Goal: Task Accomplishment & Management: Manage account settings

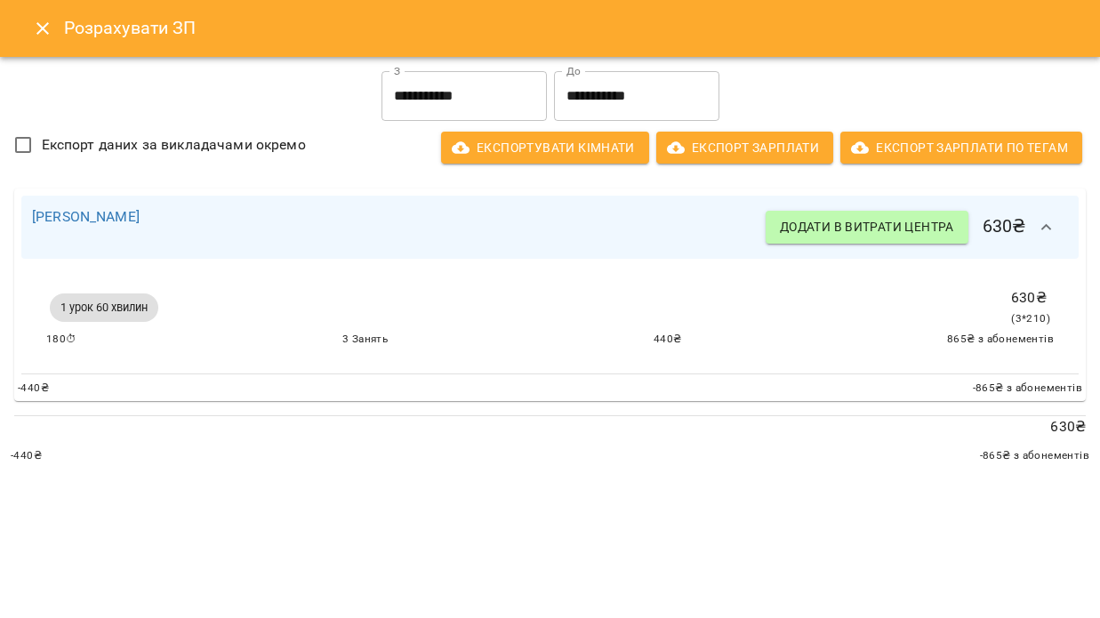
scroll to position [481, 0]
click at [35, 34] on icon "Close" at bounding box center [42, 28] width 21 height 21
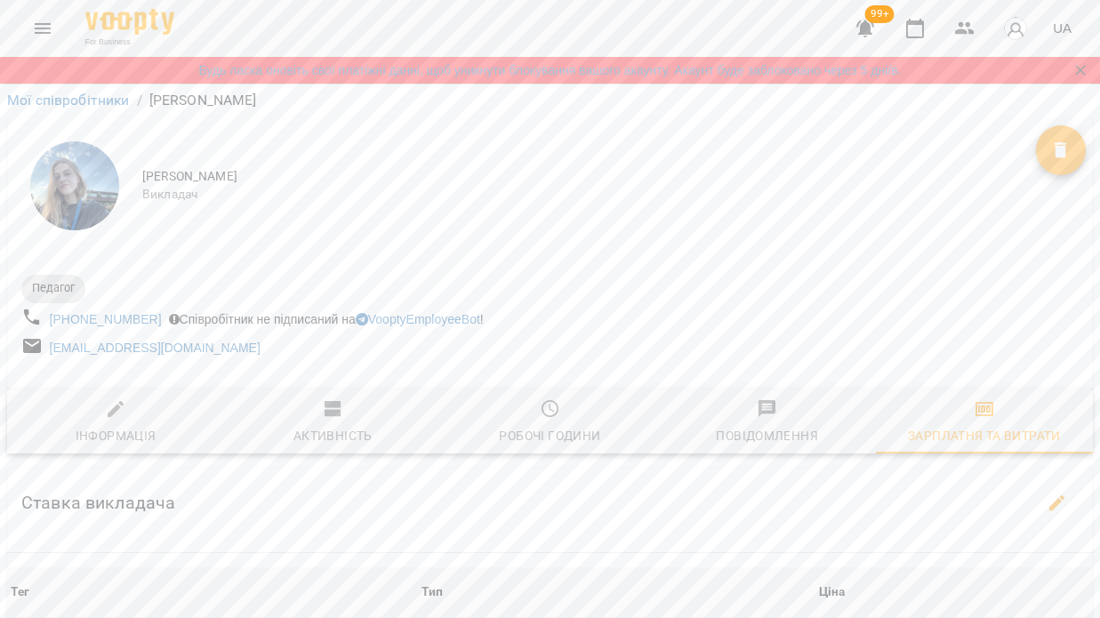
scroll to position [563, 0]
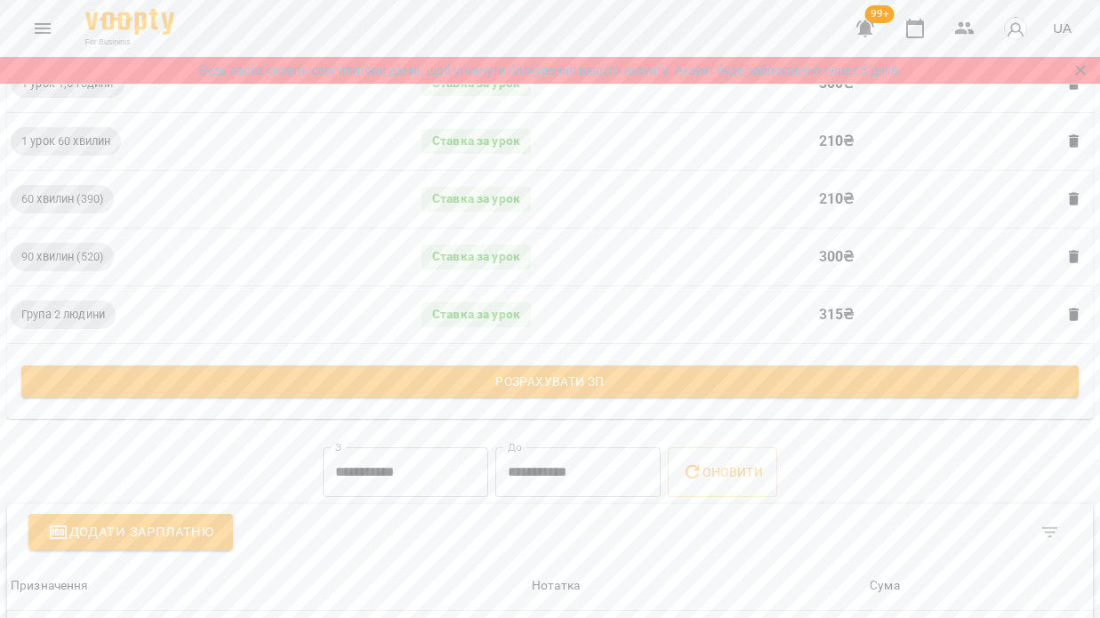
click at [52, 25] on icon "Menu" at bounding box center [42, 28] width 21 height 21
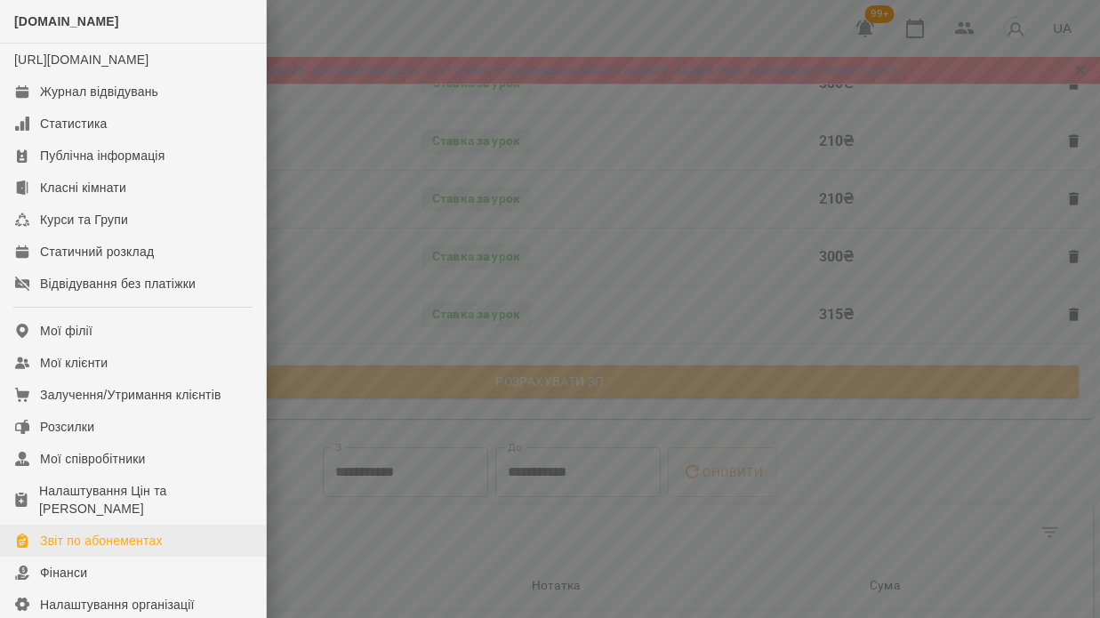
click at [111, 549] on div "Звіт по абонементах" at bounding box center [101, 541] width 123 height 18
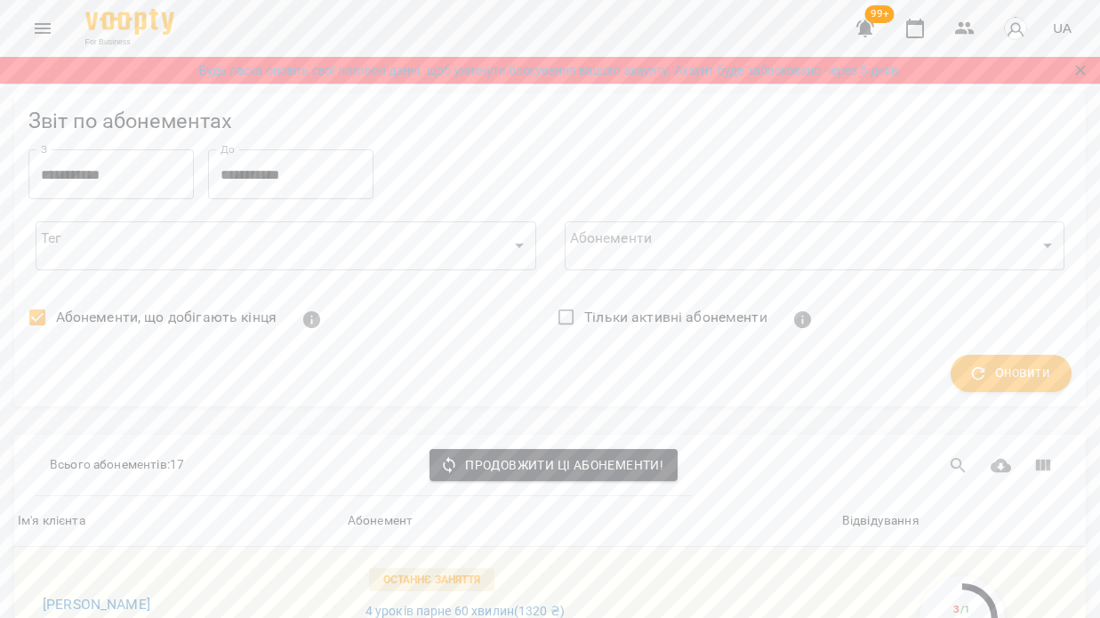
scroll to position [376, 0]
click at [129, 592] on h6 "Марта Векліч" at bounding box center [186, 604] width 287 height 25
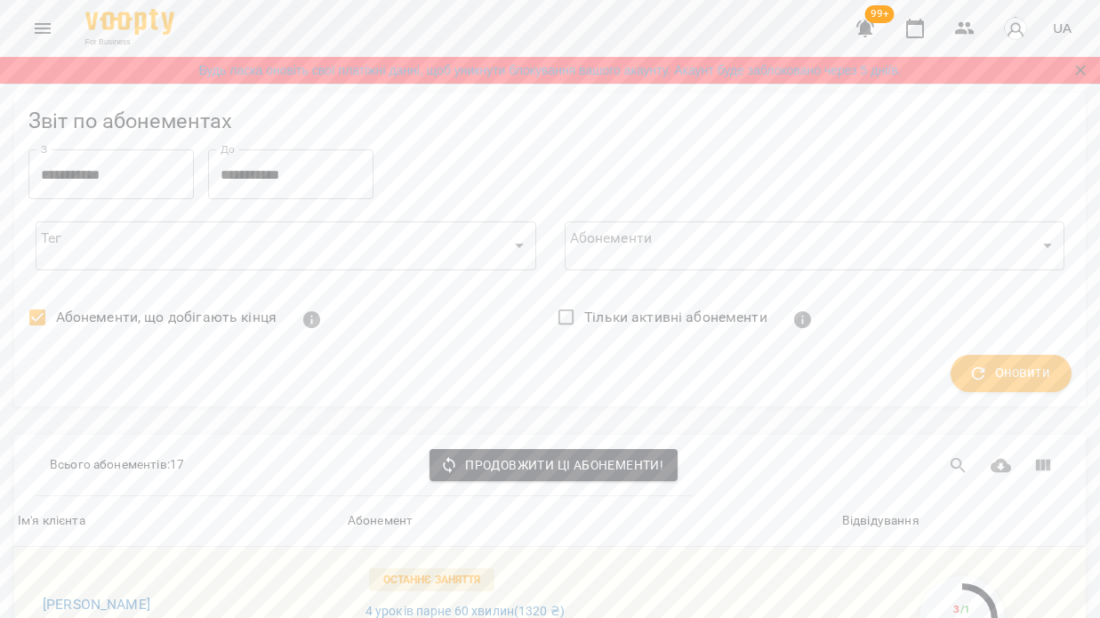
scroll to position [1257, 0]
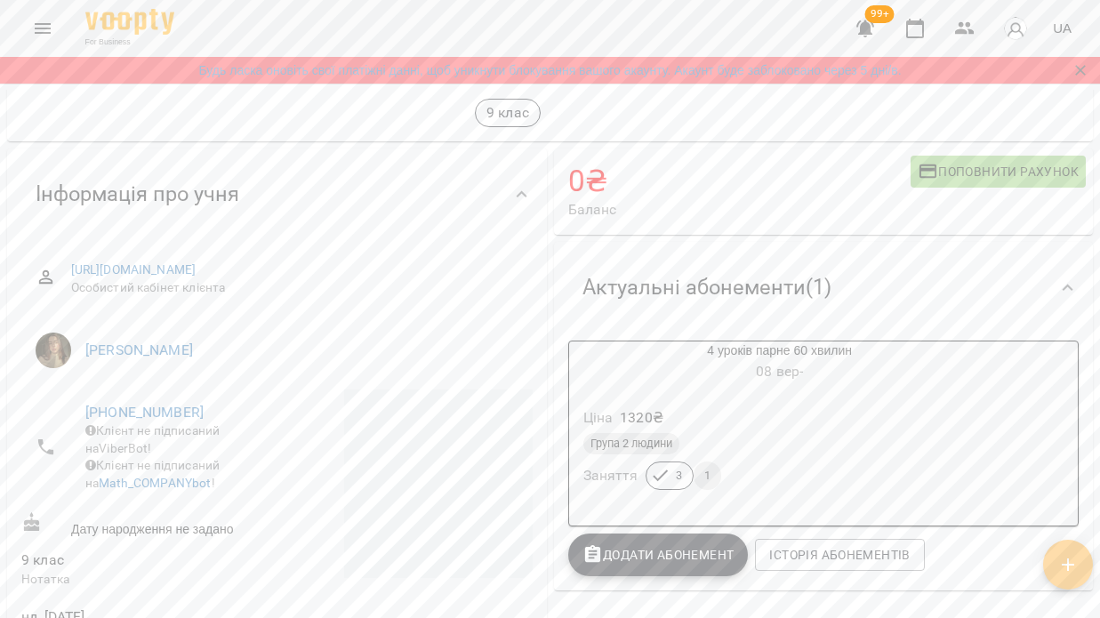
scroll to position [85, 0]
click at [666, 545] on span "Додати Абонемент" at bounding box center [658, 551] width 152 height 21
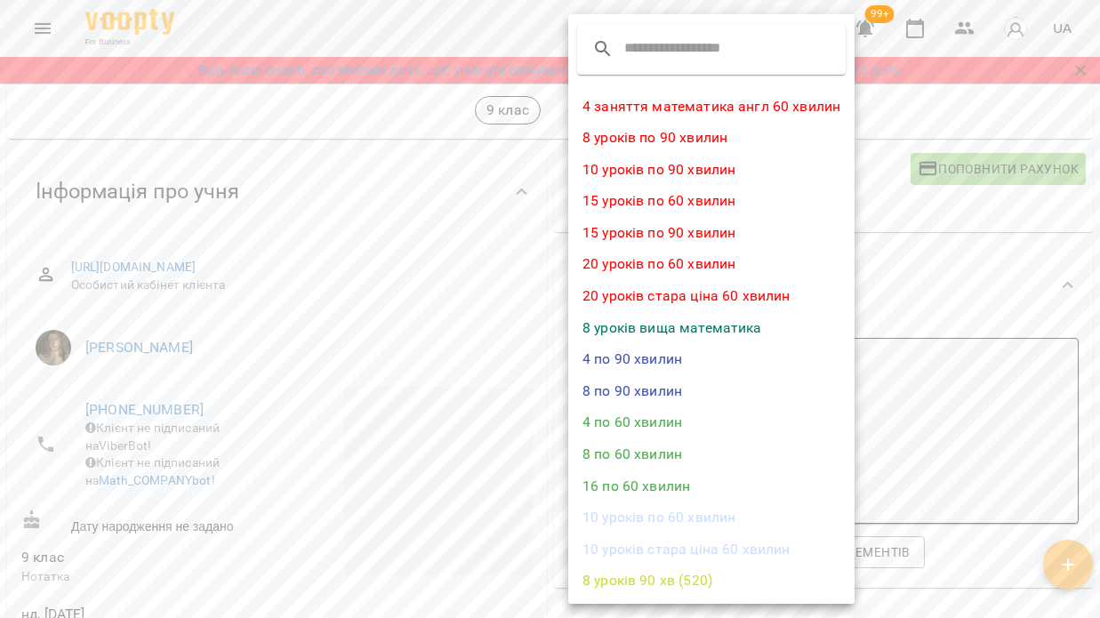
click at [656, 425] on li "4 по 60 хвилин" at bounding box center [711, 422] width 286 height 32
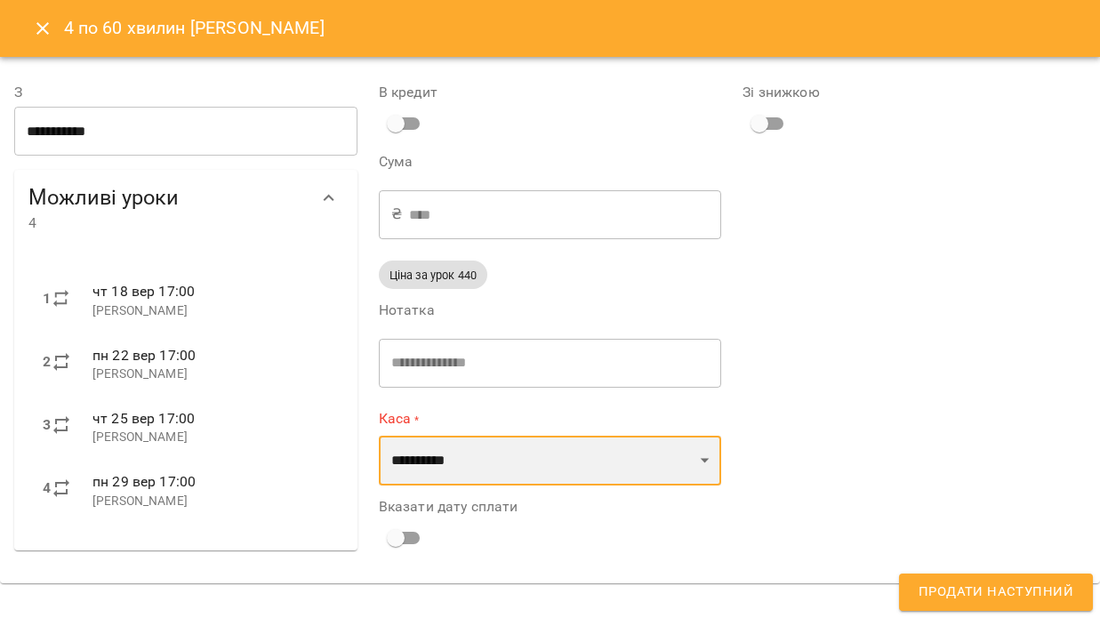
select select "****"
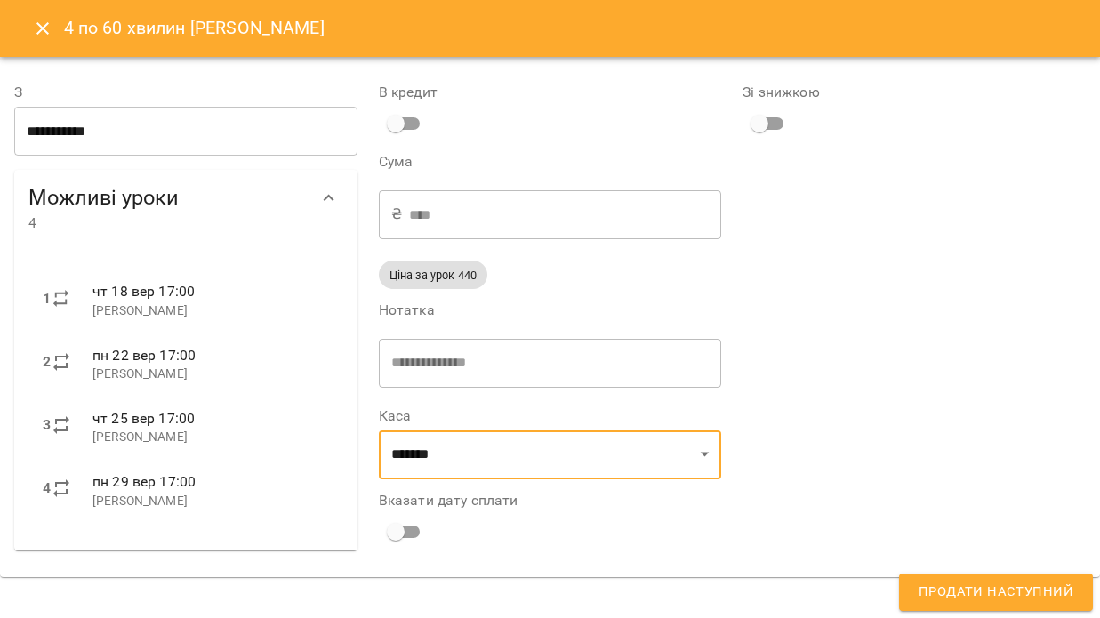
click at [117, 126] on input "**********" at bounding box center [185, 132] width 343 height 50
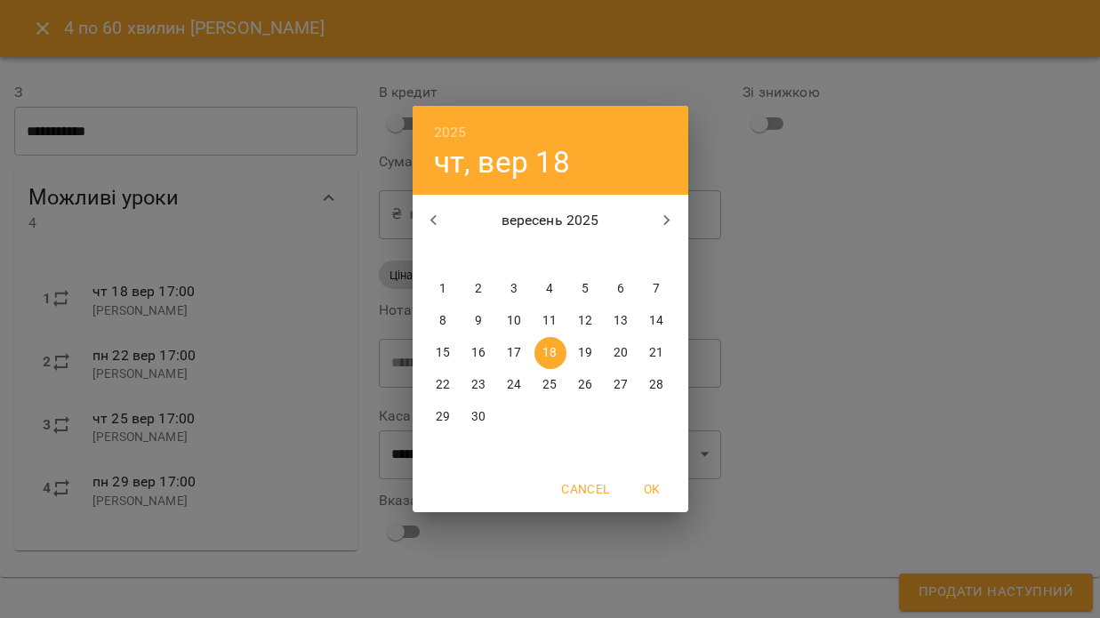
click at [651, 356] on p "21" at bounding box center [656, 353] width 14 height 18
type input "**********"
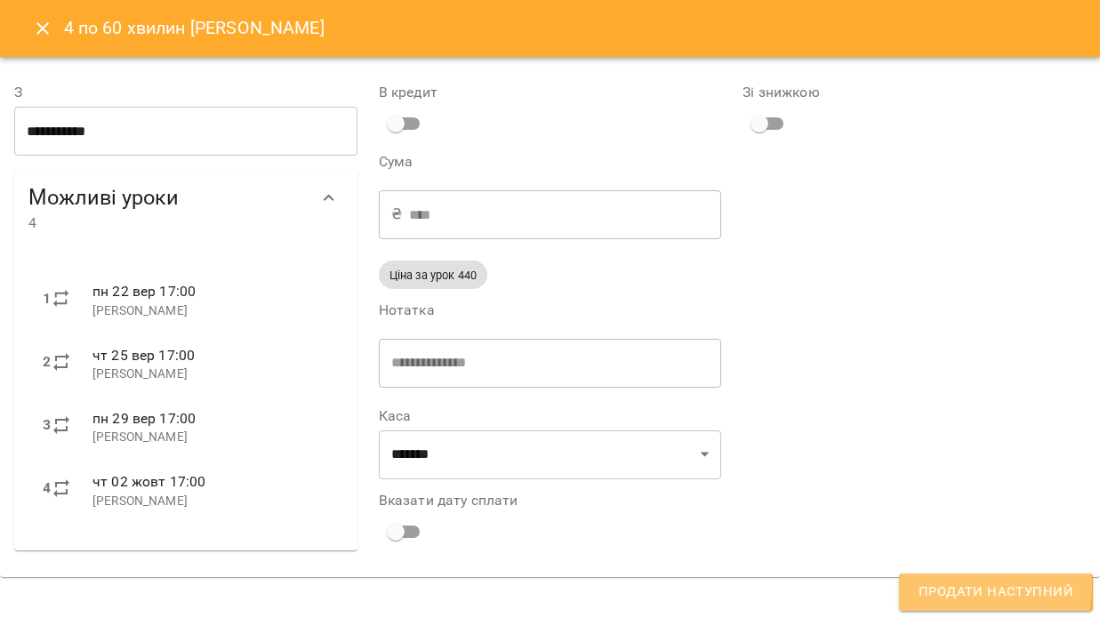
click at [972, 588] on span "Продати наступний" at bounding box center [995, 591] width 155 height 23
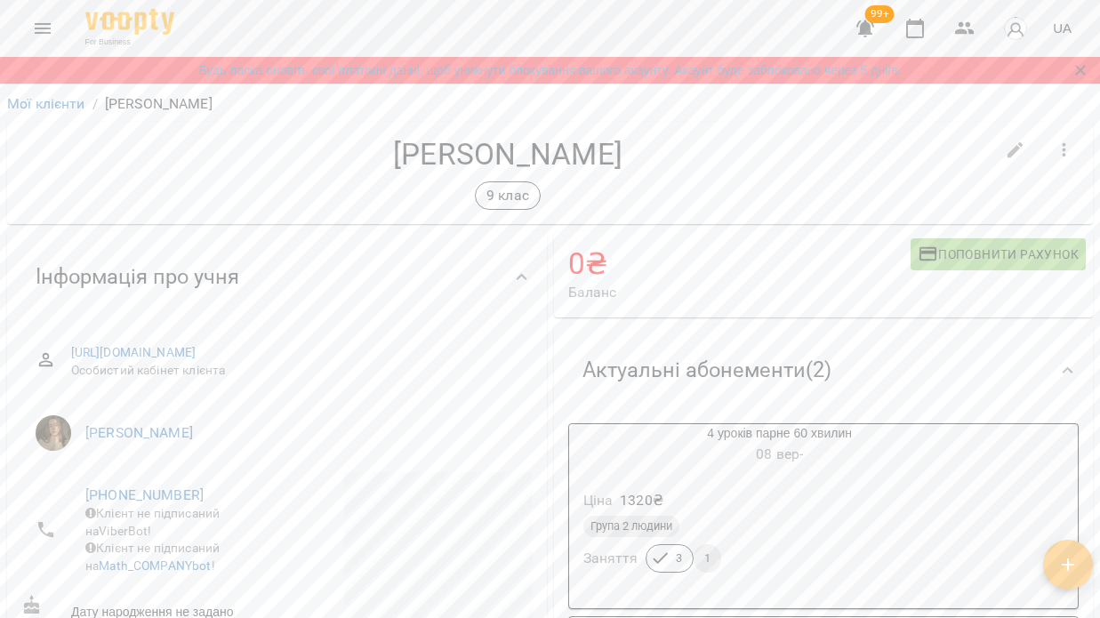
scroll to position [0, 0]
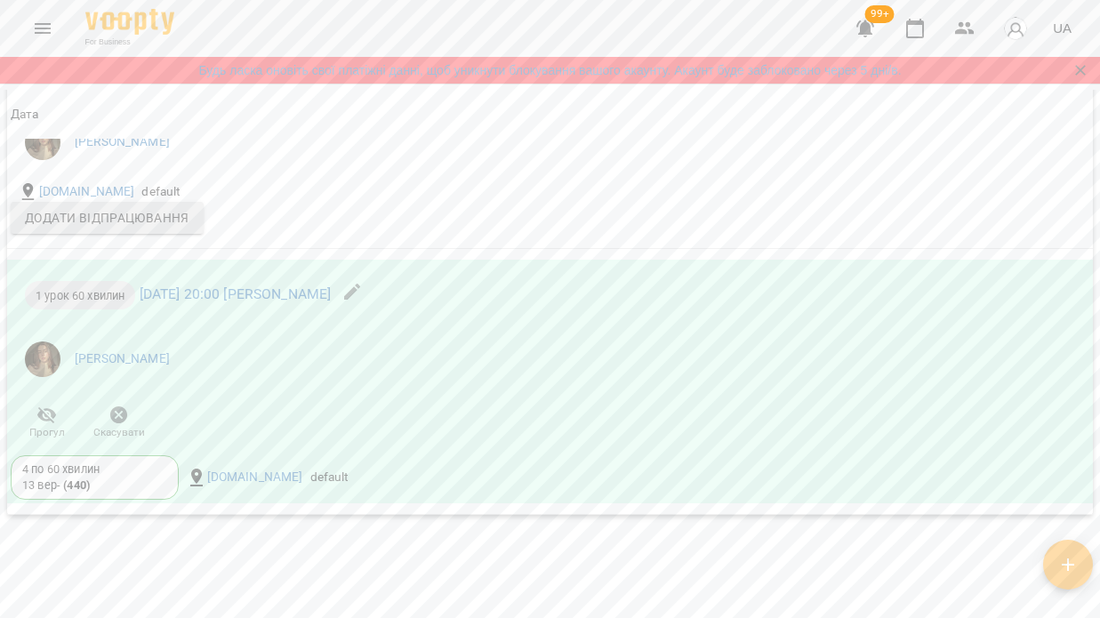
scroll to position [2386, 0]
click at [119, 421] on icon "button" at bounding box center [119, 413] width 18 height 18
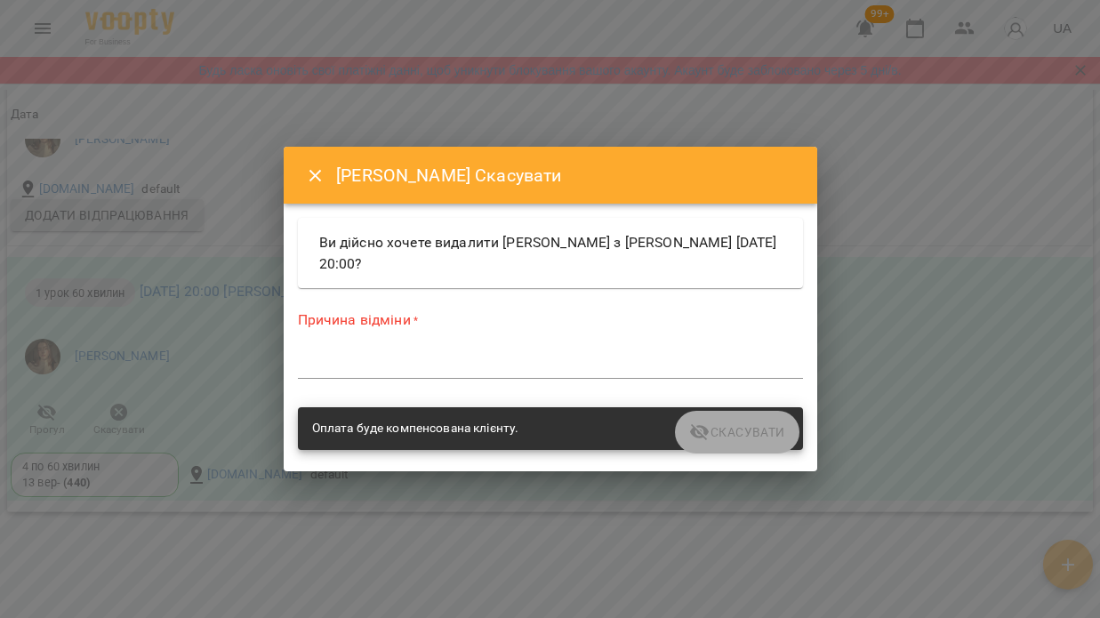
click at [395, 366] on textarea at bounding box center [550, 364] width 505 height 16
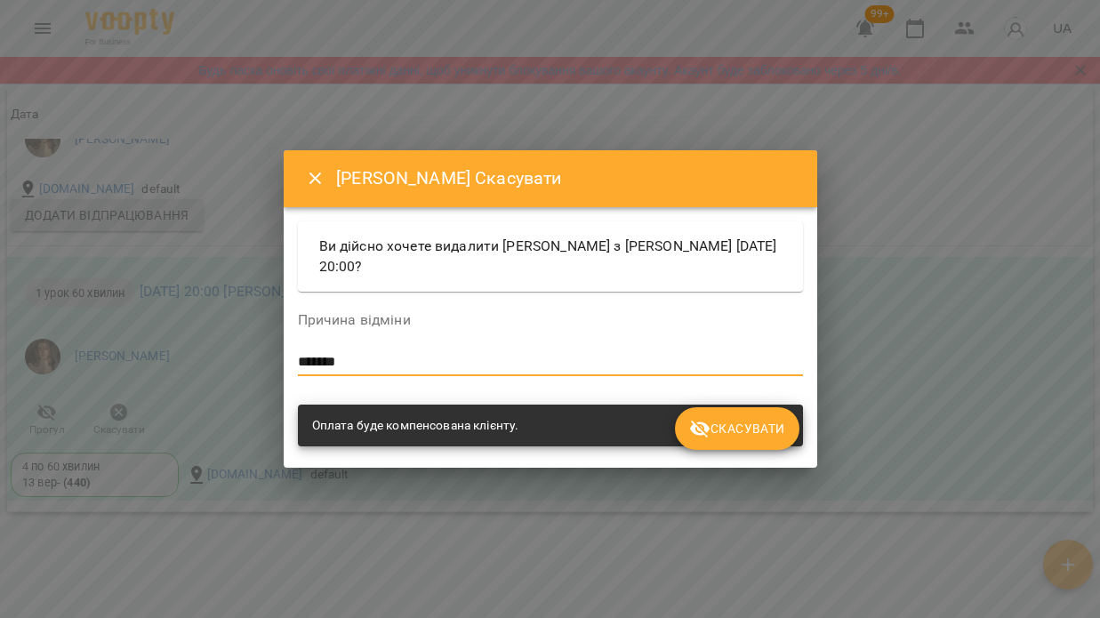
type textarea "*******"
click at [735, 434] on span "Скасувати" at bounding box center [736, 428] width 95 height 21
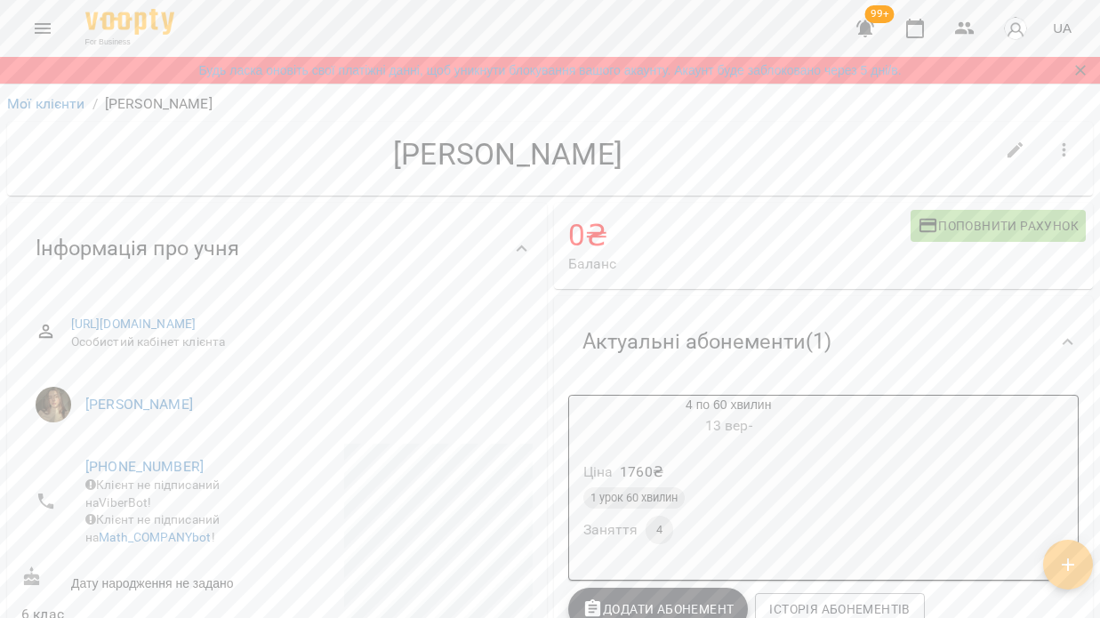
scroll to position [0, 0]
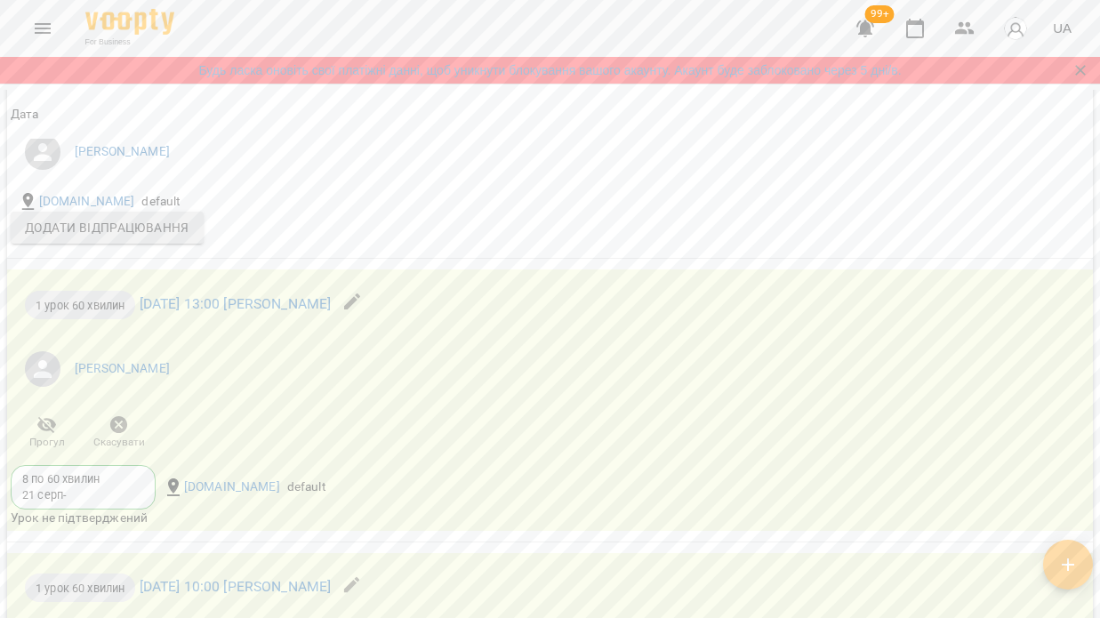
scroll to position [2240, 0]
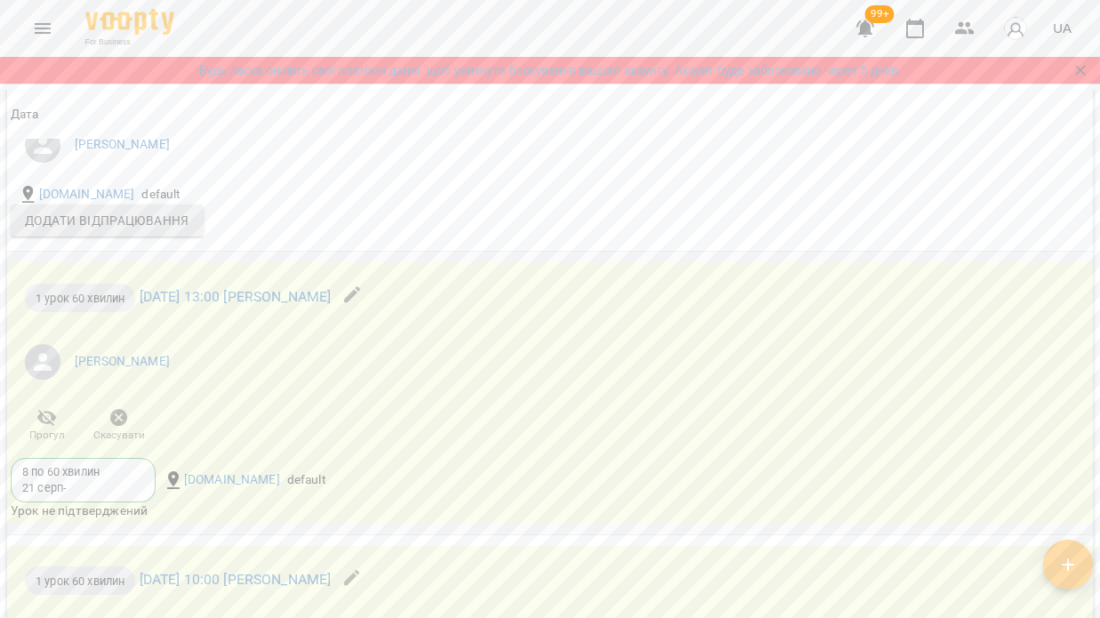
click at [119, 427] on icon "button" at bounding box center [119, 418] width 18 height 18
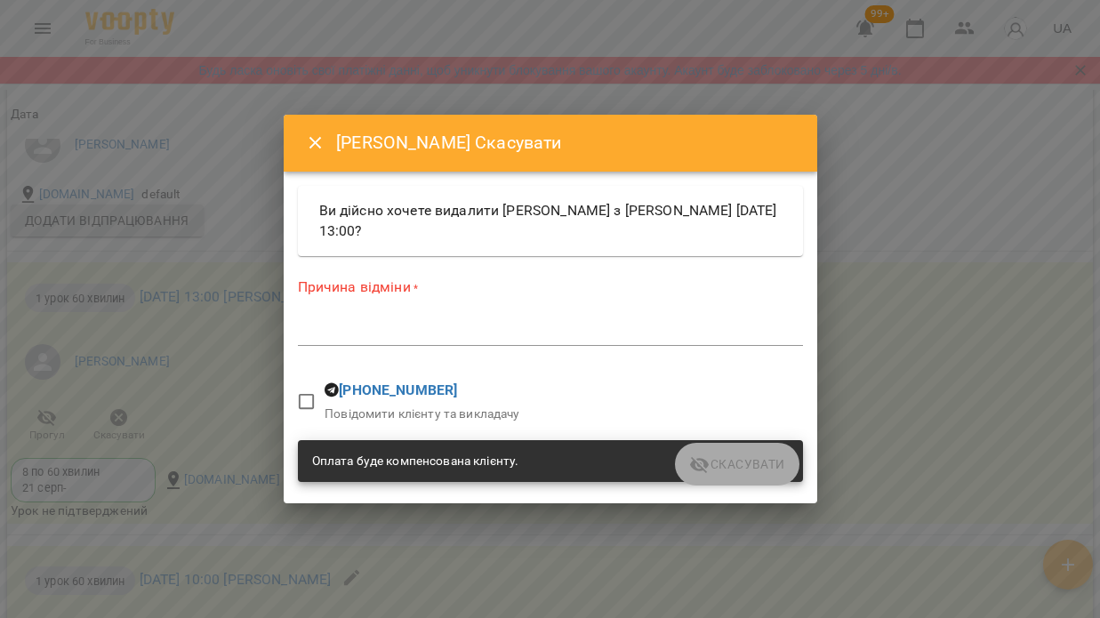
click at [363, 336] on textarea at bounding box center [550, 332] width 505 height 16
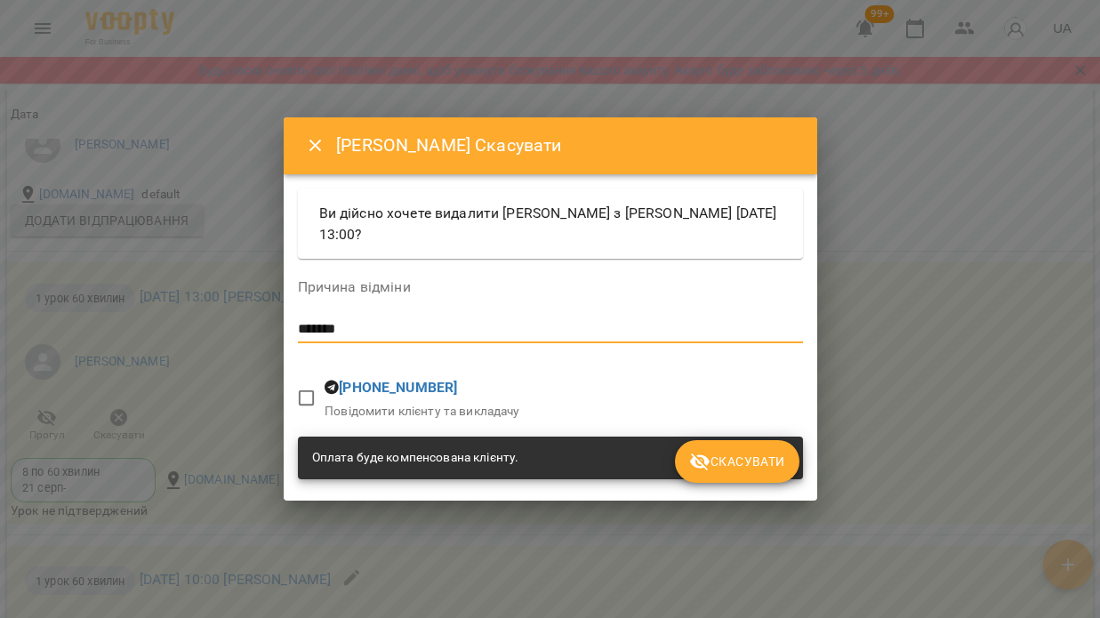
type textarea "*******"
click at [725, 468] on span "Скасувати" at bounding box center [736, 461] width 95 height 21
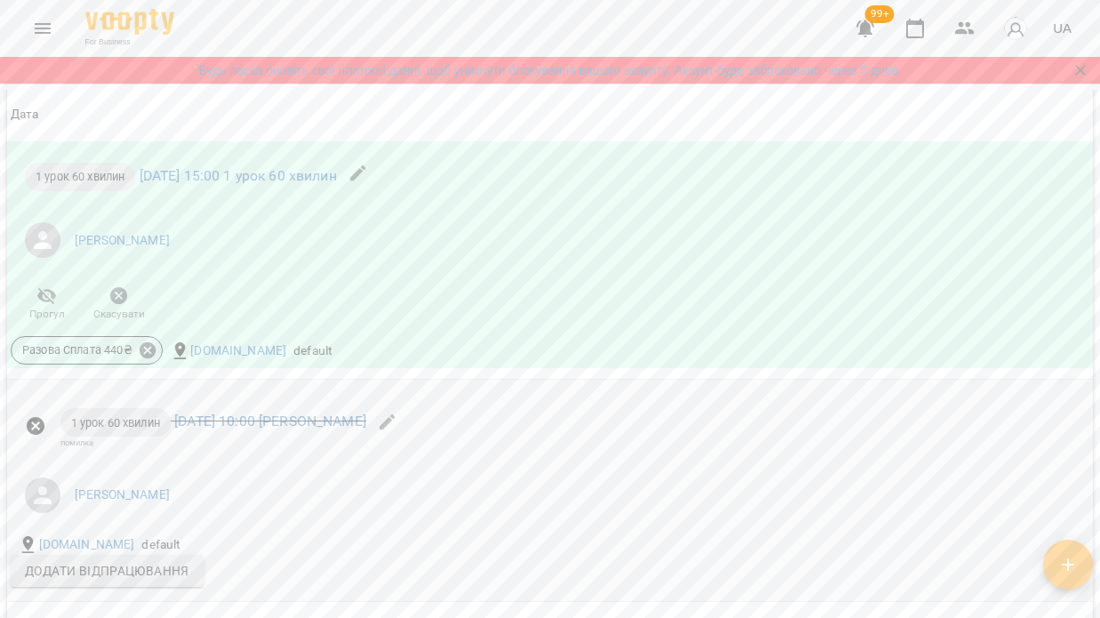
scroll to position [1891, 0]
click at [153, 357] on icon at bounding box center [148, 349] width 16 height 16
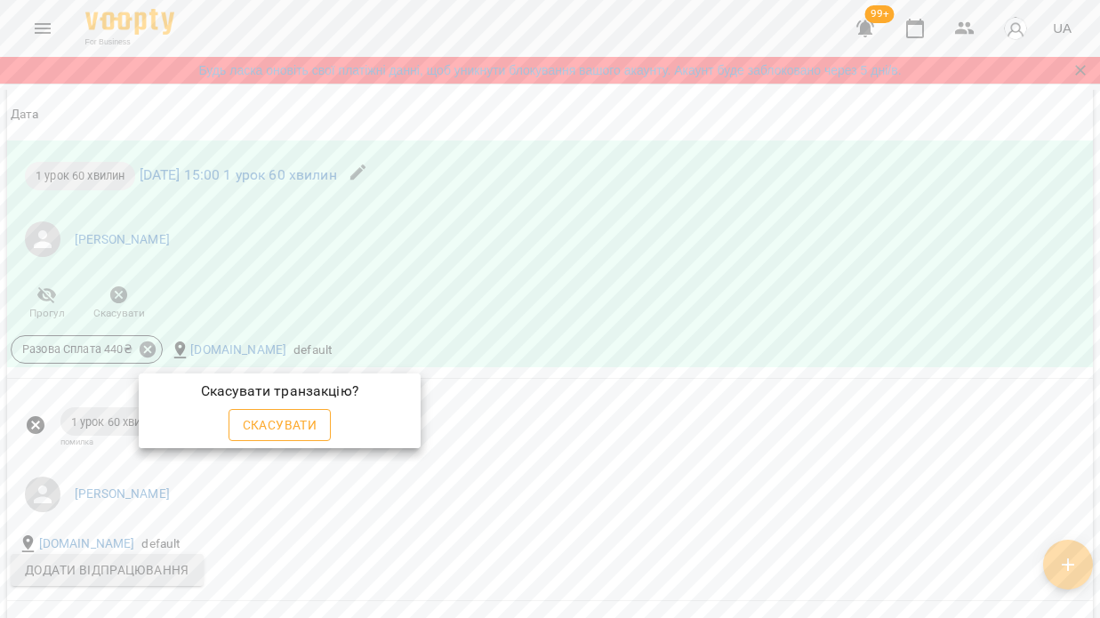
click at [293, 424] on span "Скасувати" at bounding box center [280, 424] width 75 height 21
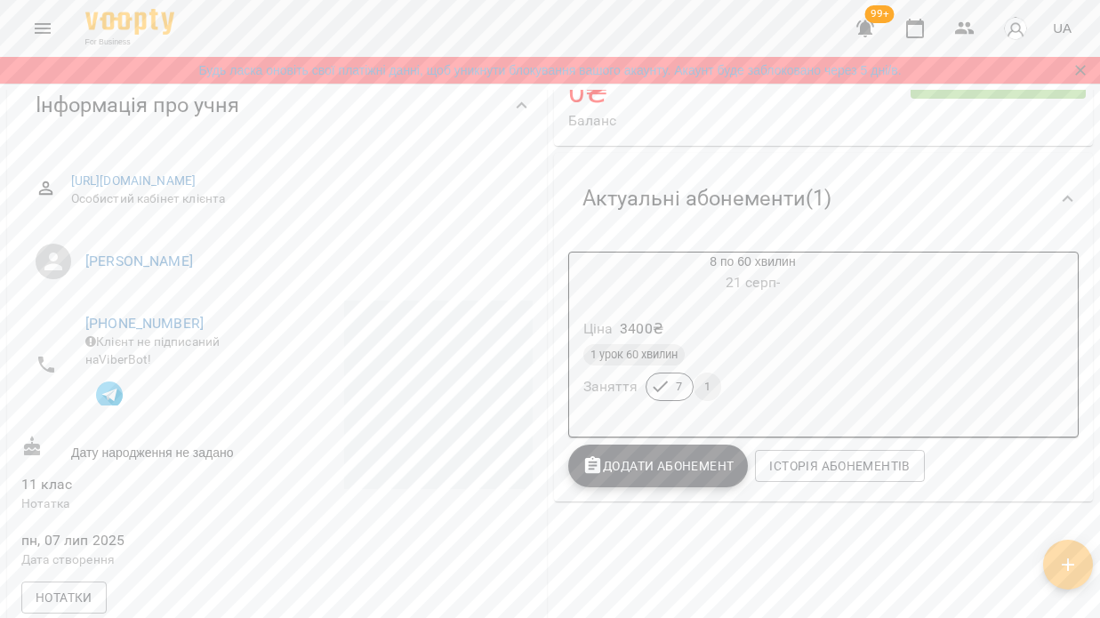
scroll to position [145, 0]
click at [853, 356] on div "1 урок 60 хвилин" at bounding box center [753, 352] width 340 height 21
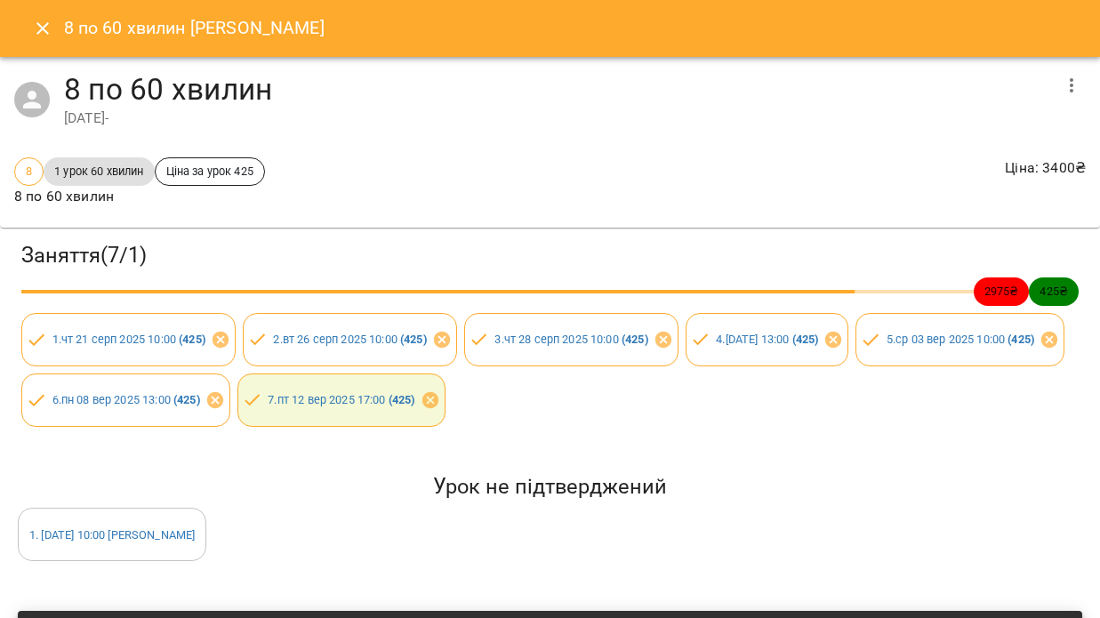
click at [44, 36] on icon "Close" at bounding box center [42, 28] width 21 height 21
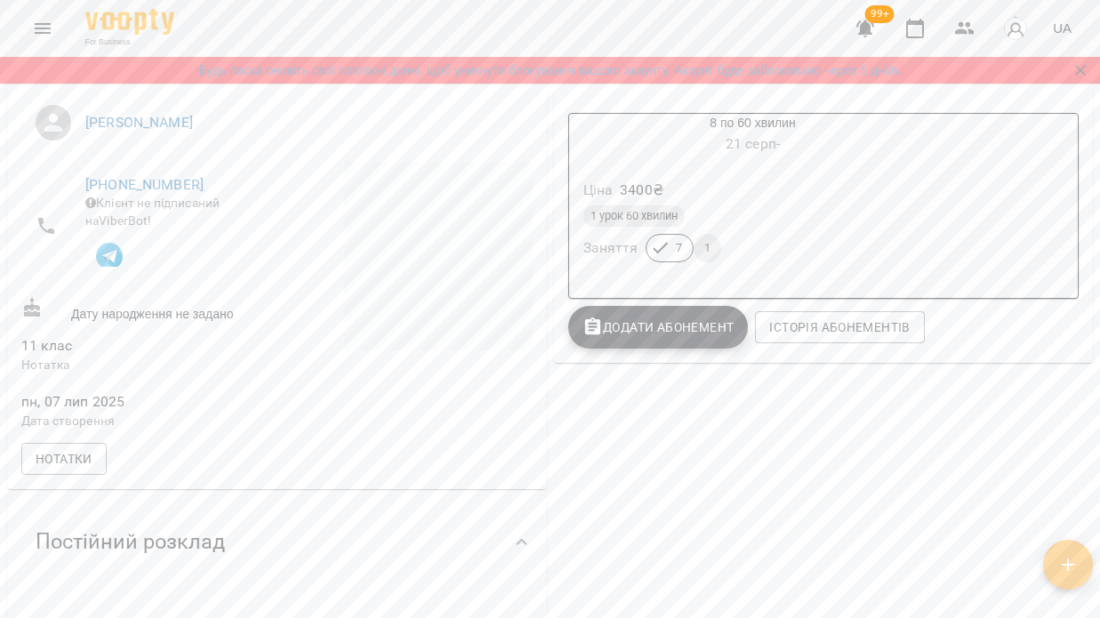
scroll to position [193, 0]
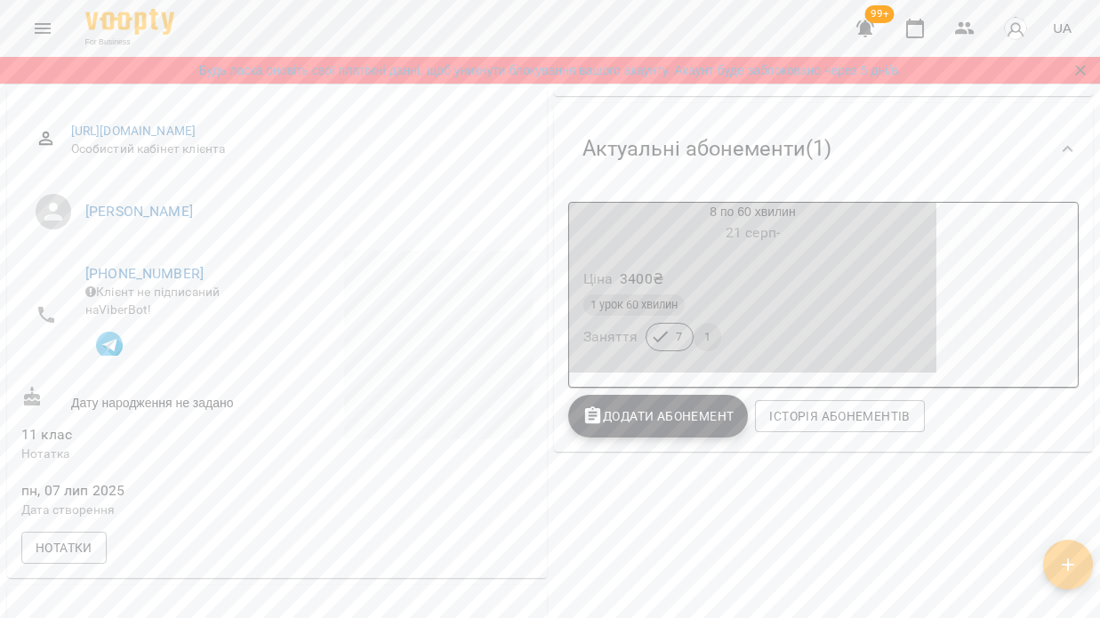
click at [780, 295] on div "1 урок 60 хвилин" at bounding box center [753, 304] width 340 height 21
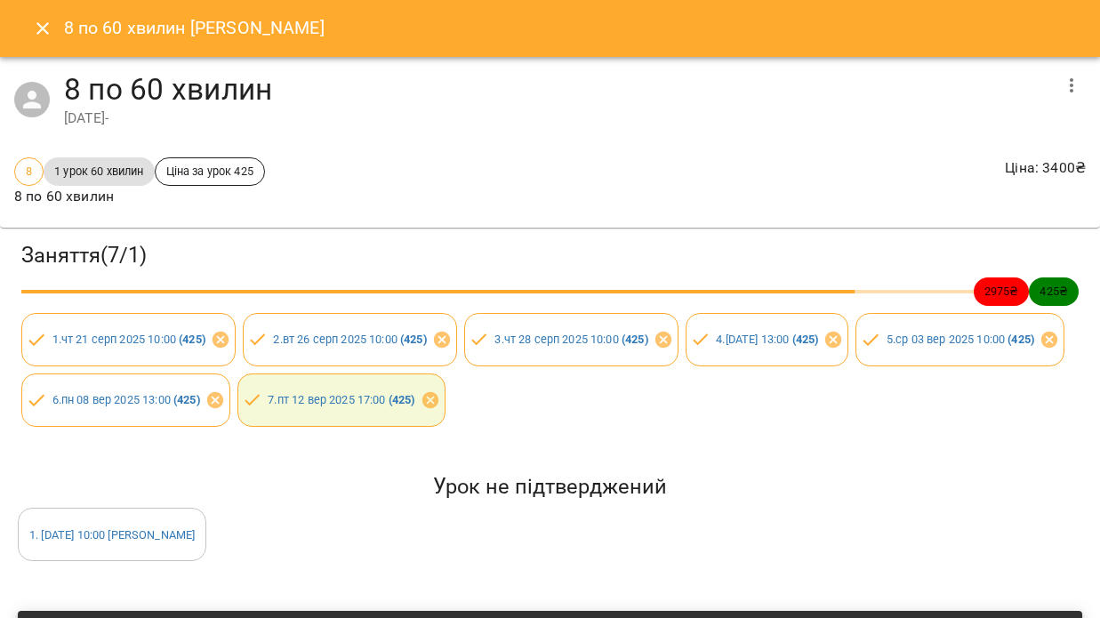
click at [36, 27] on icon "Close" at bounding box center [42, 28] width 21 height 21
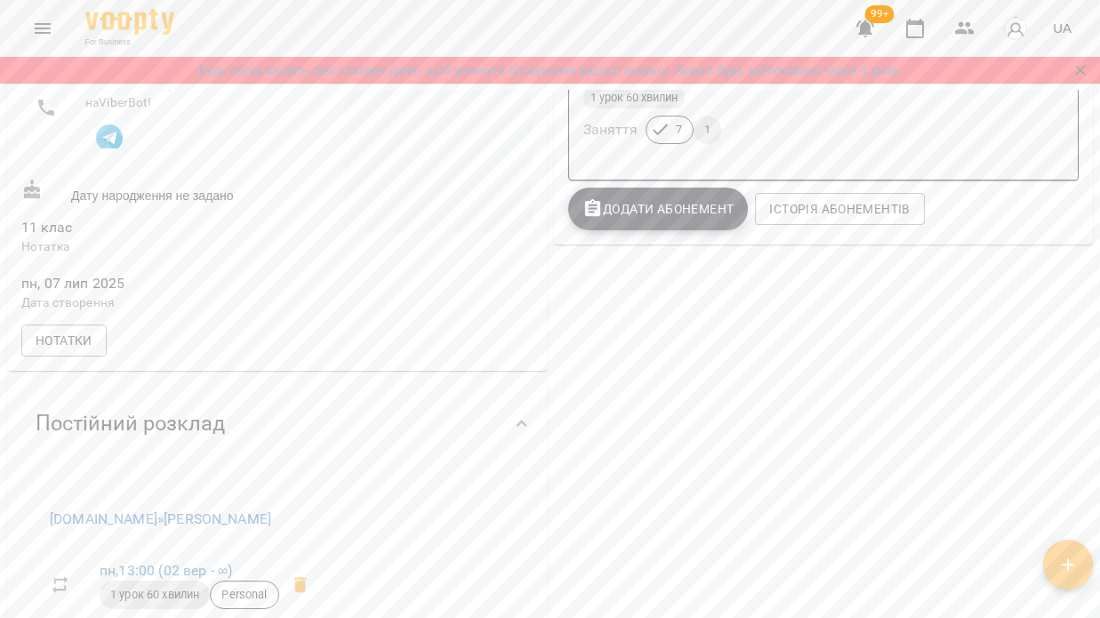
scroll to position [326, 0]
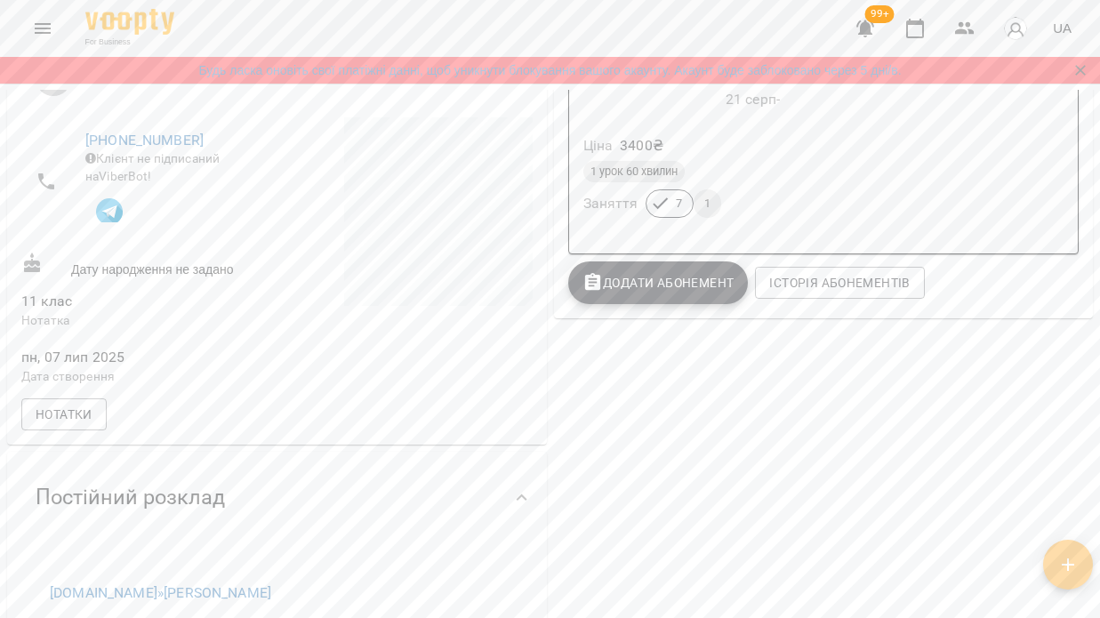
click at [781, 143] on div "Ціна 3400 ₴" at bounding box center [753, 146] width 347 height 32
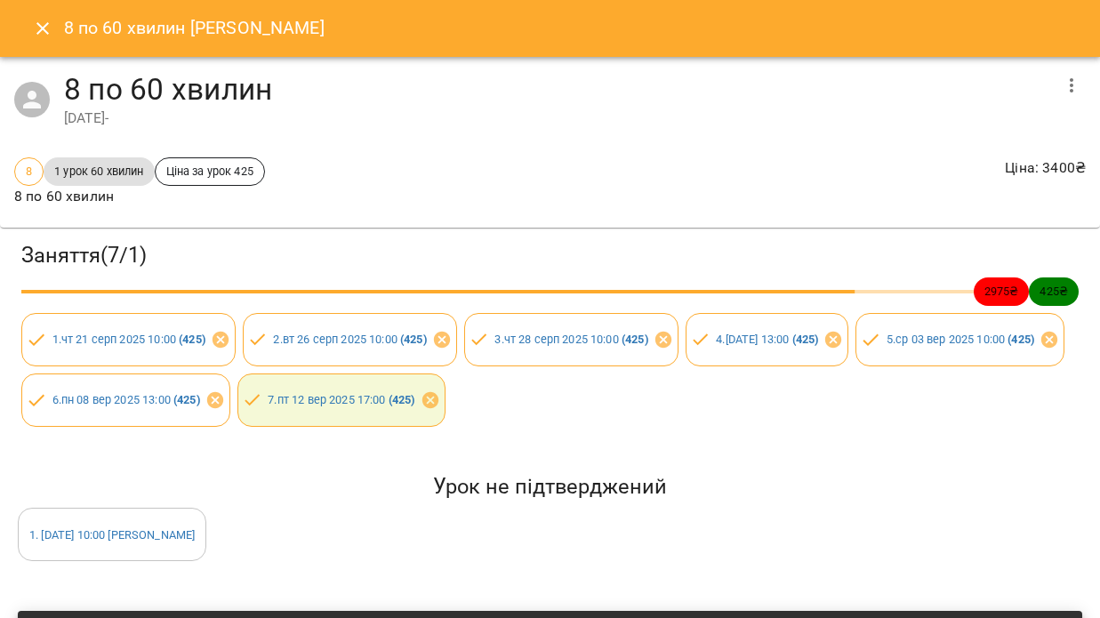
click at [39, 28] on icon "Close" at bounding box center [42, 28] width 21 height 21
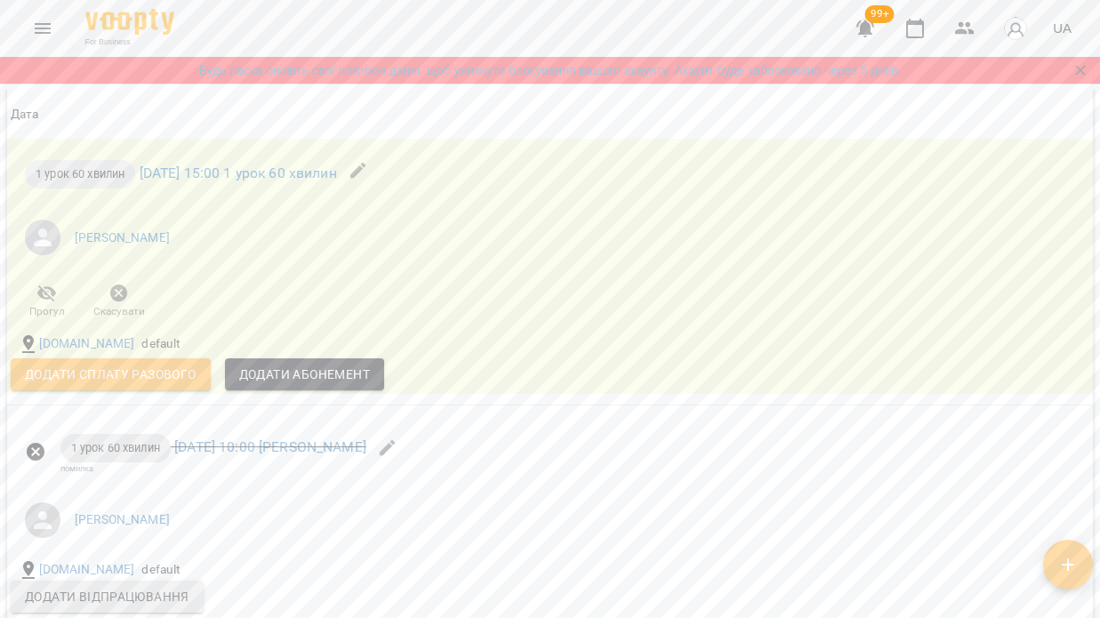
scroll to position [1793, 0]
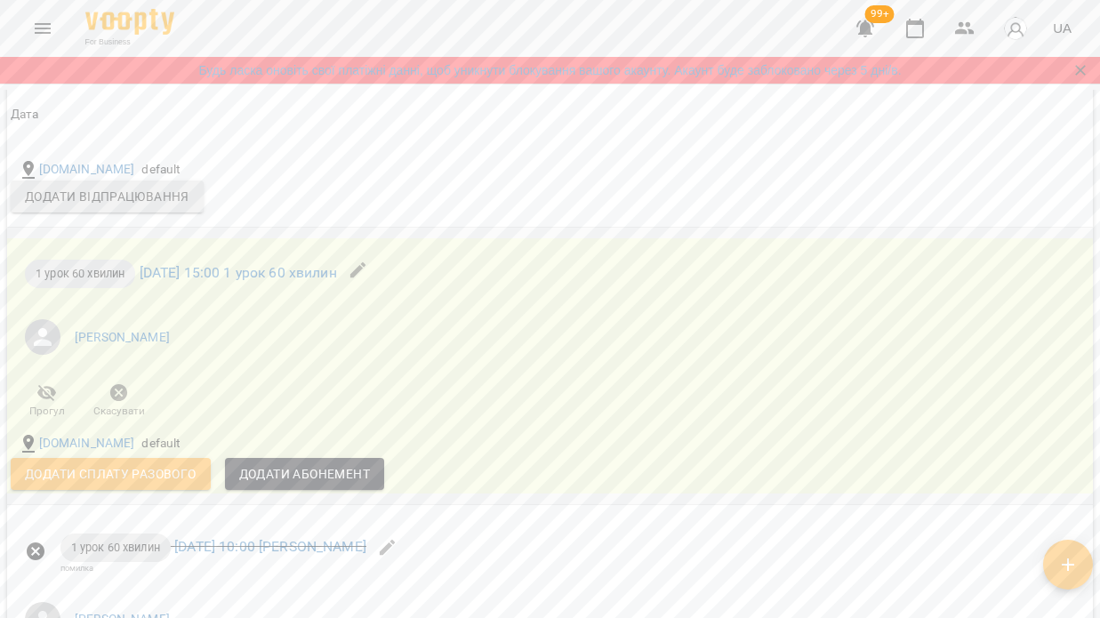
click at [369, 275] on icon "button" at bounding box center [358, 270] width 21 height 21
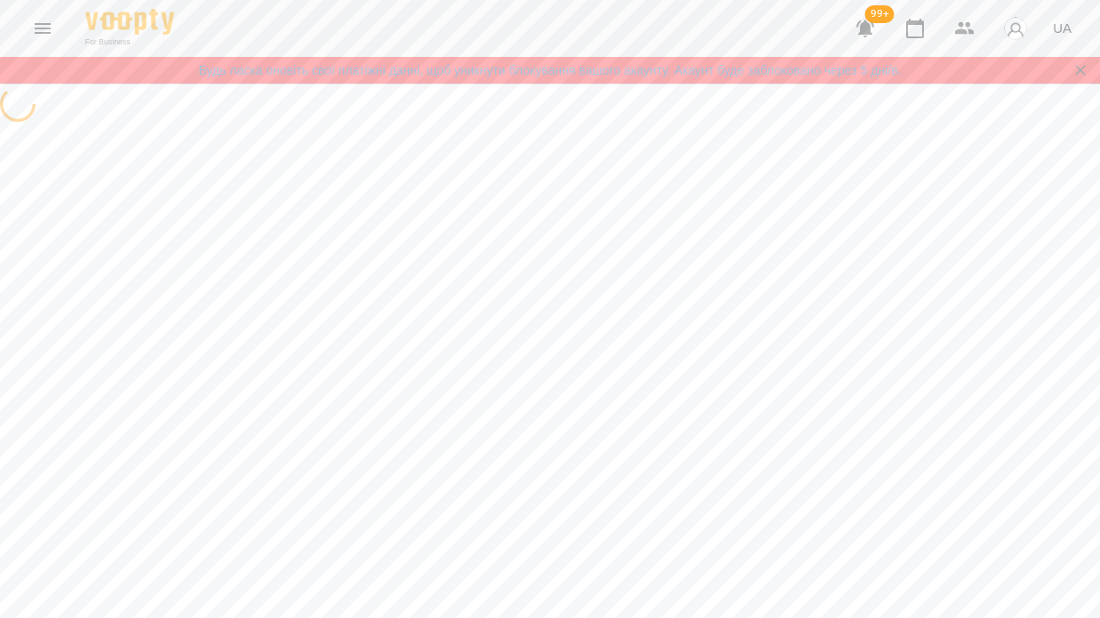
select select "**********"
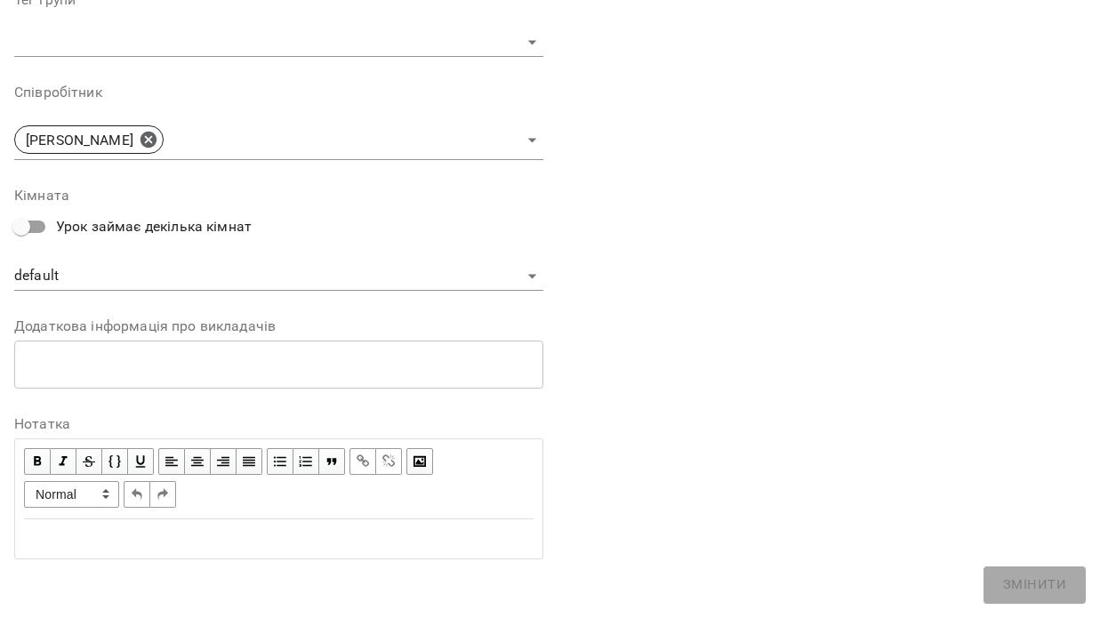
scroll to position [571, 0]
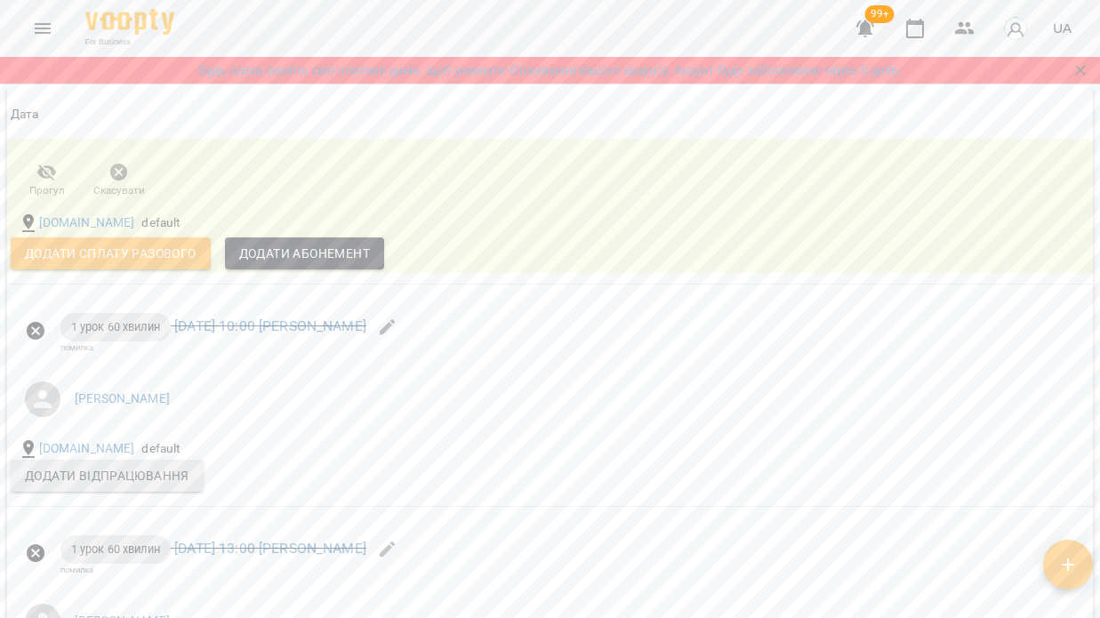
scroll to position [2018, 0]
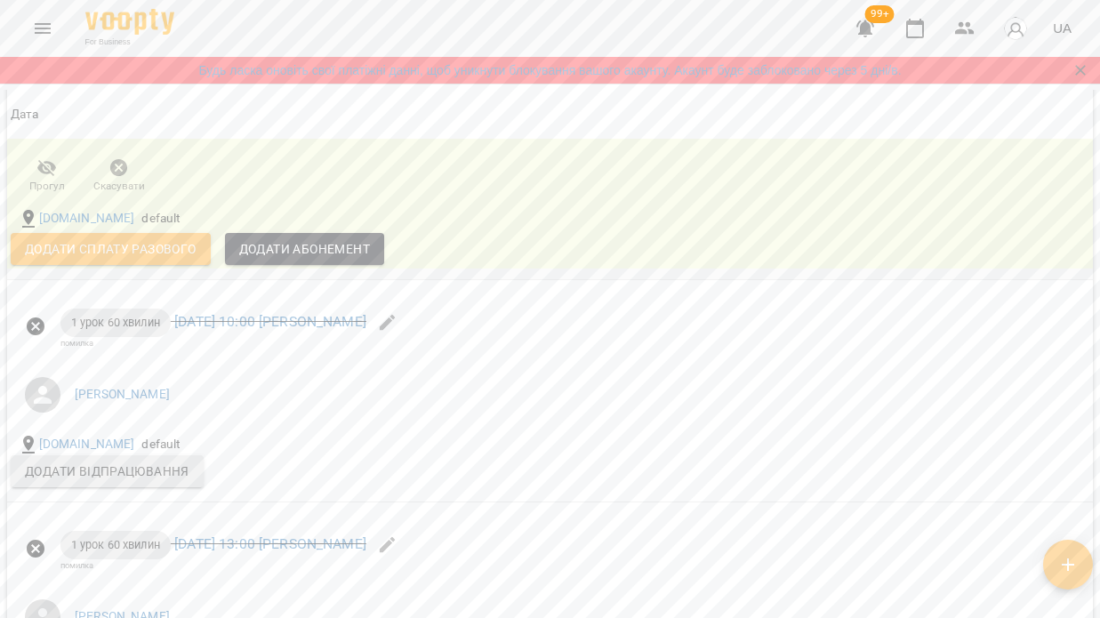
click at [353, 260] on span "Додати Абонемент" at bounding box center [304, 248] width 131 height 21
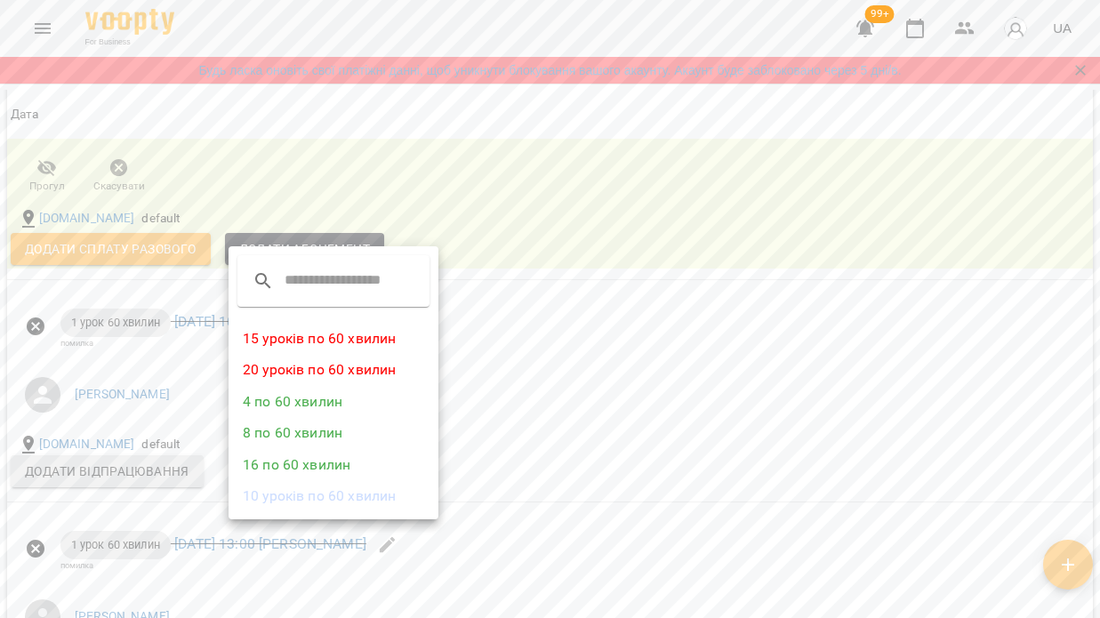
click at [587, 394] on div at bounding box center [550, 309] width 1100 height 618
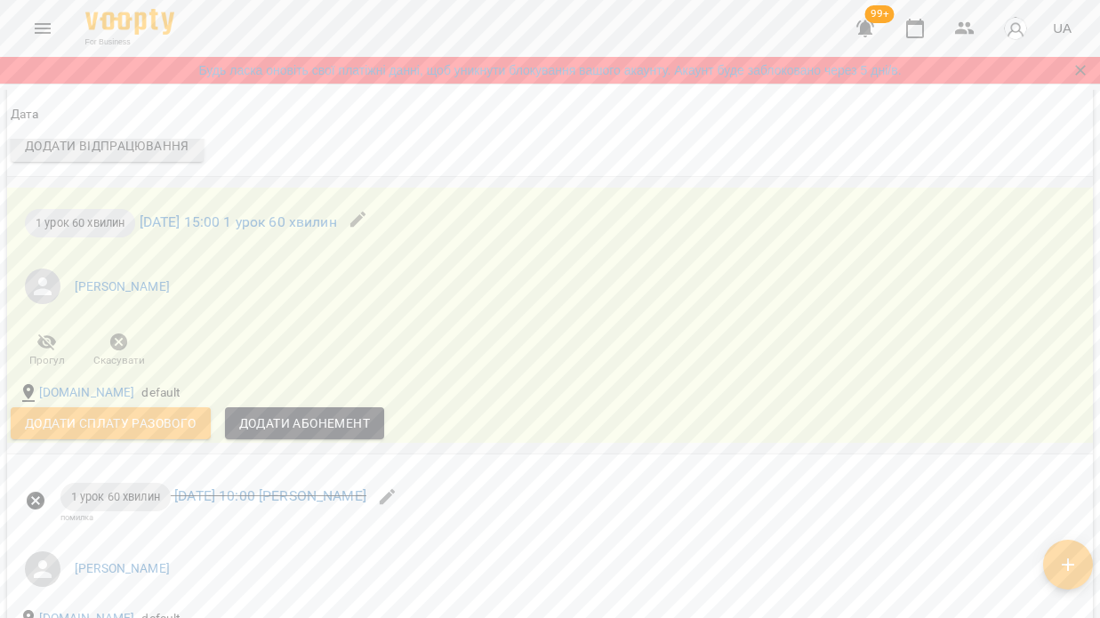
scroll to position [1838, 0]
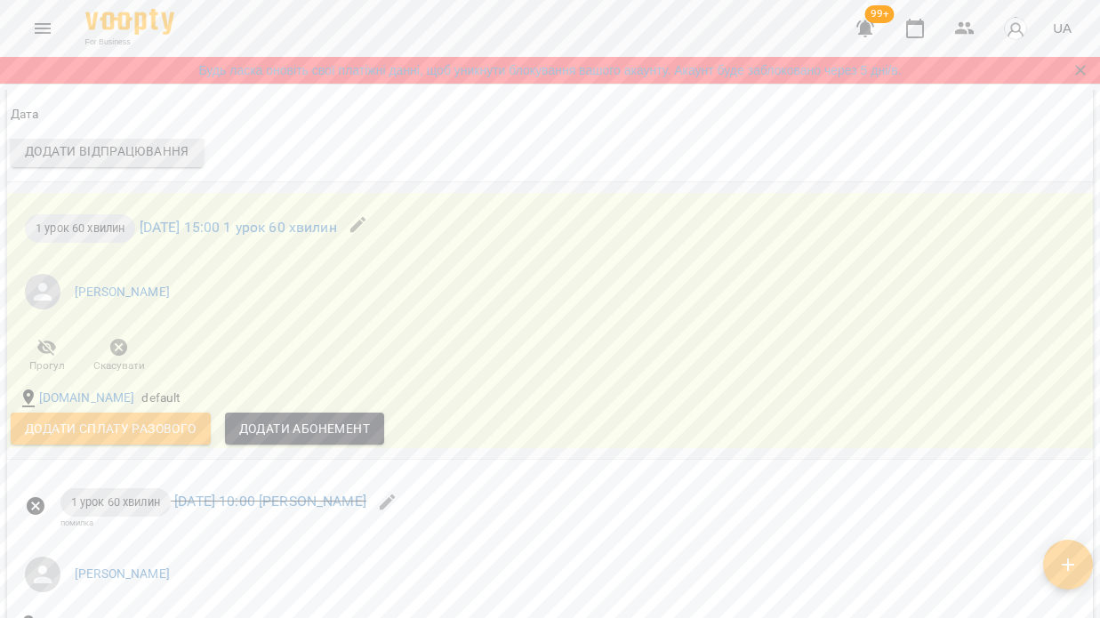
click at [113, 354] on icon "button" at bounding box center [118, 347] width 21 height 21
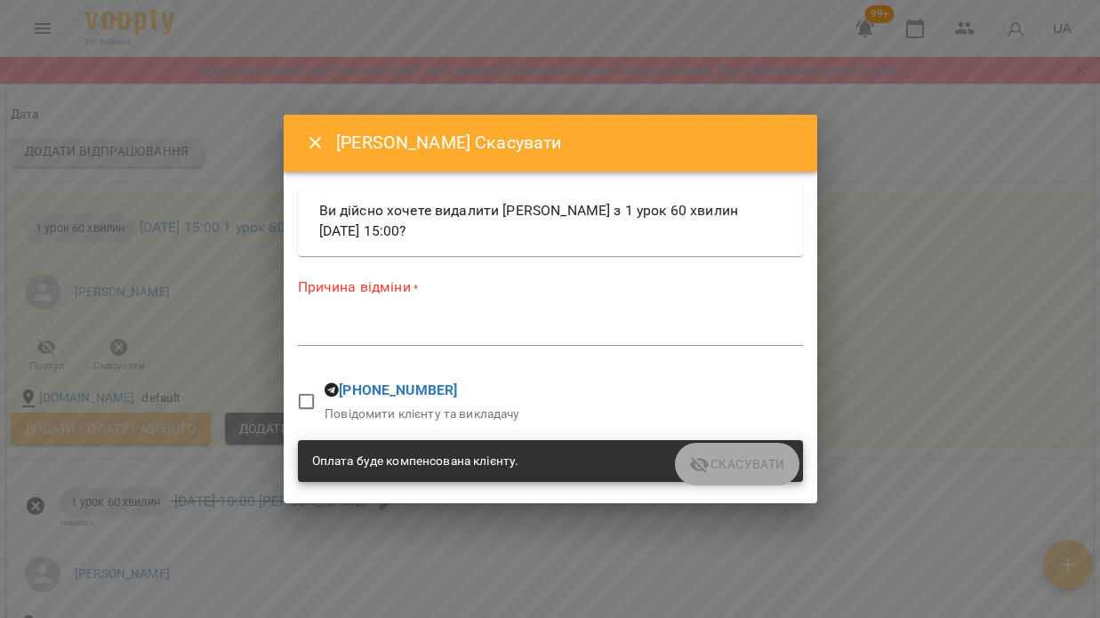
click at [369, 333] on textarea at bounding box center [550, 332] width 505 height 16
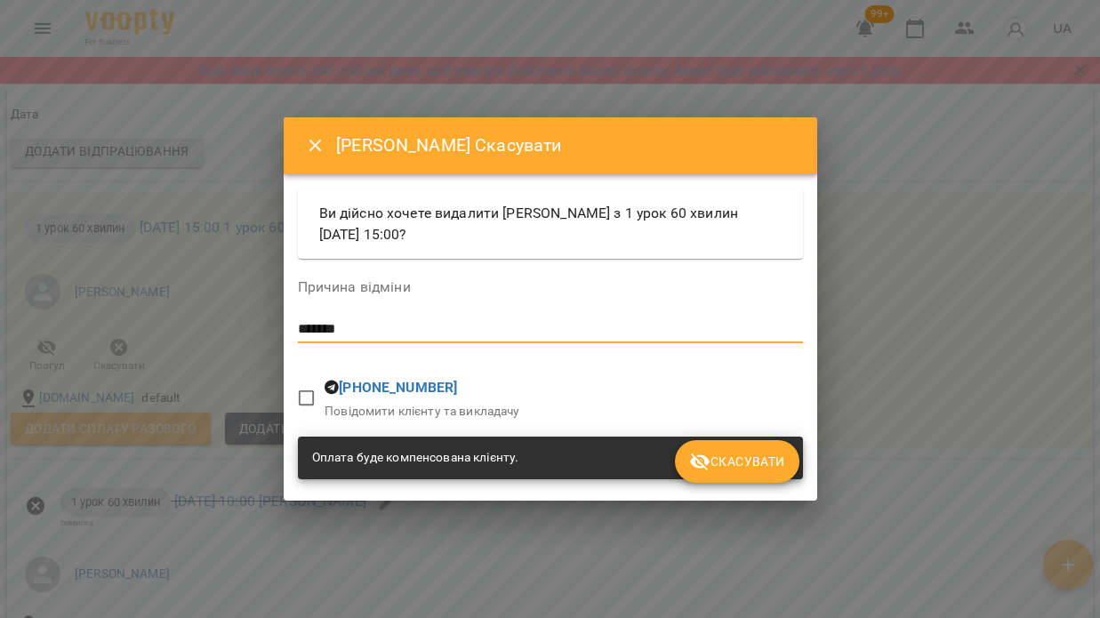
type textarea "*******"
click at [728, 468] on span "Скасувати" at bounding box center [736, 461] width 95 height 21
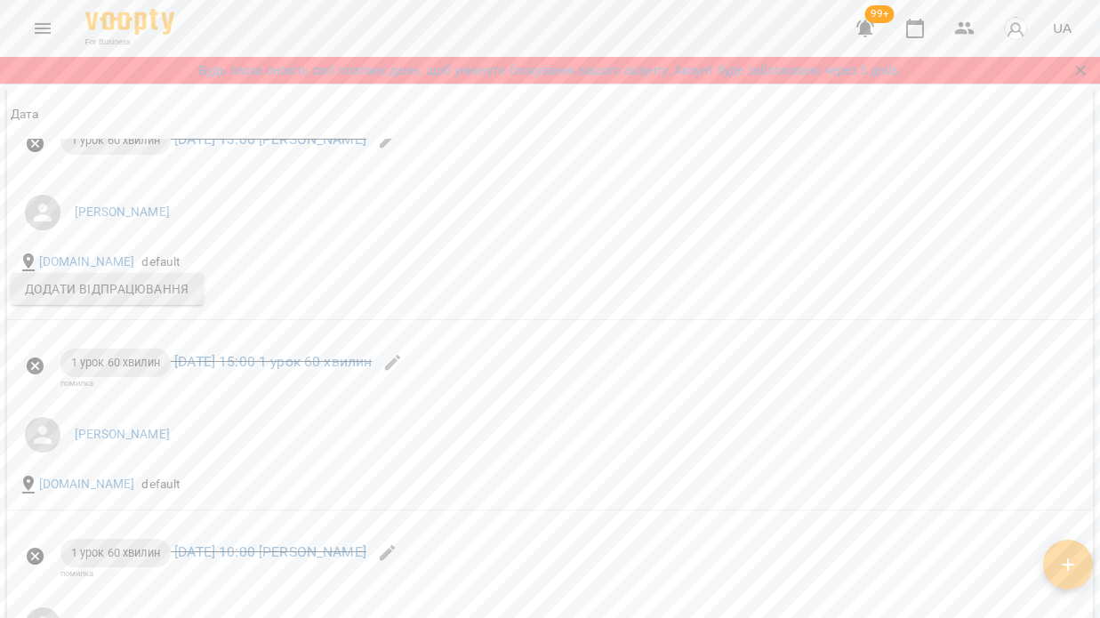
scroll to position [1699, 0]
click at [404, 374] on icon "button" at bounding box center [392, 363] width 21 height 21
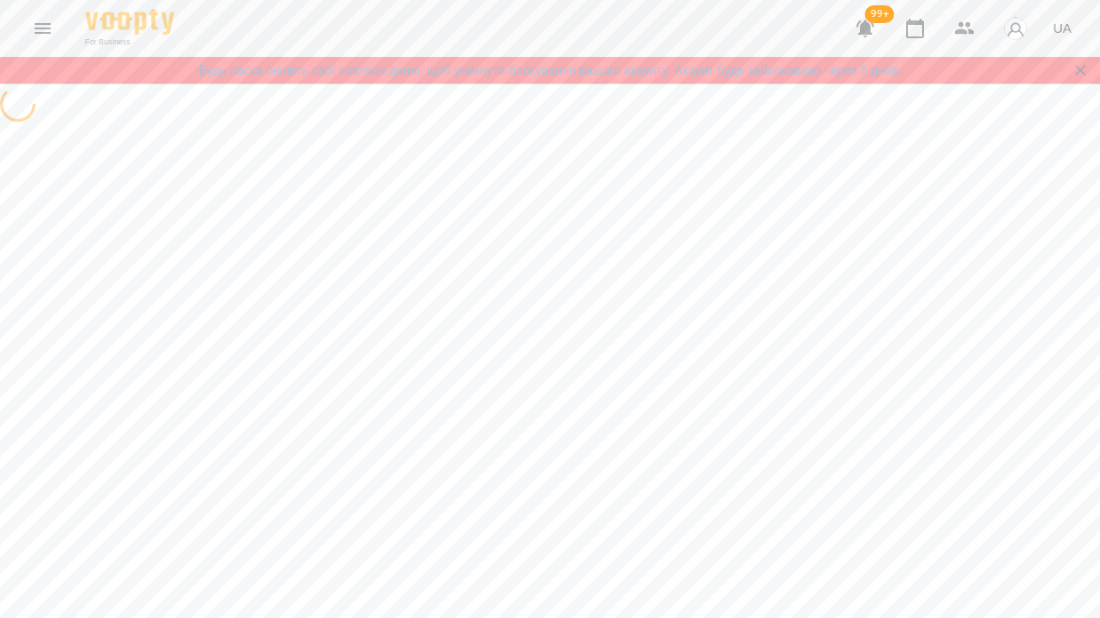
select select "**********"
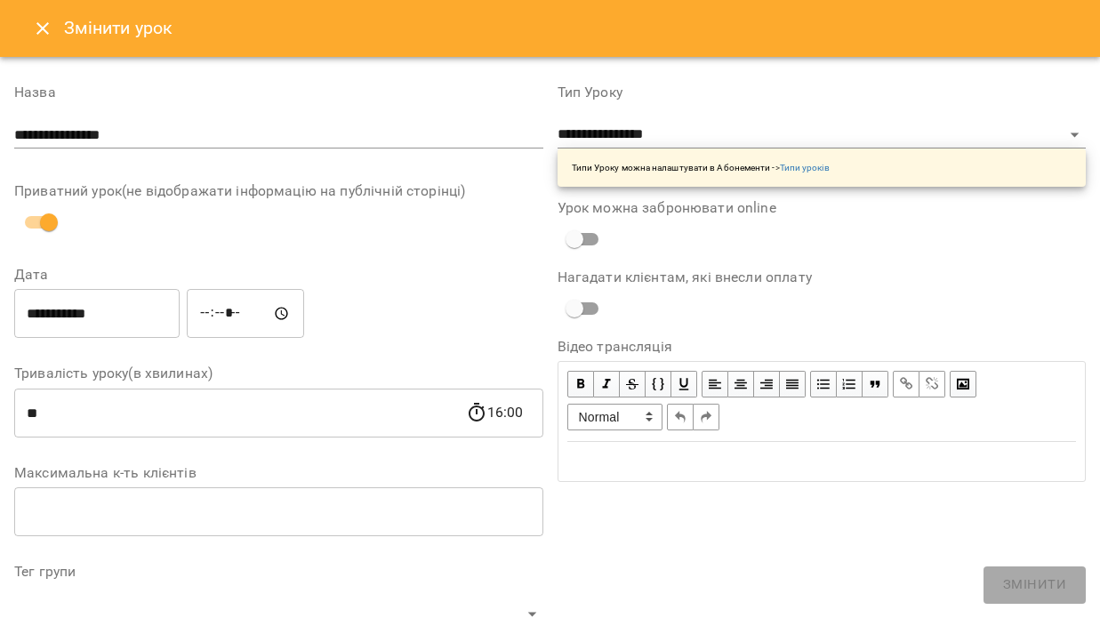
click at [41, 23] on icon "Close" at bounding box center [42, 28] width 21 height 21
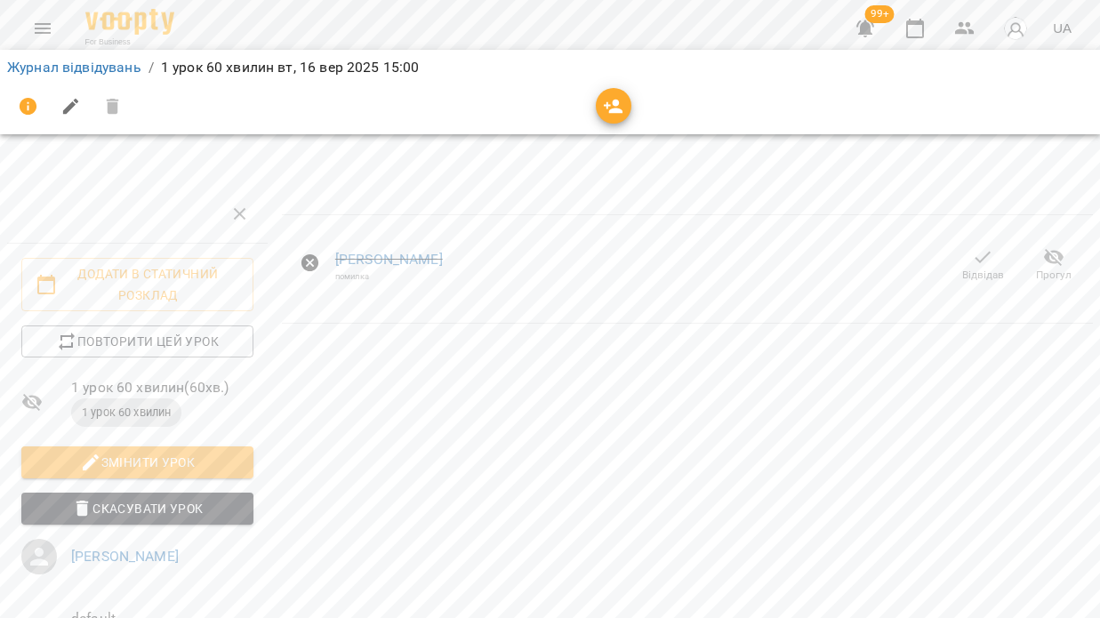
click at [985, 259] on icon "button" at bounding box center [982, 256] width 21 height 21
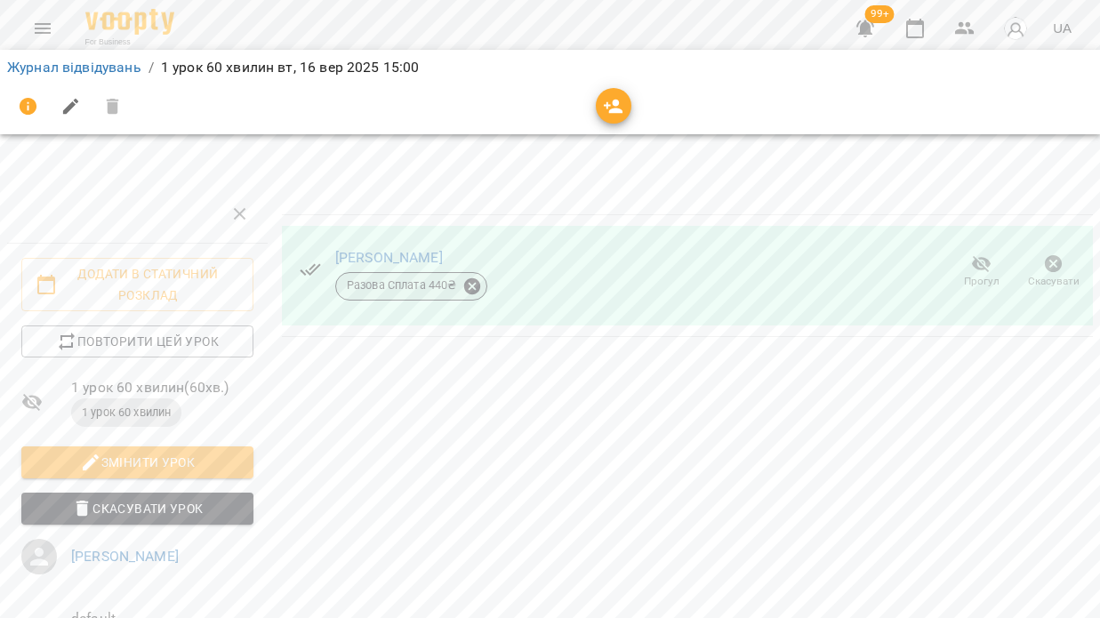
click at [473, 290] on icon at bounding box center [471, 285] width 16 height 16
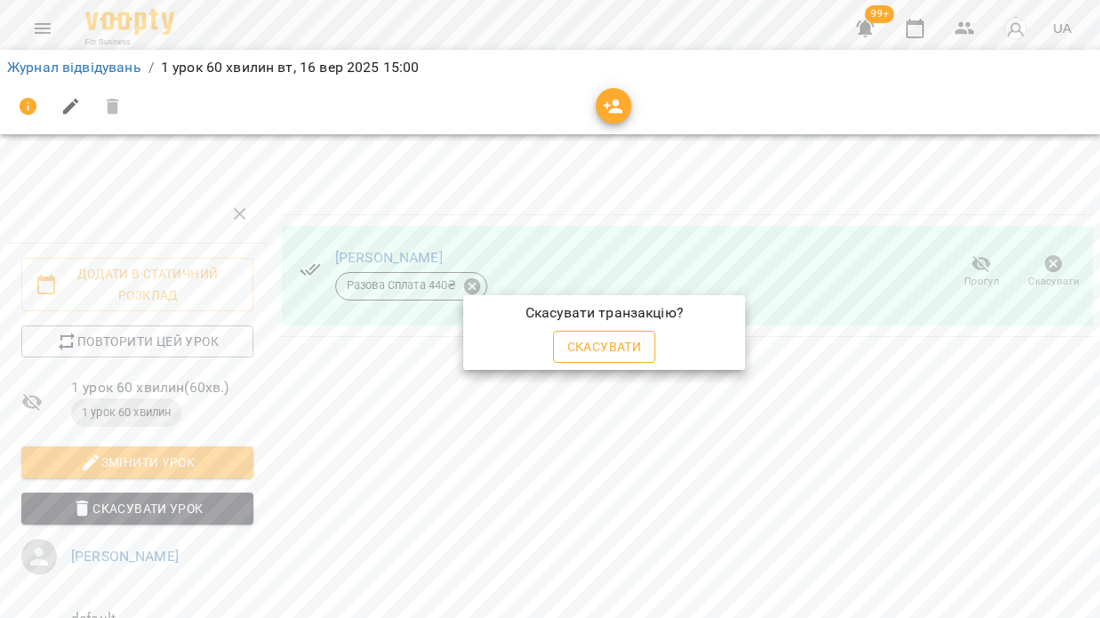
click at [591, 347] on span "Скасувати" at bounding box center [604, 346] width 75 height 21
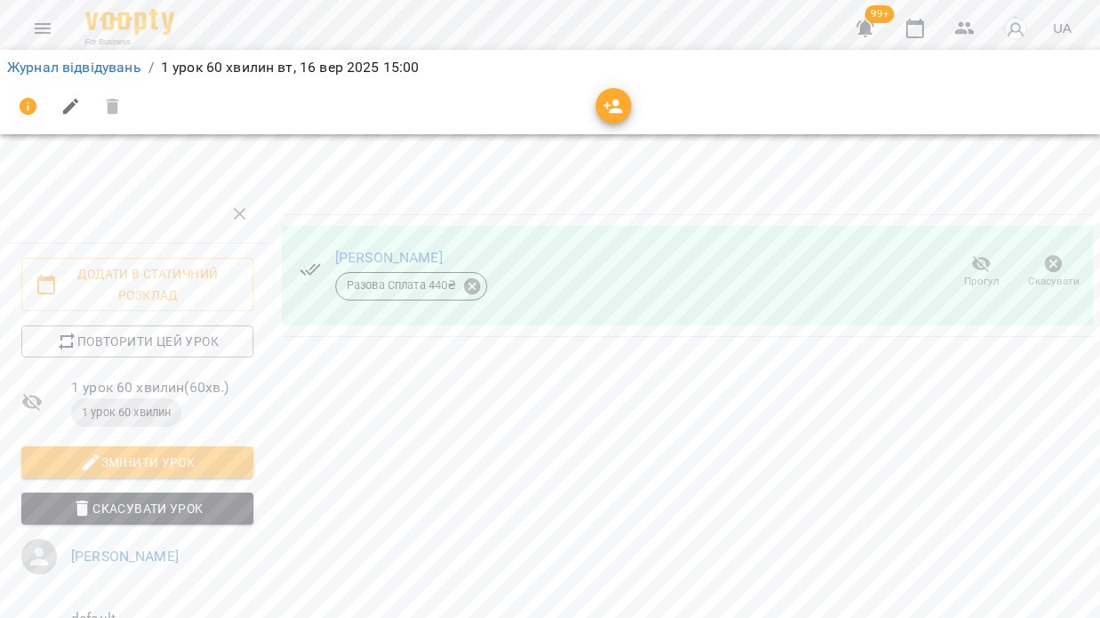
click at [1047, 266] on icon "button" at bounding box center [1053, 264] width 18 height 18
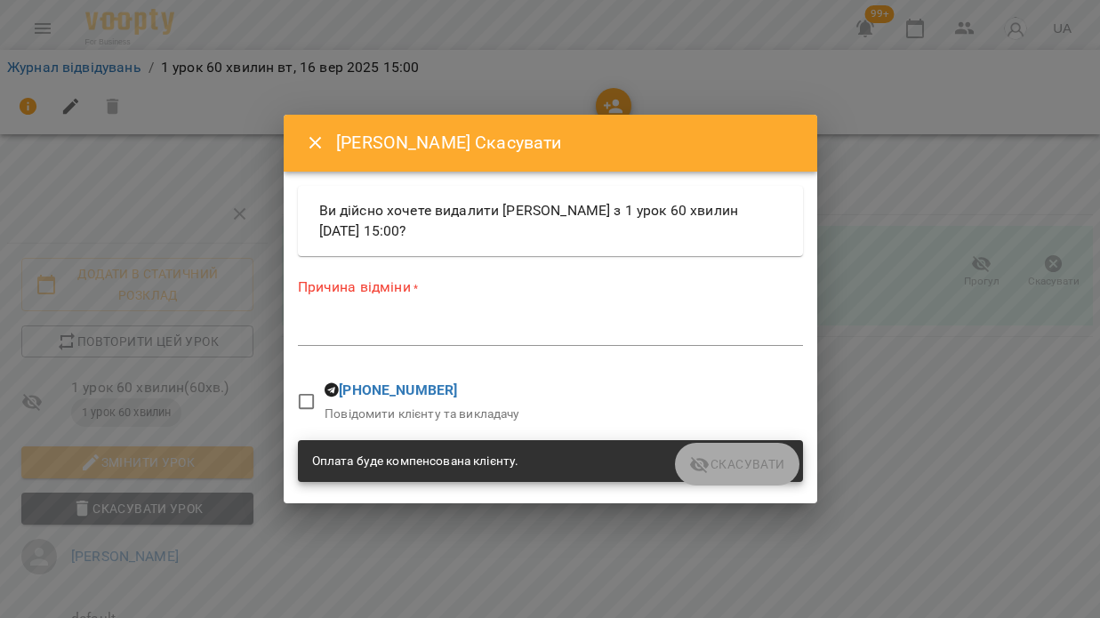
click at [364, 336] on textarea at bounding box center [550, 332] width 505 height 16
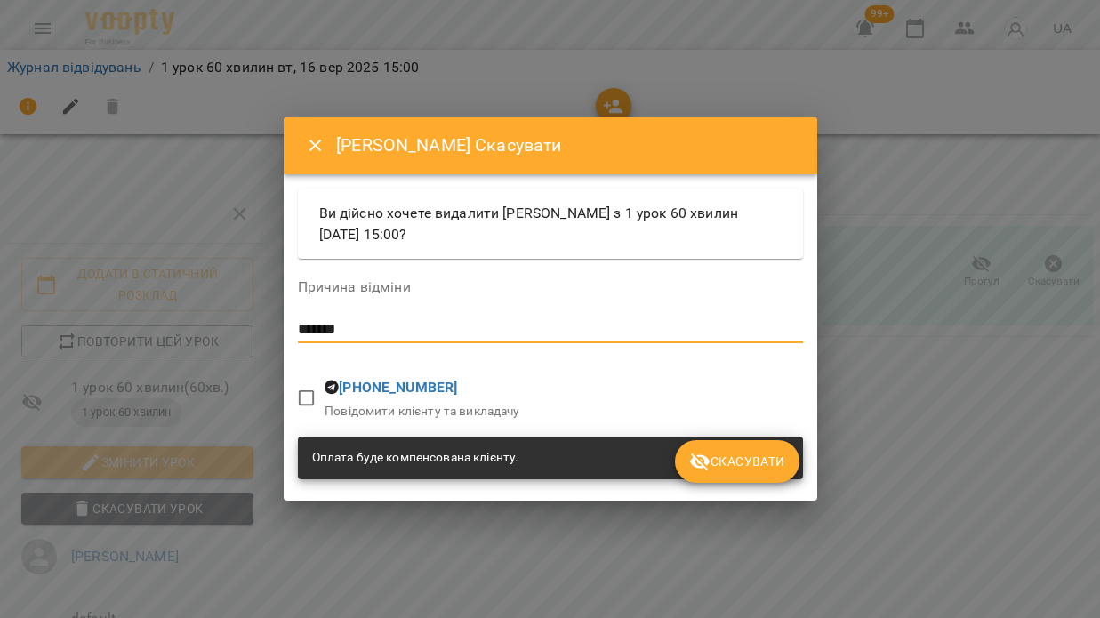
type textarea "*******"
click at [733, 462] on span "Скасувати" at bounding box center [736, 461] width 95 height 21
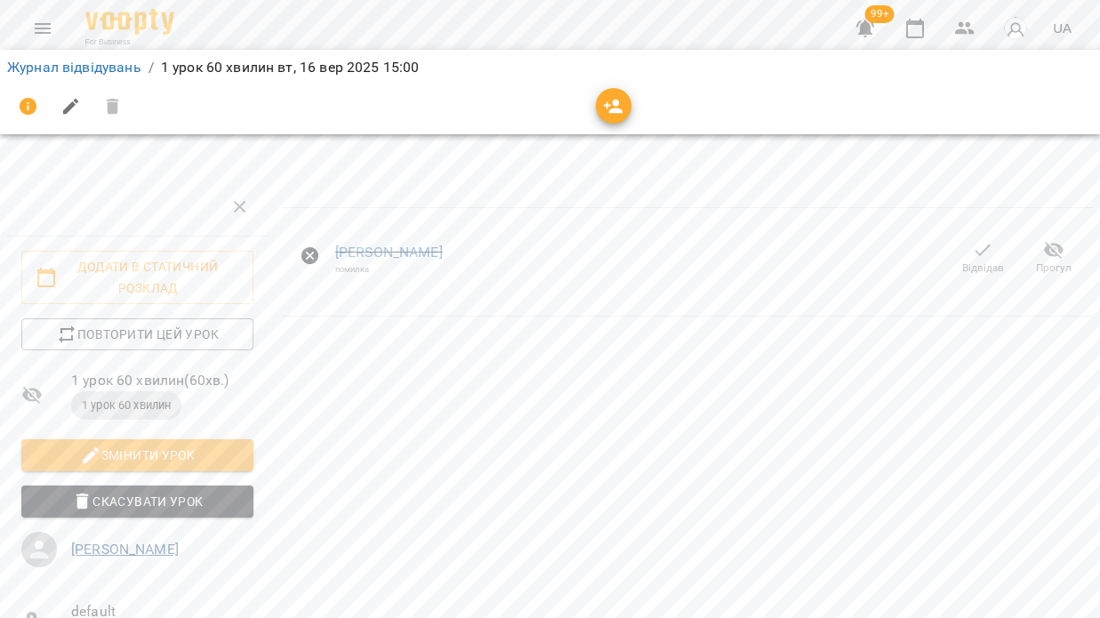
scroll to position [145, 0]
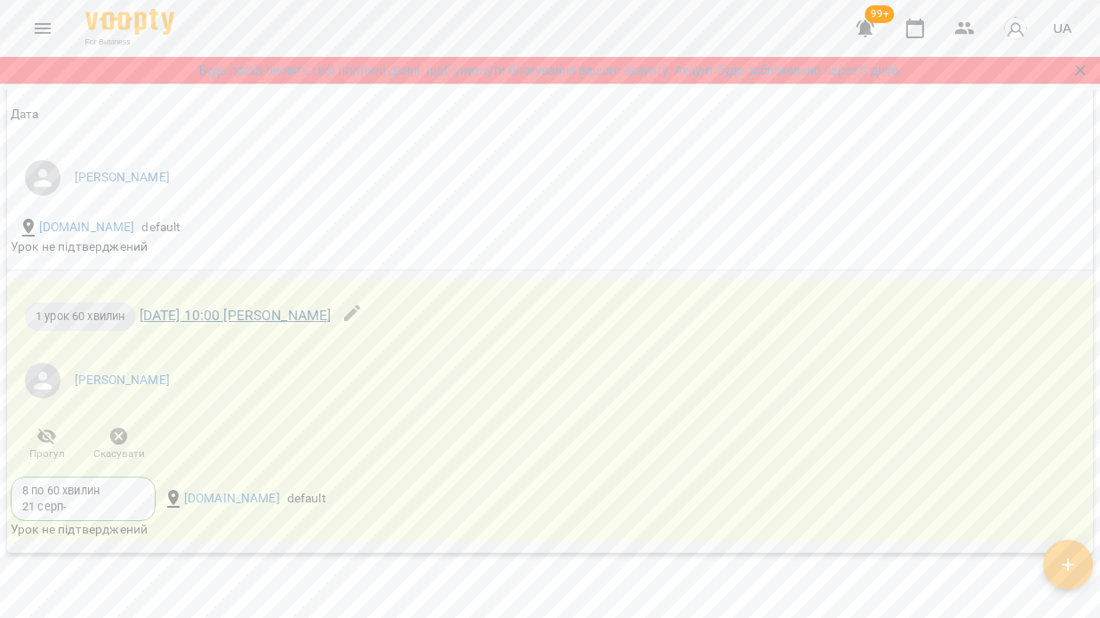
scroll to position [2406, 0]
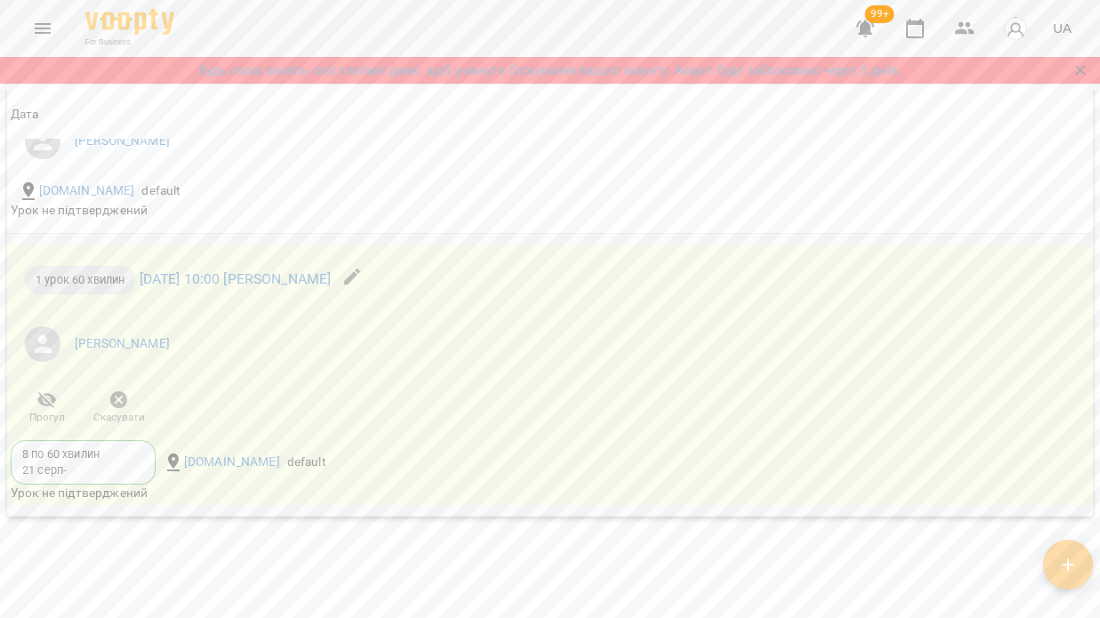
click at [119, 409] on icon "button" at bounding box center [119, 400] width 18 height 18
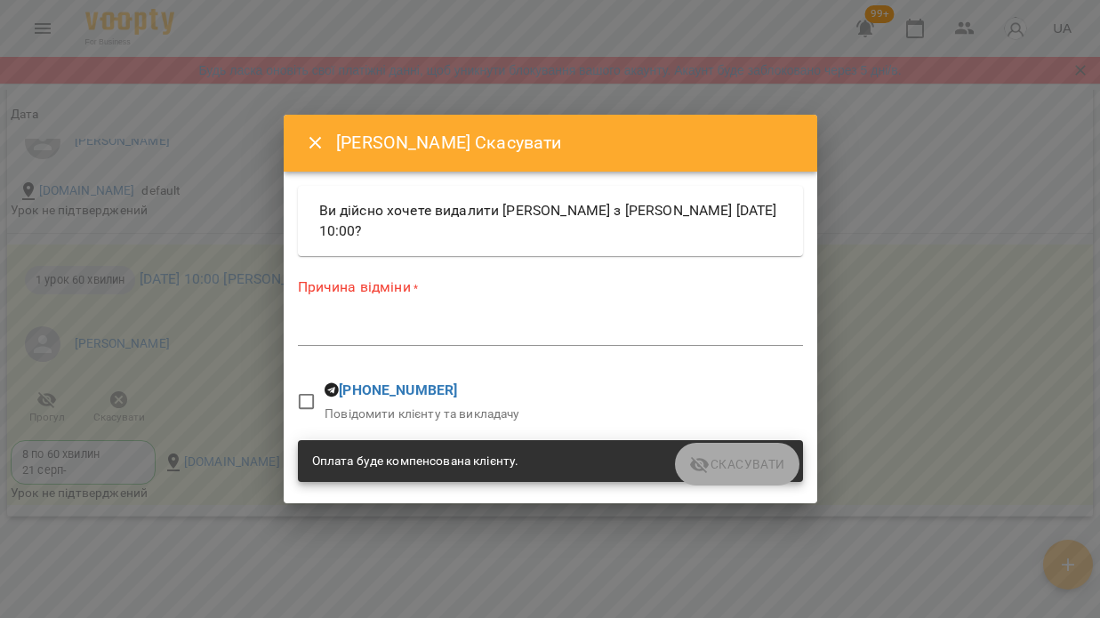
click at [364, 336] on textarea at bounding box center [550, 332] width 505 height 16
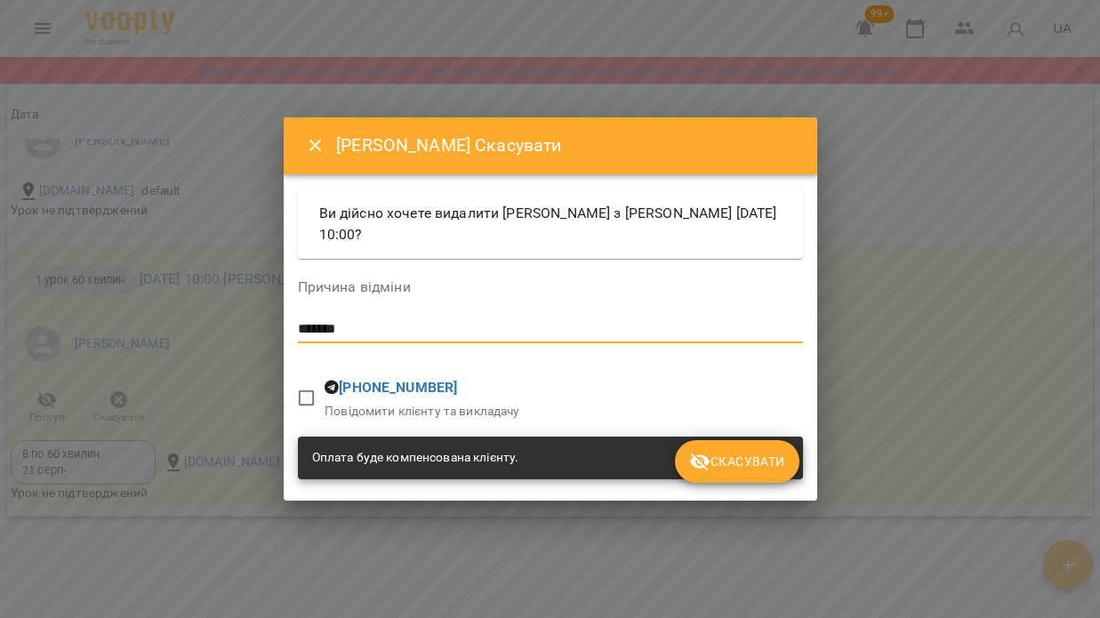
type textarea "*******"
click at [756, 467] on span "Скасувати" at bounding box center [736, 461] width 95 height 21
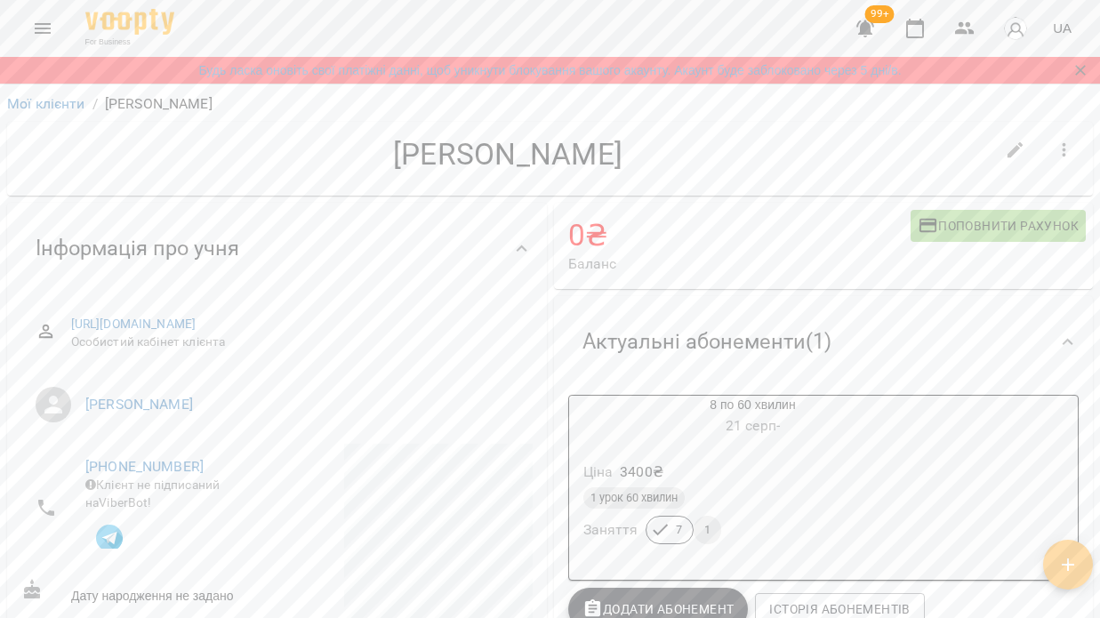
scroll to position [0, 0]
click at [40, 26] on icon "Menu" at bounding box center [42, 28] width 21 height 21
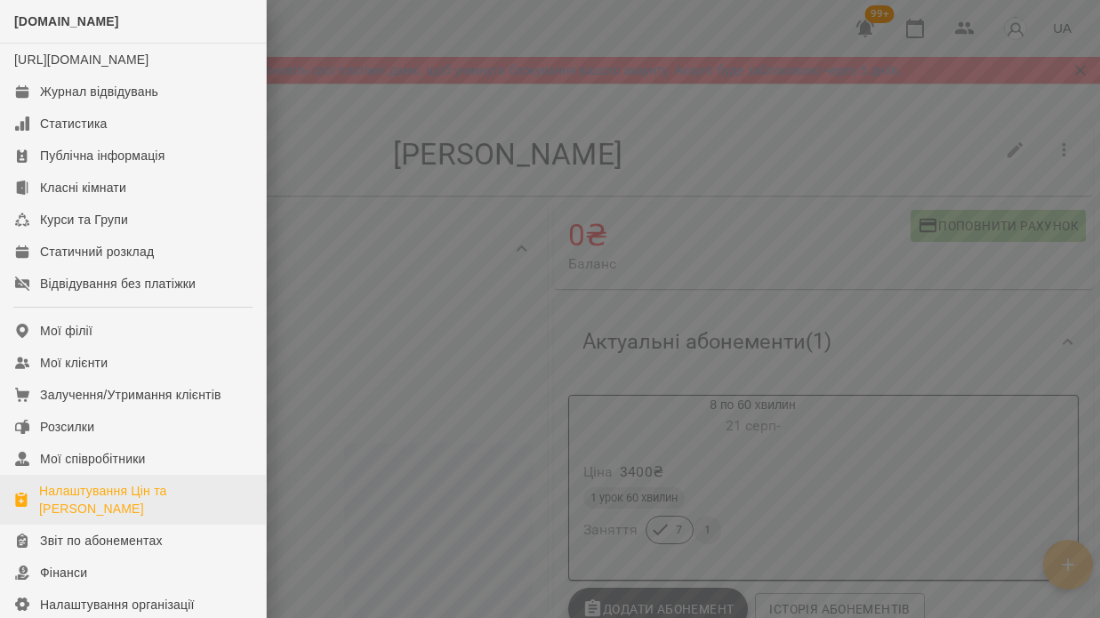
click at [121, 517] on div "Налаштування Цін та Абонементів" at bounding box center [145, 500] width 212 height 36
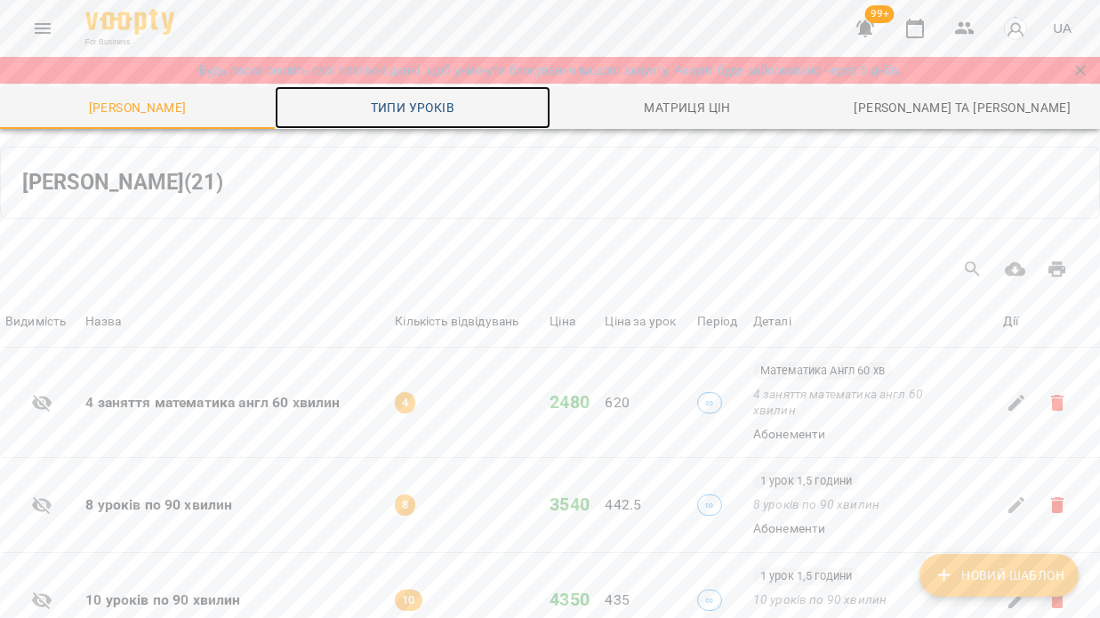
click at [399, 105] on span "Типи уроків" at bounding box center [411, 107] width 253 height 21
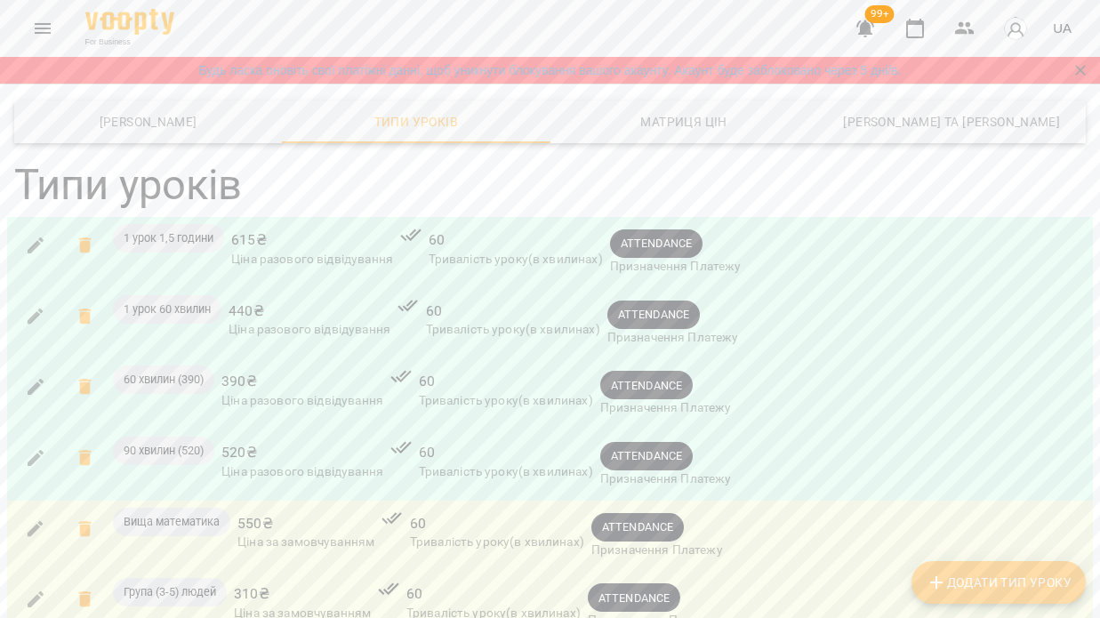
scroll to position [26, 0]
click at [38, 306] on icon "button" at bounding box center [35, 316] width 21 height 21
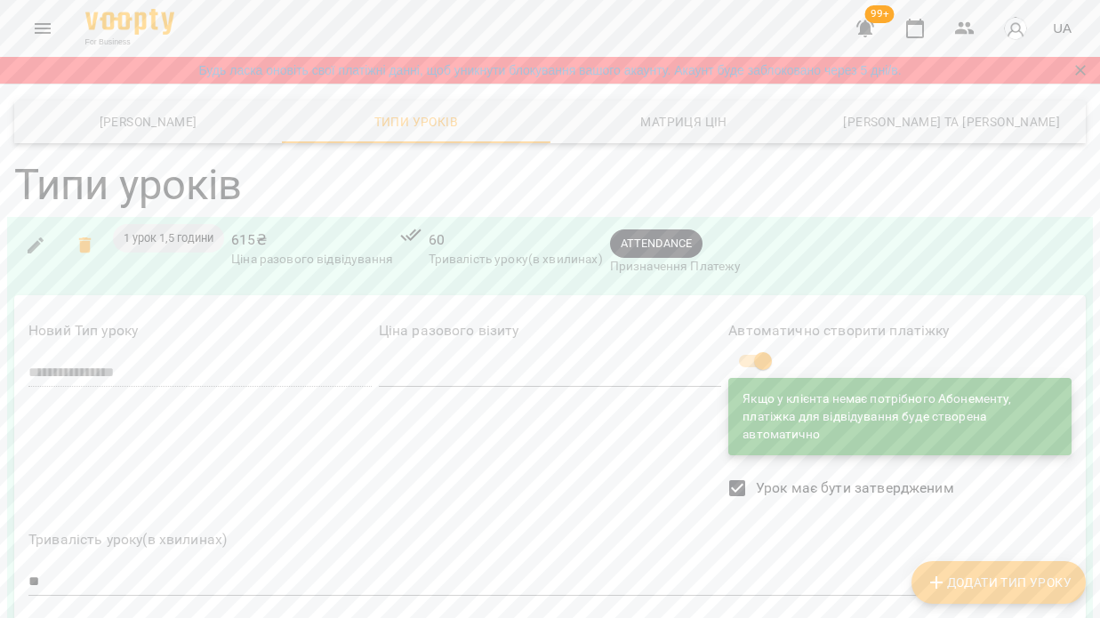
scroll to position [158, 0]
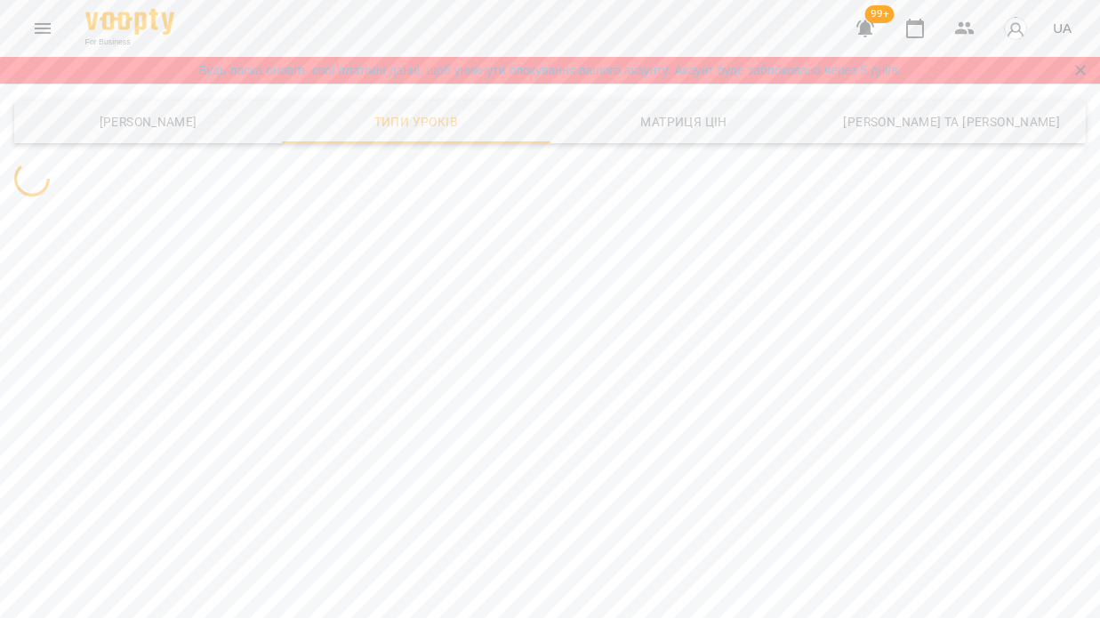
scroll to position [0, 0]
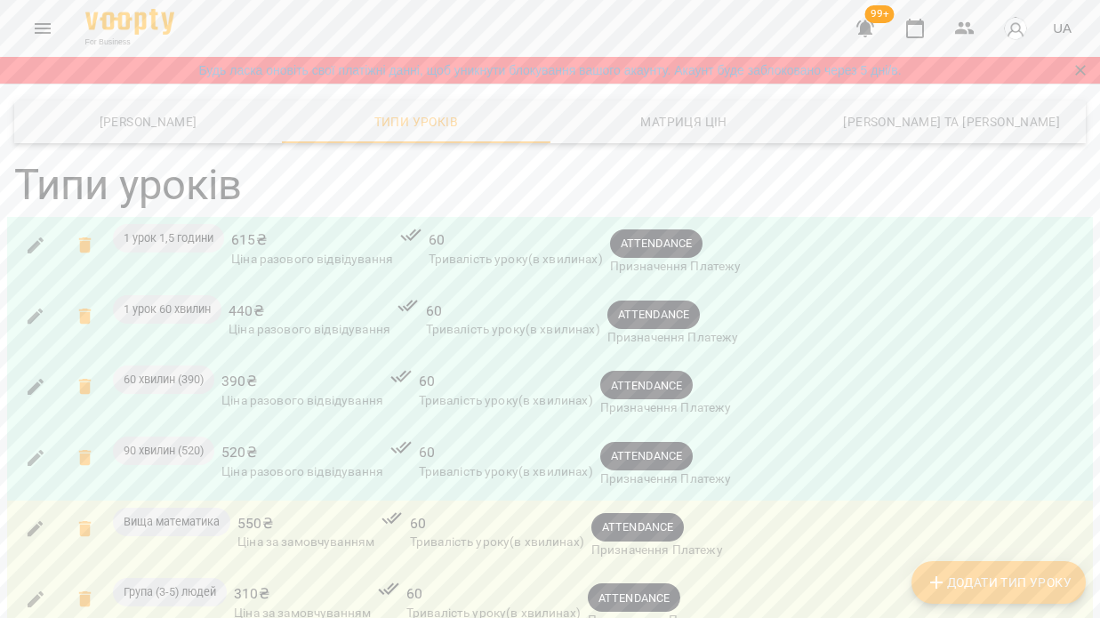
click at [34, 242] on icon "button" at bounding box center [35, 245] width 21 height 21
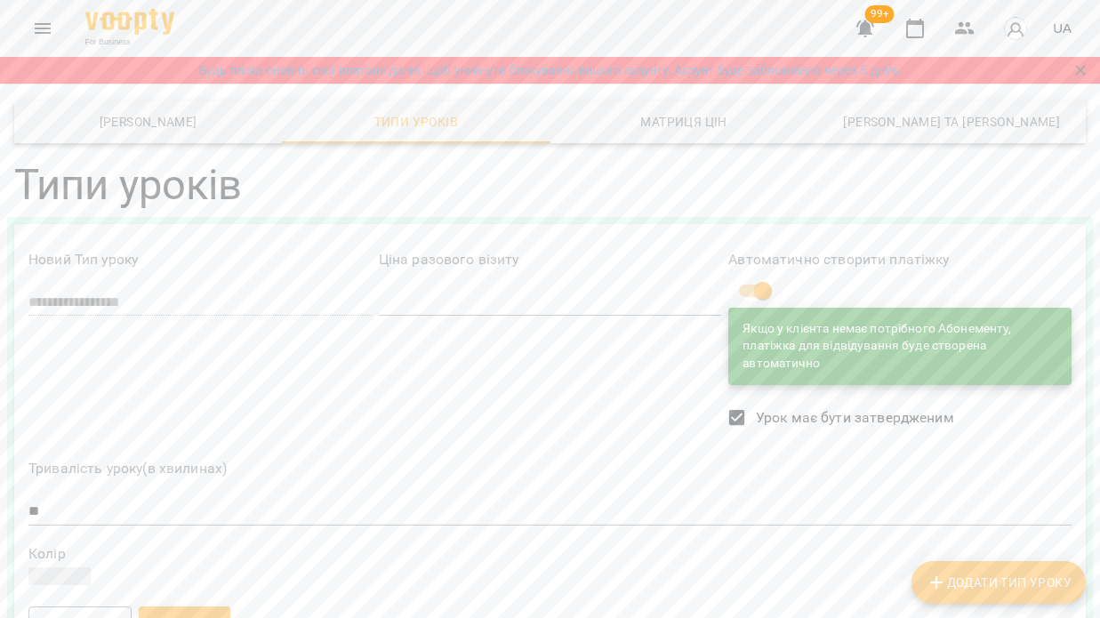
scroll to position [143, 0]
click at [192, 612] on span "Зберегти" at bounding box center [184, 622] width 63 height 21
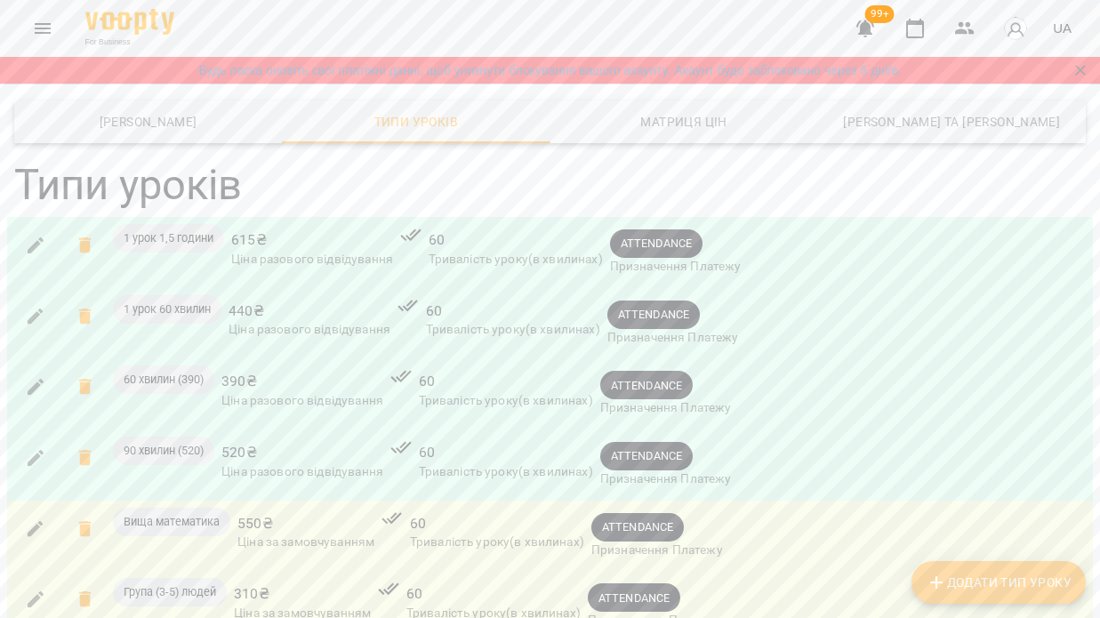
scroll to position [138, 0]
click at [35, 376] on icon "button" at bounding box center [35, 386] width 21 height 21
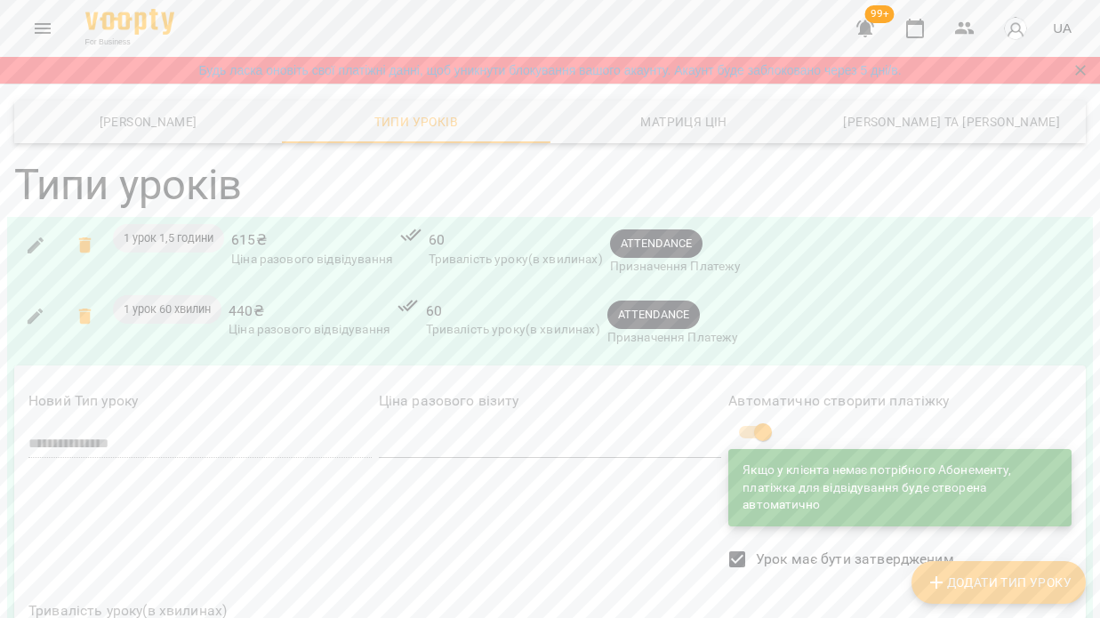
scroll to position [600, 0]
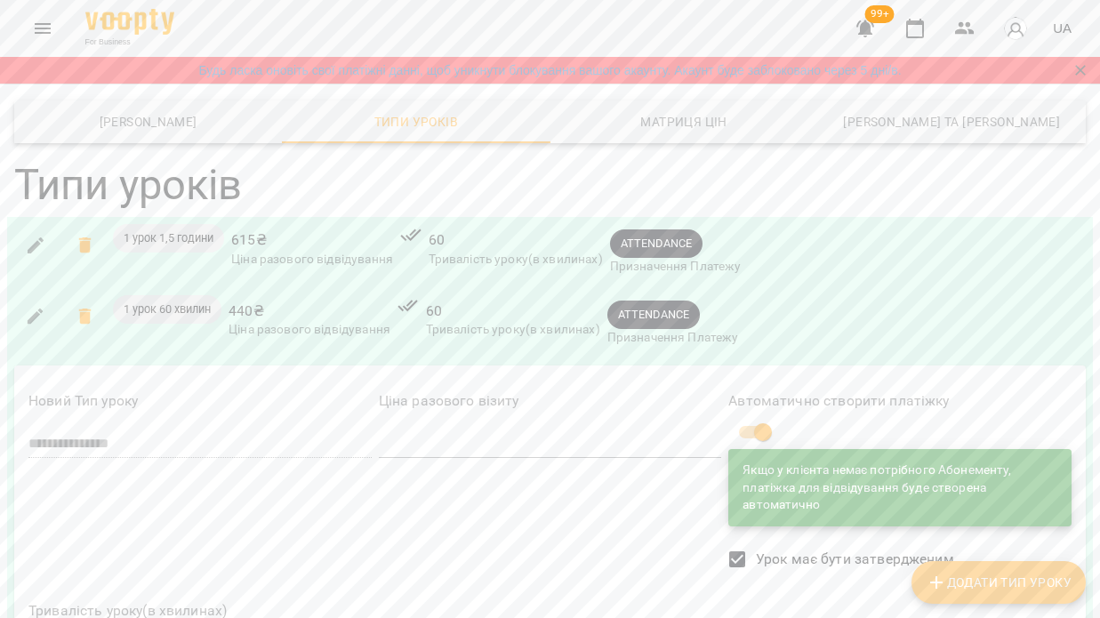
click at [101, 120] on span "Шаблони Абонементів" at bounding box center [148, 121] width 246 height 21
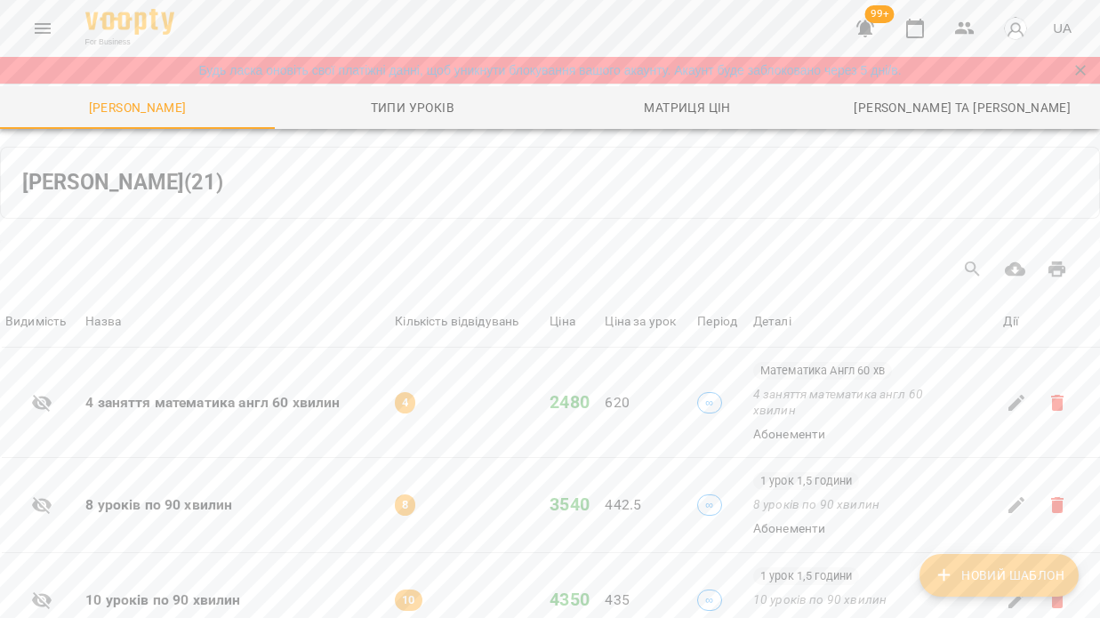
click at [44, 29] on icon "Menu" at bounding box center [42, 28] width 21 height 21
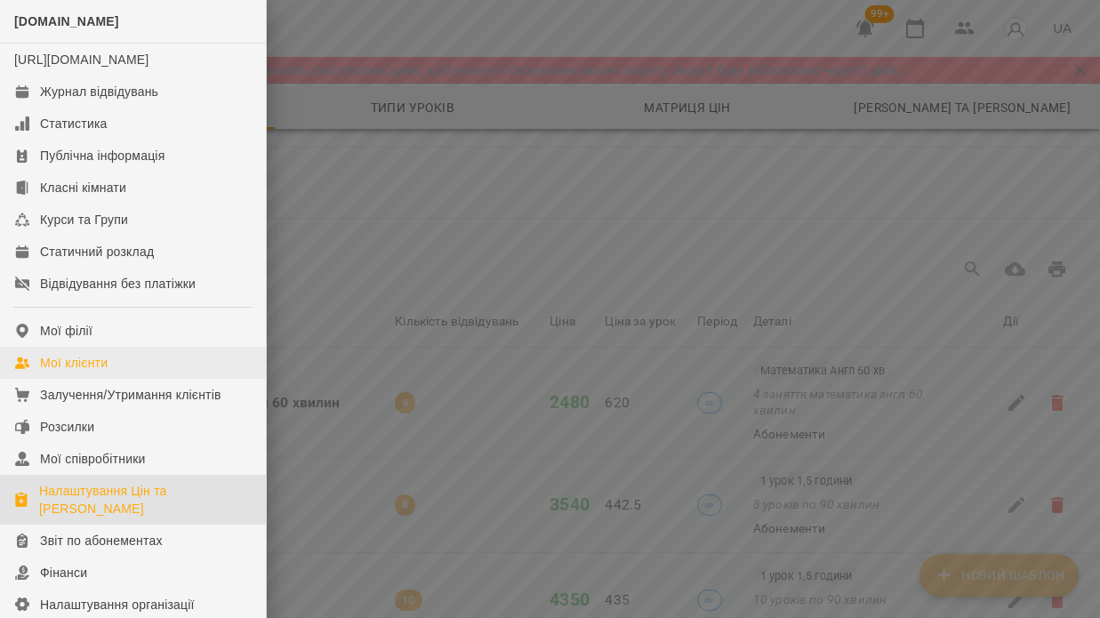
click at [138, 378] on link "Мої клієнти" at bounding box center [133, 363] width 266 height 32
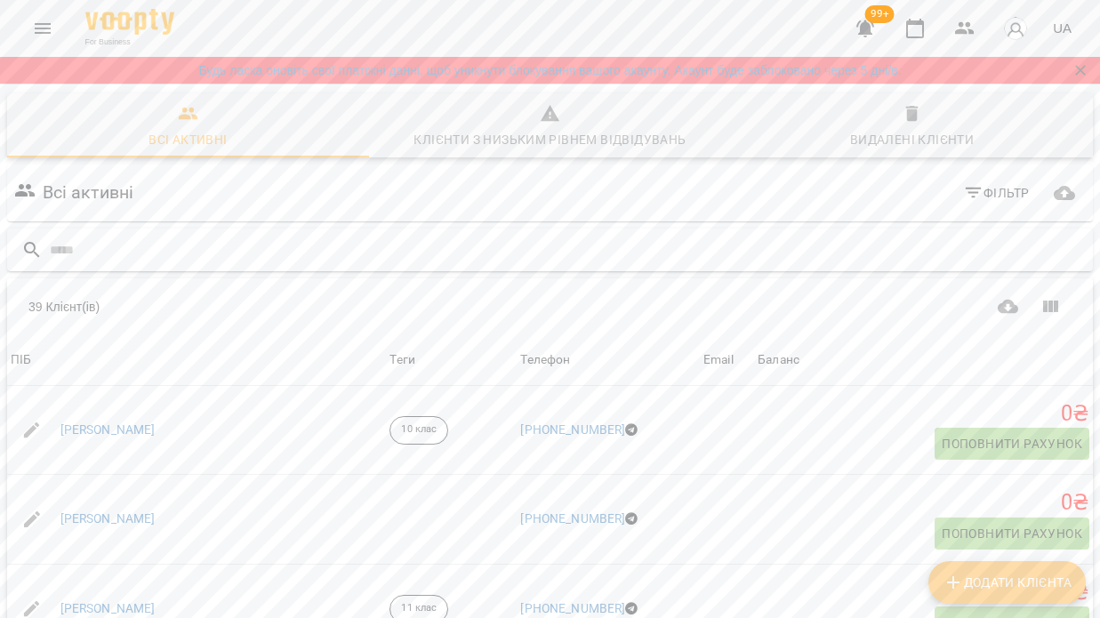
click at [608, 256] on input "text" at bounding box center [568, 250] width 1036 height 29
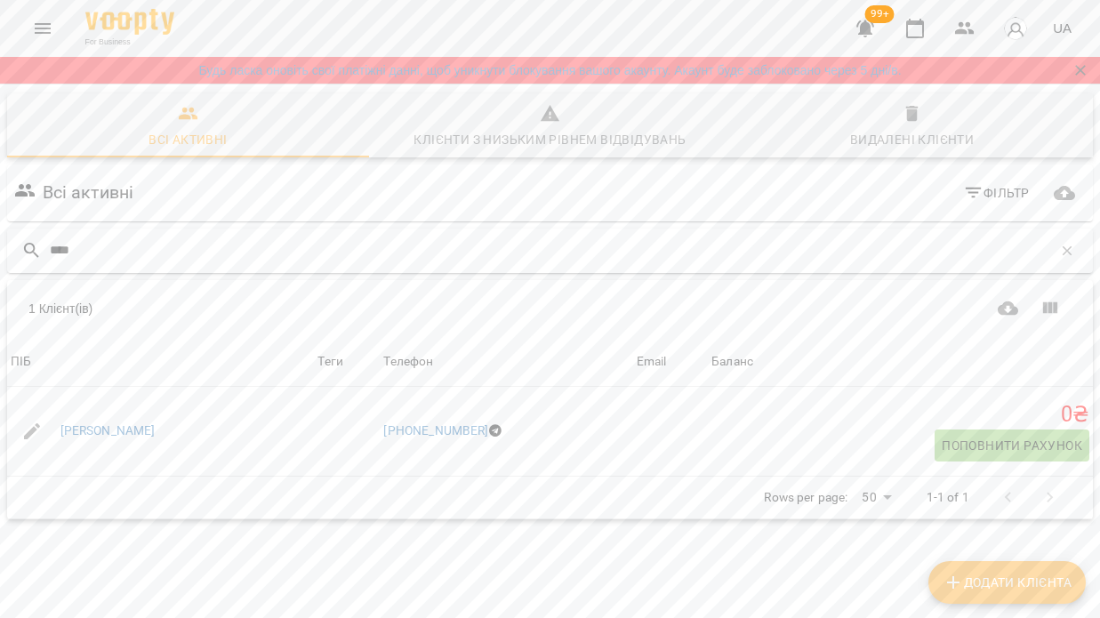
type input "*****"
drag, startPoint x: 608, startPoint y: 256, endPoint x: 108, endPoint y: 428, distance: 529.0
click at [108, 428] on link "Ірина Голош" at bounding box center [107, 431] width 95 height 18
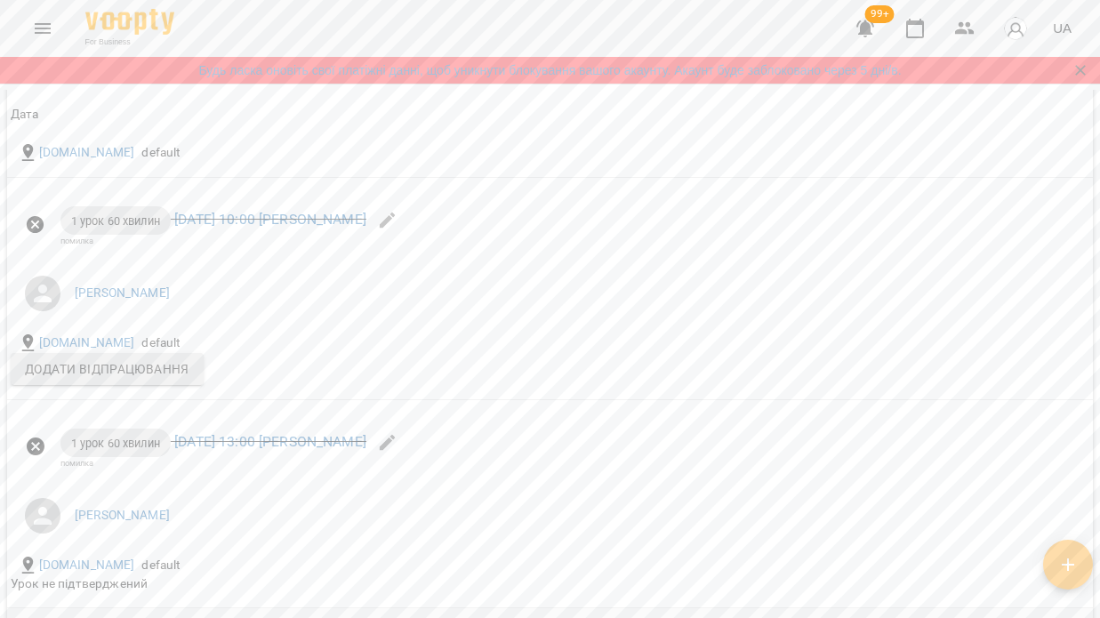
scroll to position [1883, 0]
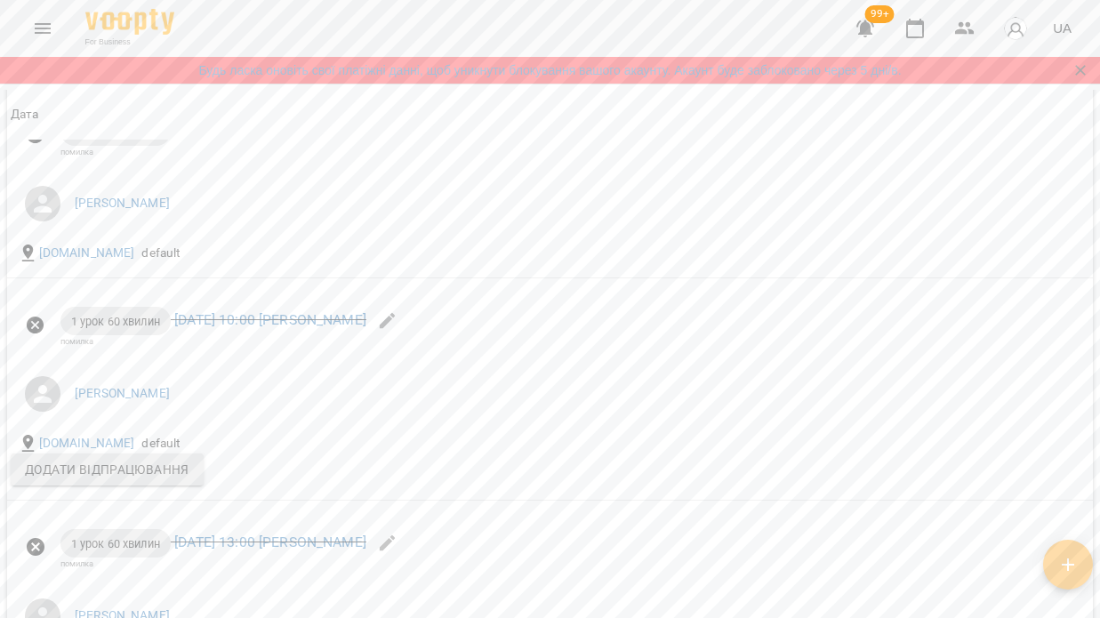
click at [1059, 557] on icon "button" at bounding box center [1067, 564] width 21 height 21
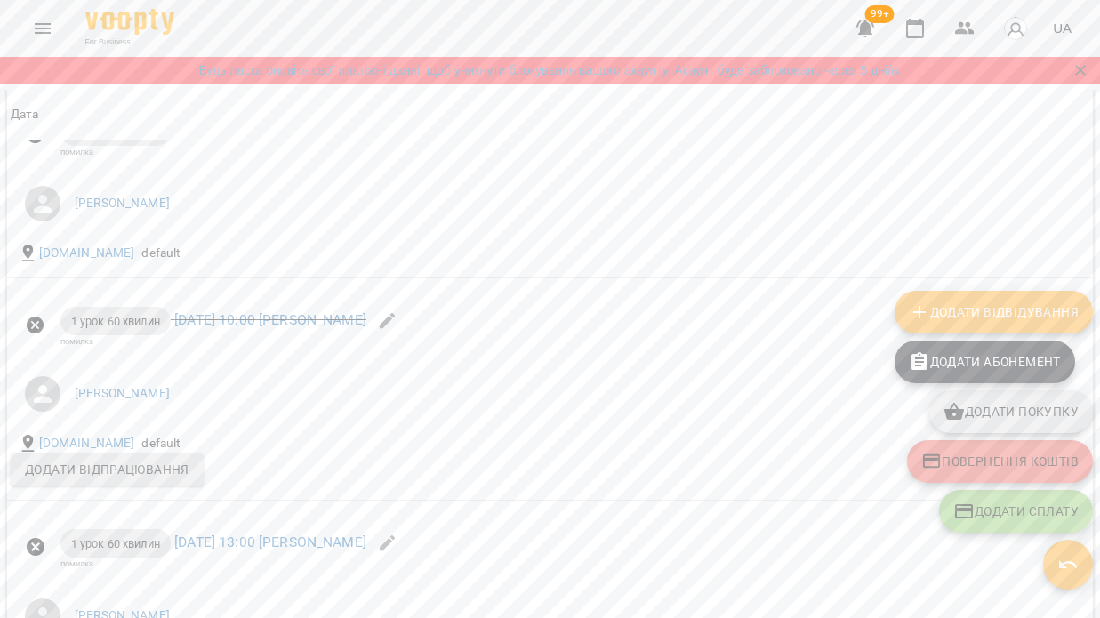
click at [1033, 316] on span "Додати Відвідування" at bounding box center [993, 311] width 170 height 21
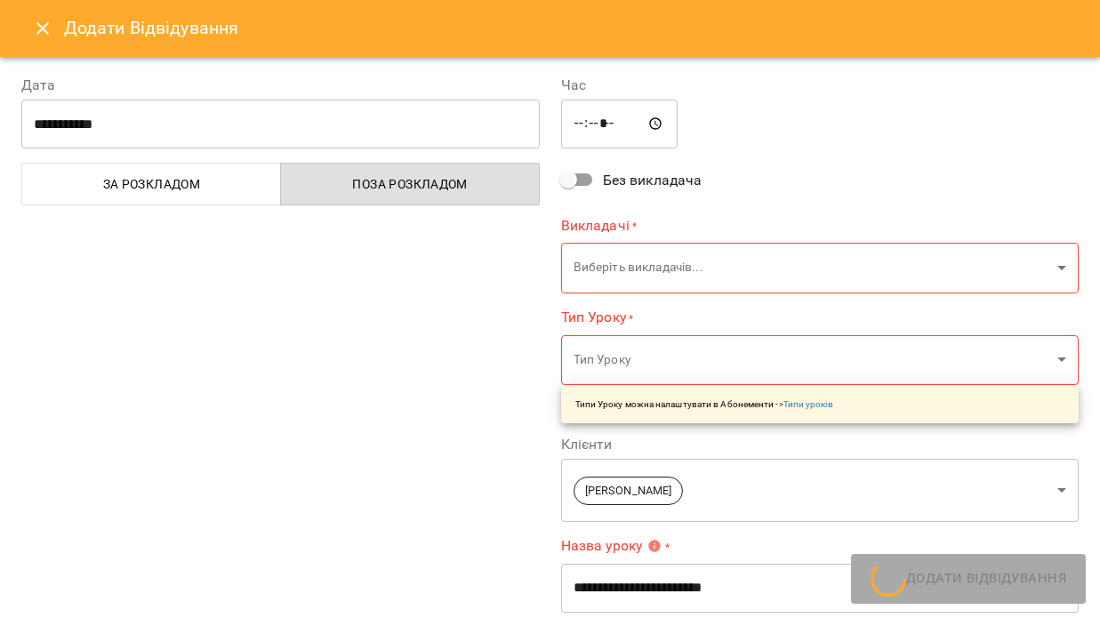
type input "**********"
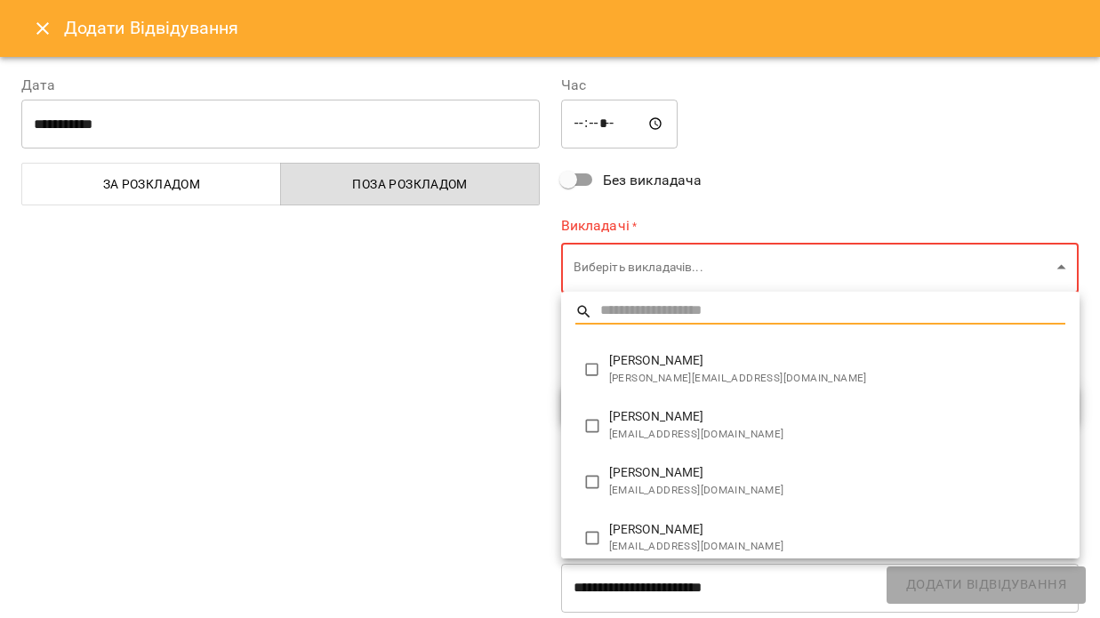
click at [643, 275] on body "For Business 99+ UA Будь ласка оновіть свої платіжні данні, щоб уникнути блокув…" at bounding box center [550, 352] width 1100 height 704
type input "*"
click at [399, 353] on div at bounding box center [550, 309] width 1100 height 618
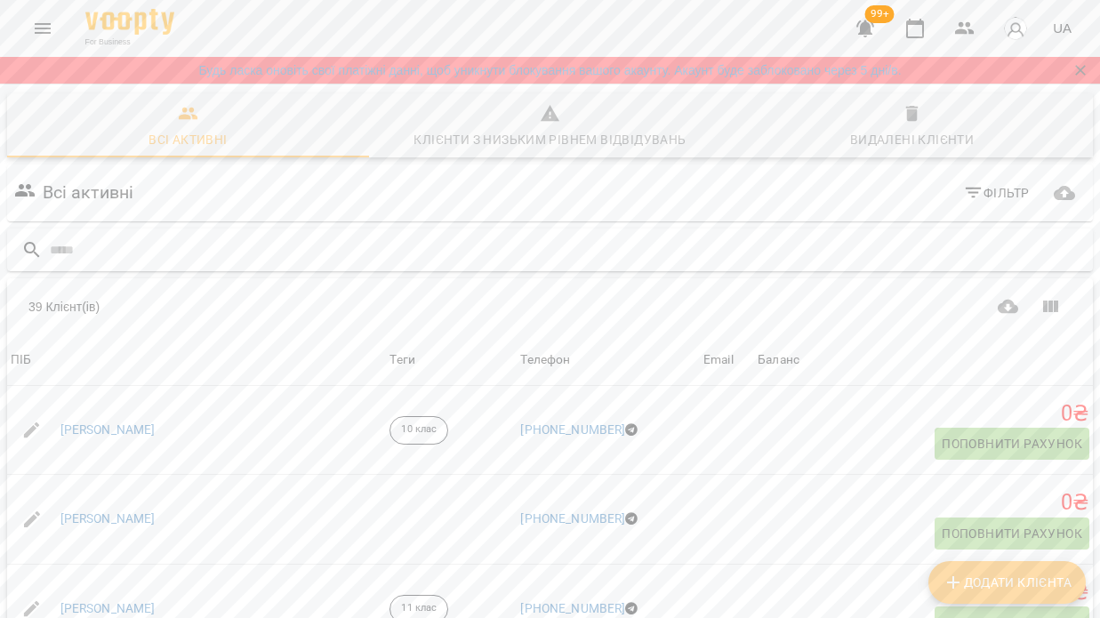
click at [172, 232] on div at bounding box center [549, 250] width 1085 height 44
click at [142, 248] on input "text" at bounding box center [568, 250] width 1036 height 29
type input "***"
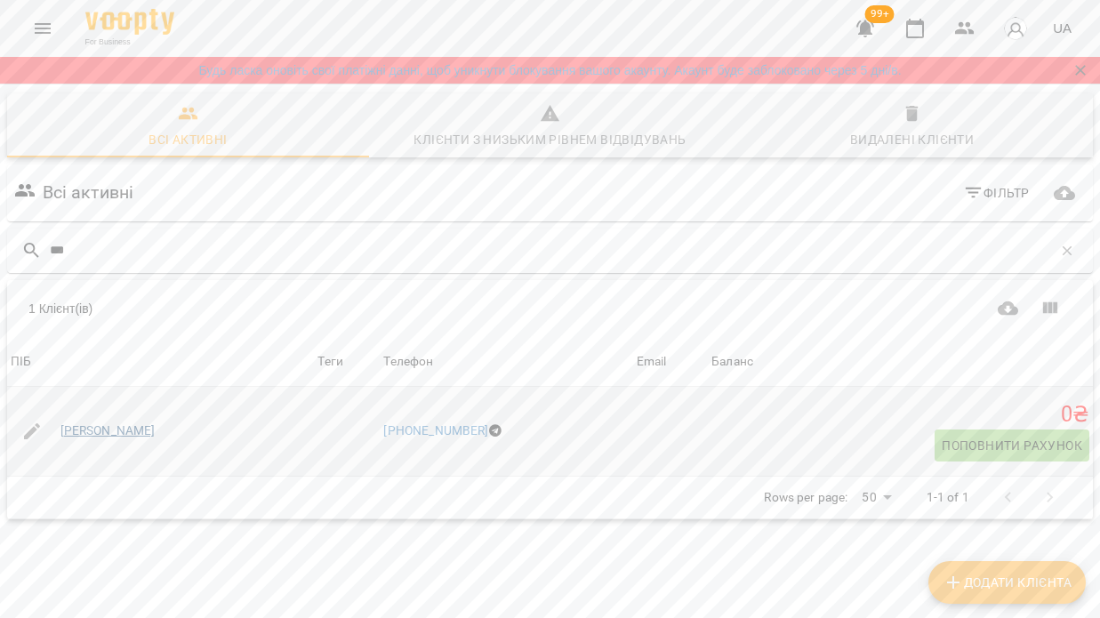
drag, startPoint x: 128, startPoint y: 266, endPoint x: 101, endPoint y: 427, distance: 163.1
click at [101, 427] on link "Ірина Голош" at bounding box center [107, 431] width 95 height 18
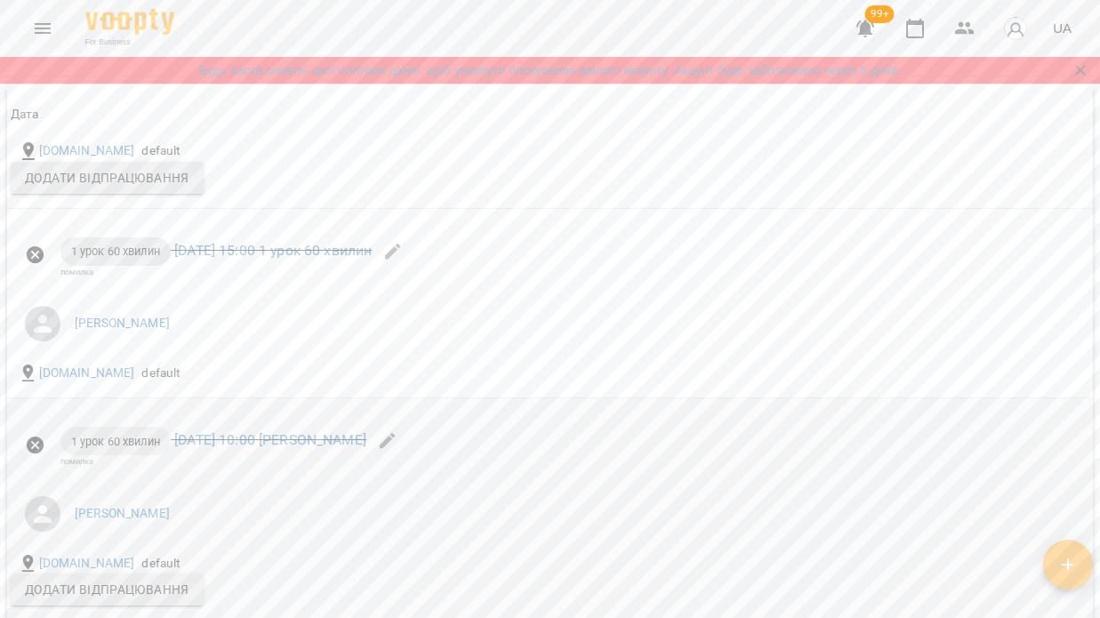
scroll to position [1917, 0]
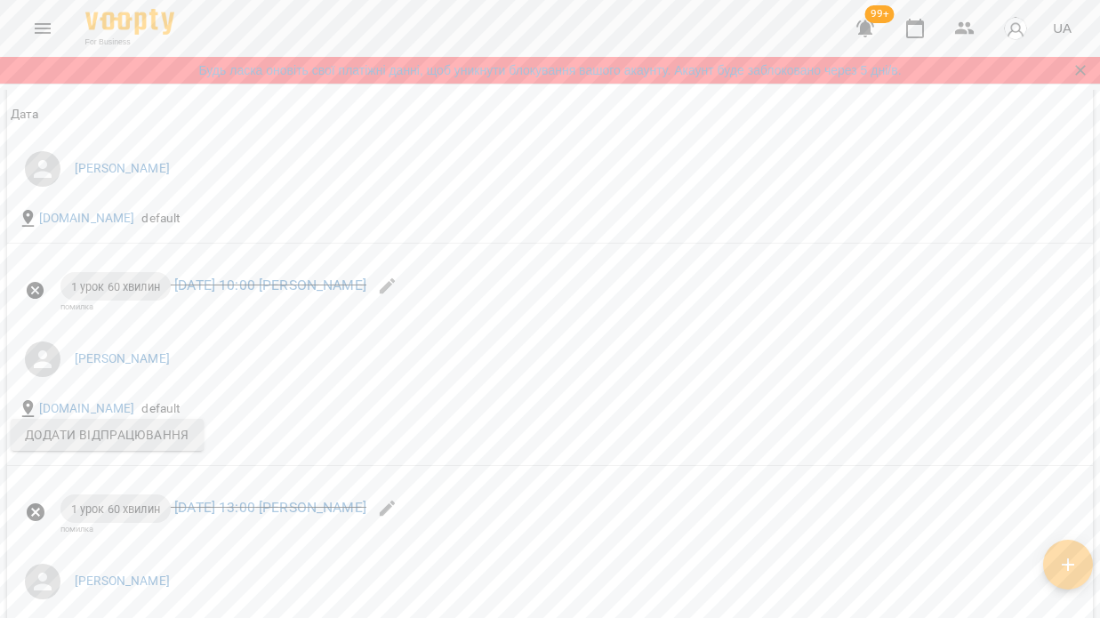
click at [1080, 567] on span "button" at bounding box center [1068, 564] width 50 height 21
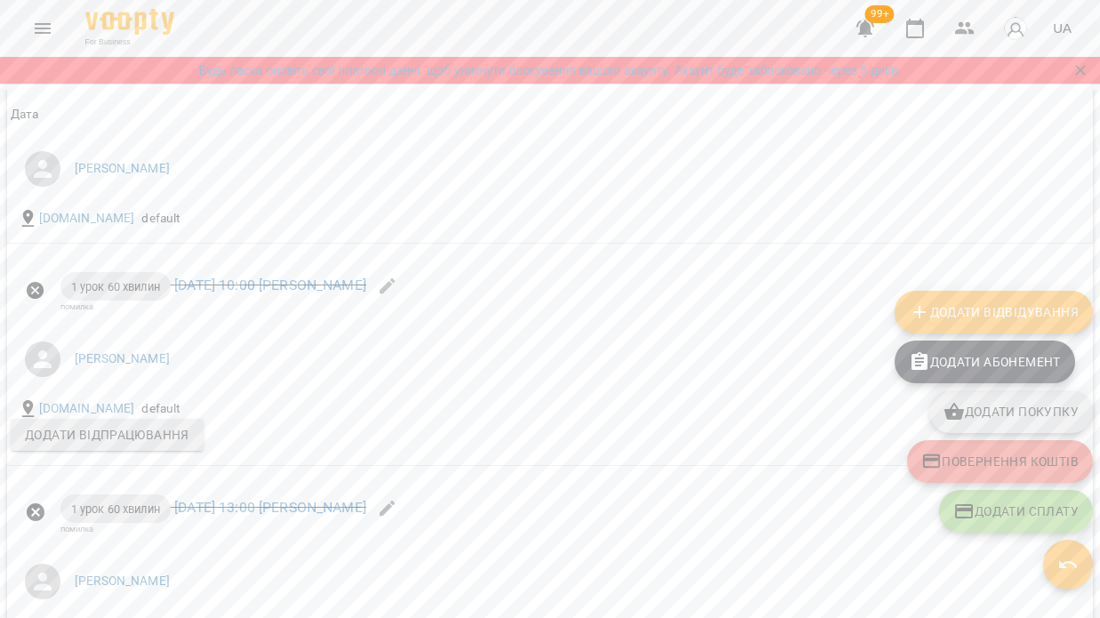
click at [1060, 319] on span "Додати Відвідування" at bounding box center [993, 311] width 170 height 21
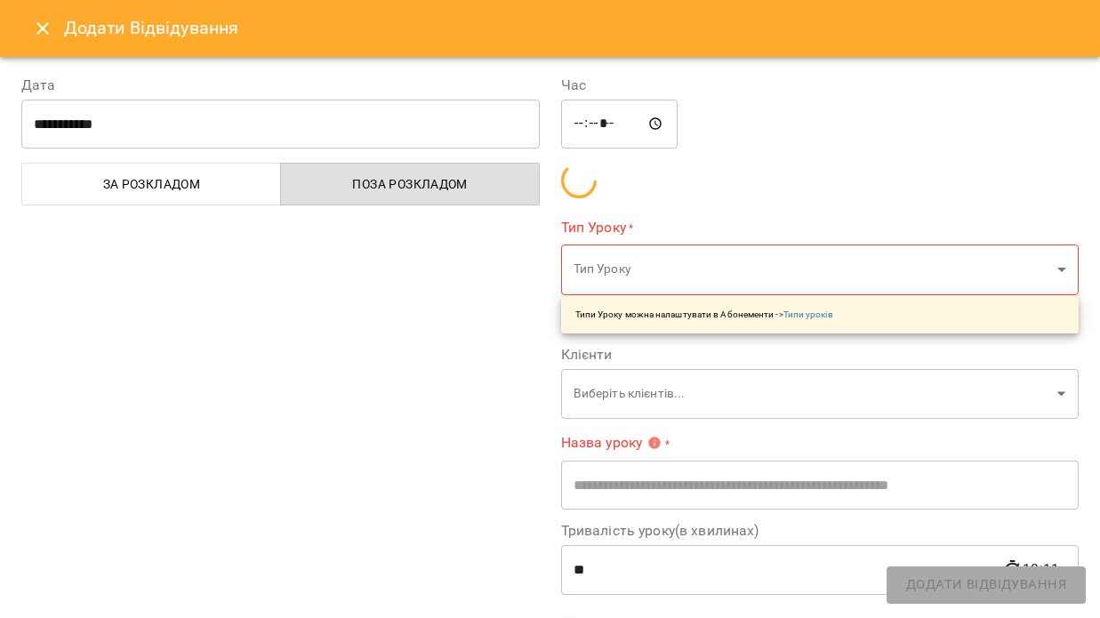
type input "**********"
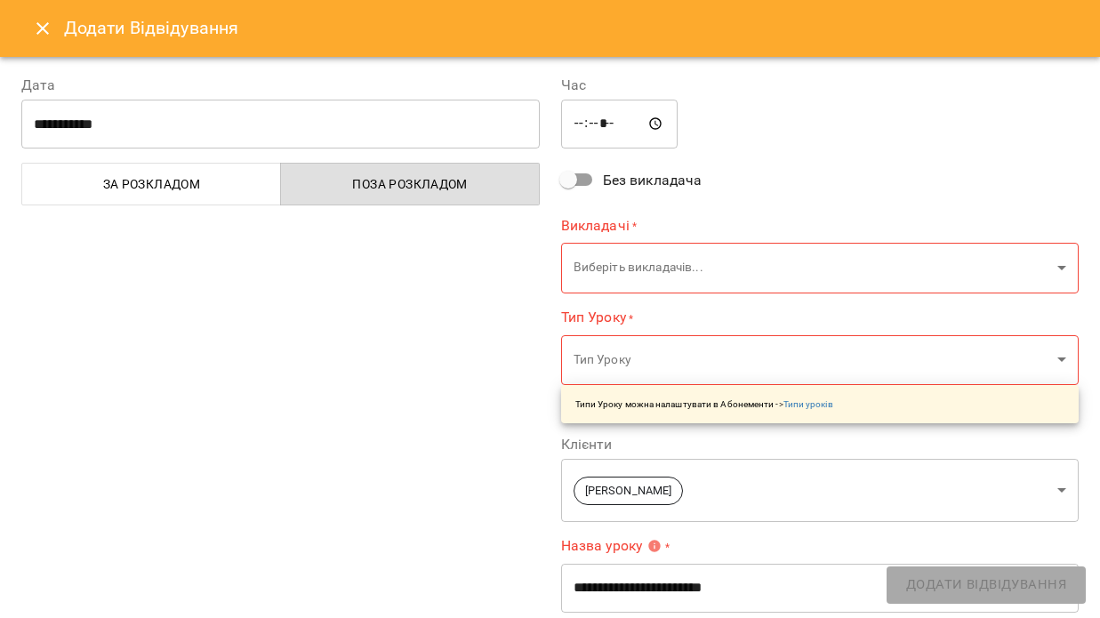
click at [607, 275] on body "For Business 99+ UA Будь ласка оновіть свої платіжні данні, щоб уникнути блокув…" at bounding box center [550, 352] width 1100 height 704
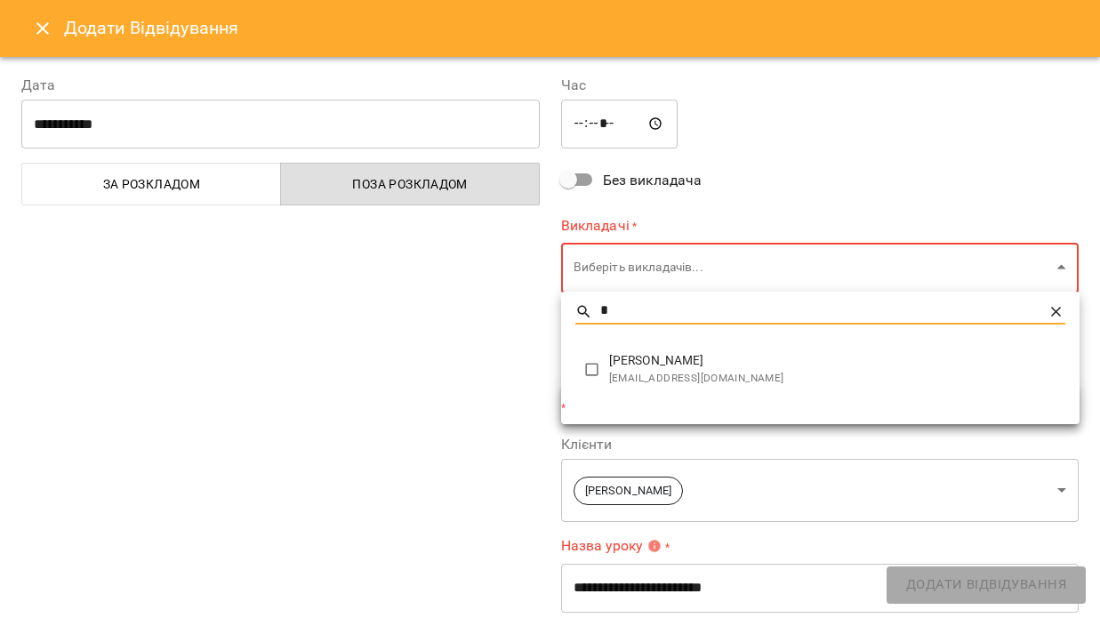
type input "*"
click at [660, 357] on span "[PERSON_NAME]" at bounding box center [837, 361] width 456 height 18
type input "**********"
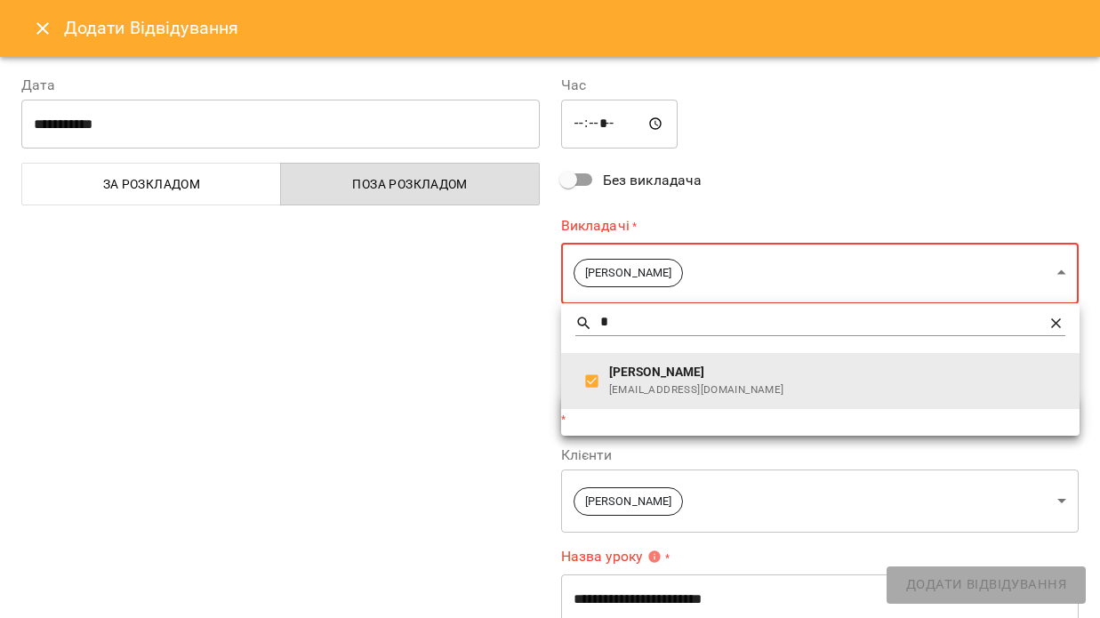
click at [341, 101] on div at bounding box center [550, 309] width 1100 height 618
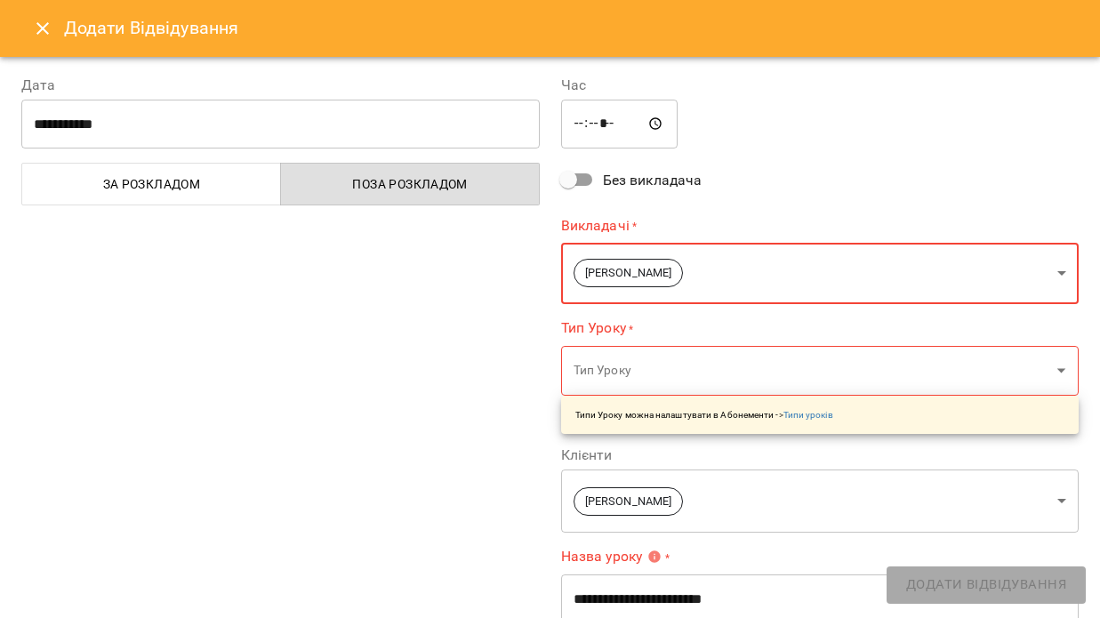
click at [207, 132] on input "**********" at bounding box center [280, 125] width 518 height 50
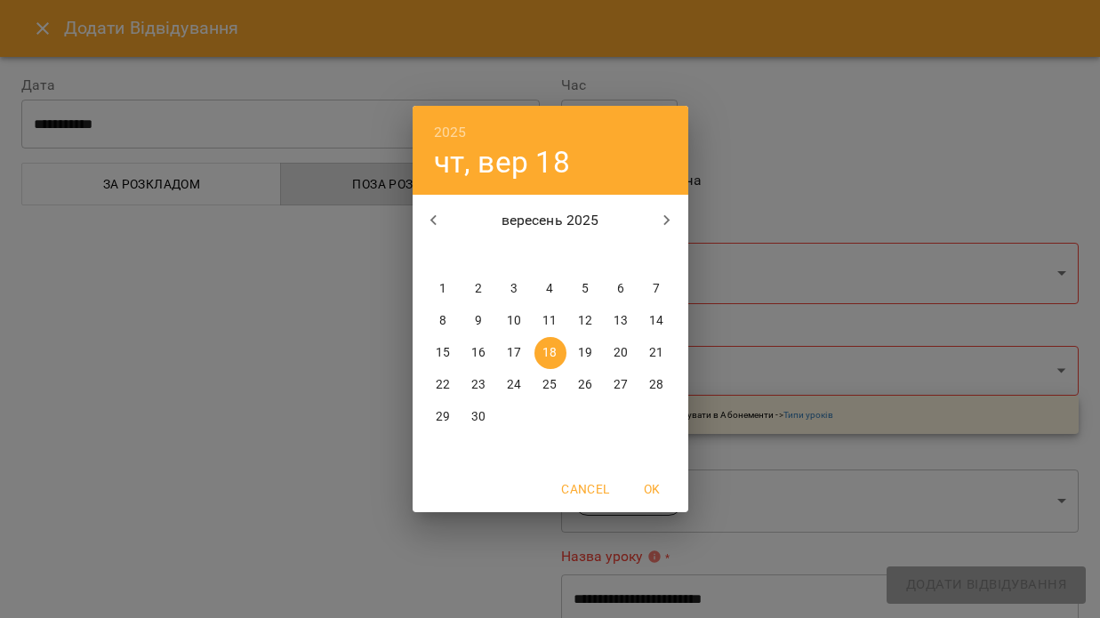
click at [477, 353] on p "16" at bounding box center [478, 353] width 14 height 18
type input "**********"
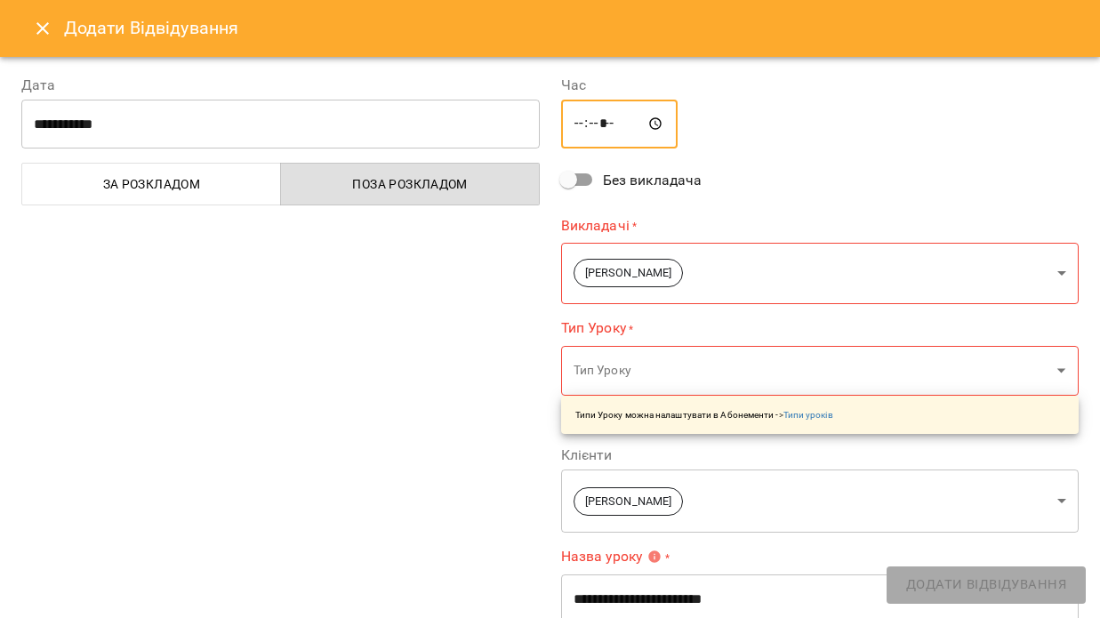
click at [583, 127] on input "*****" at bounding box center [619, 125] width 117 height 50
click at [604, 120] on input "*****" at bounding box center [619, 125] width 117 height 50
type input "*****"
click at [753, 156] on div "**********" at bounding box center [820, 471] width 540 height 836
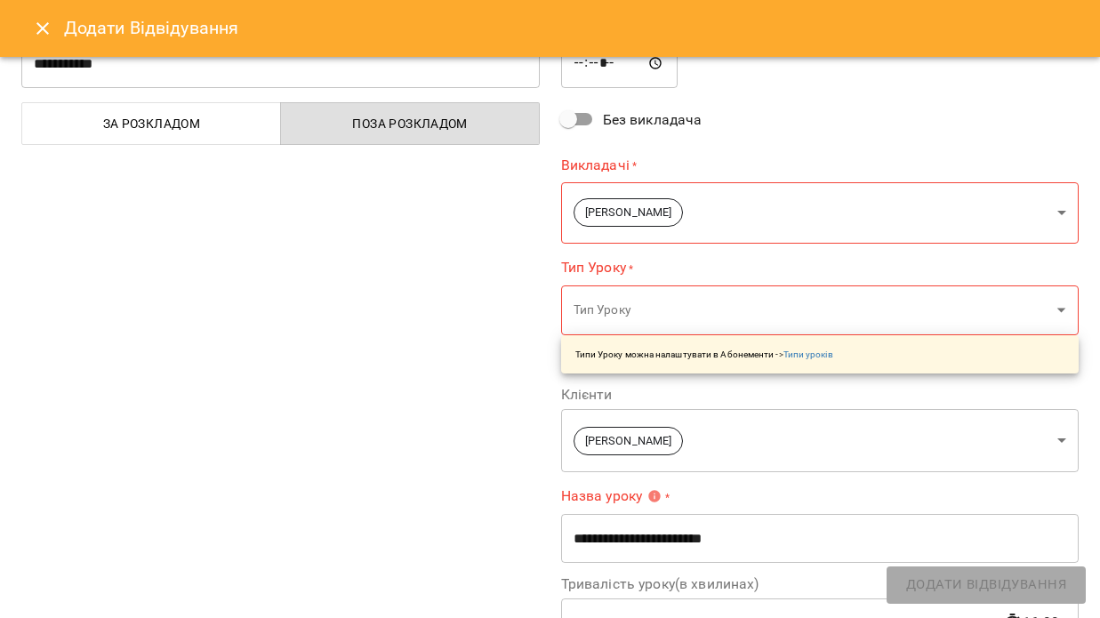
click at [679, 321] on body "For Business 99+ UA Будь ласка оновіть свої платіжні данні, щоб уникнути блокув…" at bounding box center [550, 352] width 1100 height 704
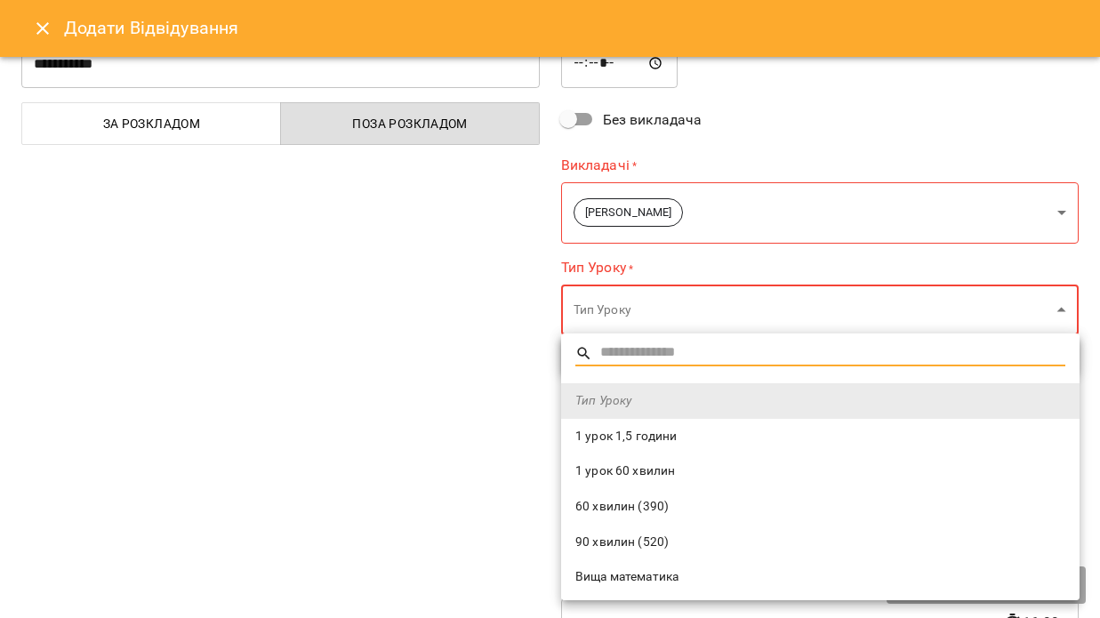
click at [643, 472] on span "1 урок 60 хвилин" at bounding box center [820, 471] width 490 height 18
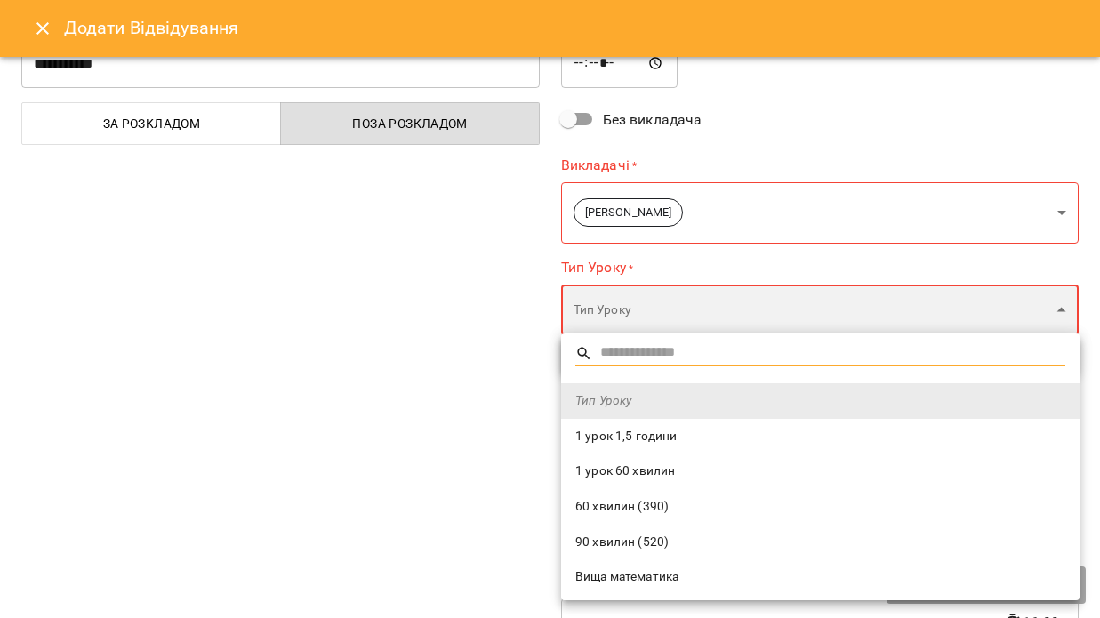
type input "**********"
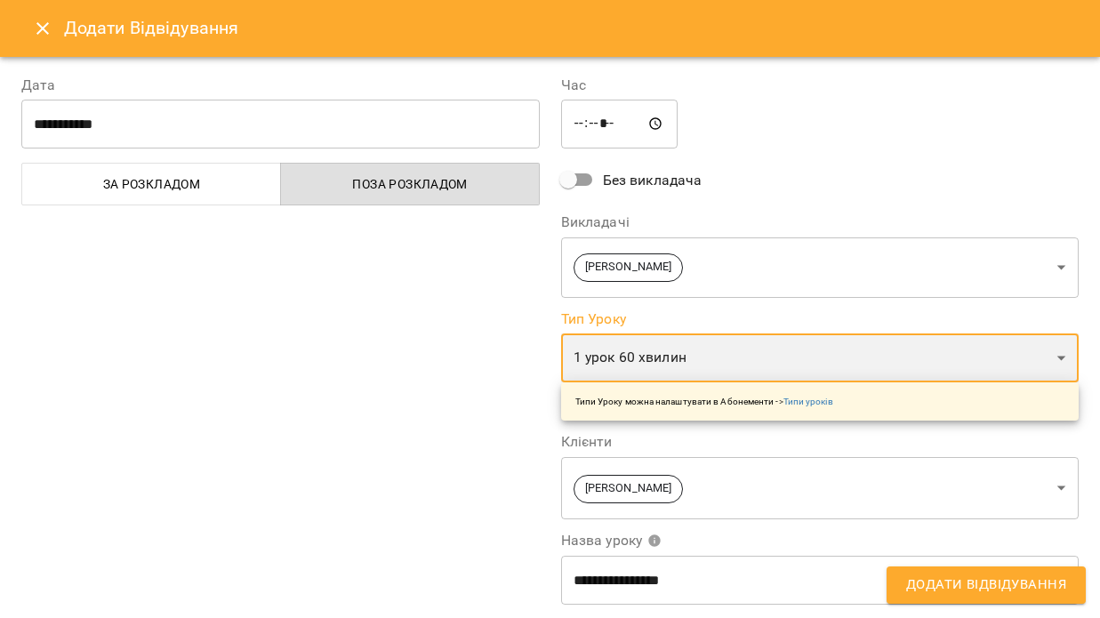
scroll to position [0, 0]
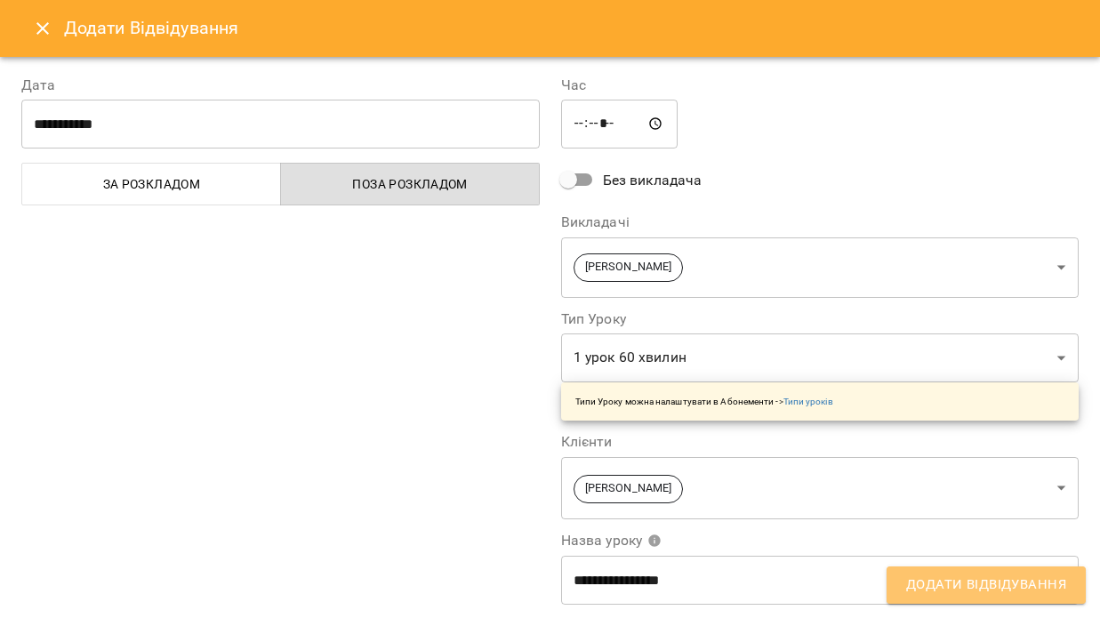
click at [966, 583] on span "Додати Відвідування" at bounding box center [986, 584] width 160 height 23
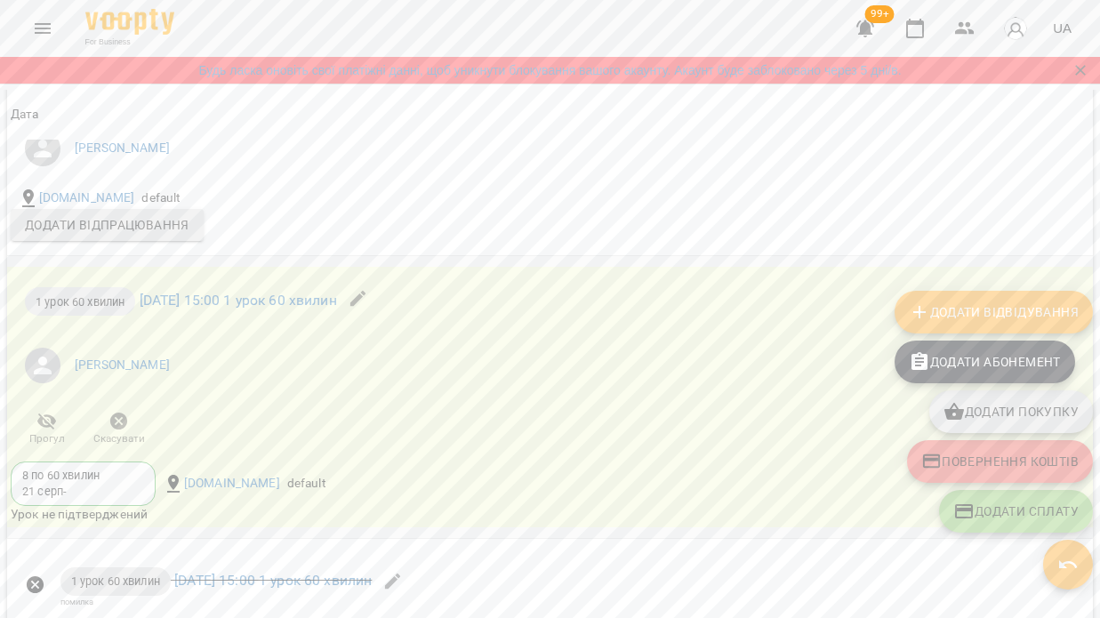
scroll to position [1718, 0]
click at [314, 414] on div "1 урок 60 хвилин вт 16 вер 2025 15:00 1 урок 60 хвилин Єва Логвінова Прогул Ска…" at bounding box center [369, 360] width 724 height 192
click at [188, 379] on li "[PERSON_NAME]" at bounding box center [369, 363] width 716 height 50
click at [369, 307] on icon "button" at bounding box center [358, 295] width 21 height 21
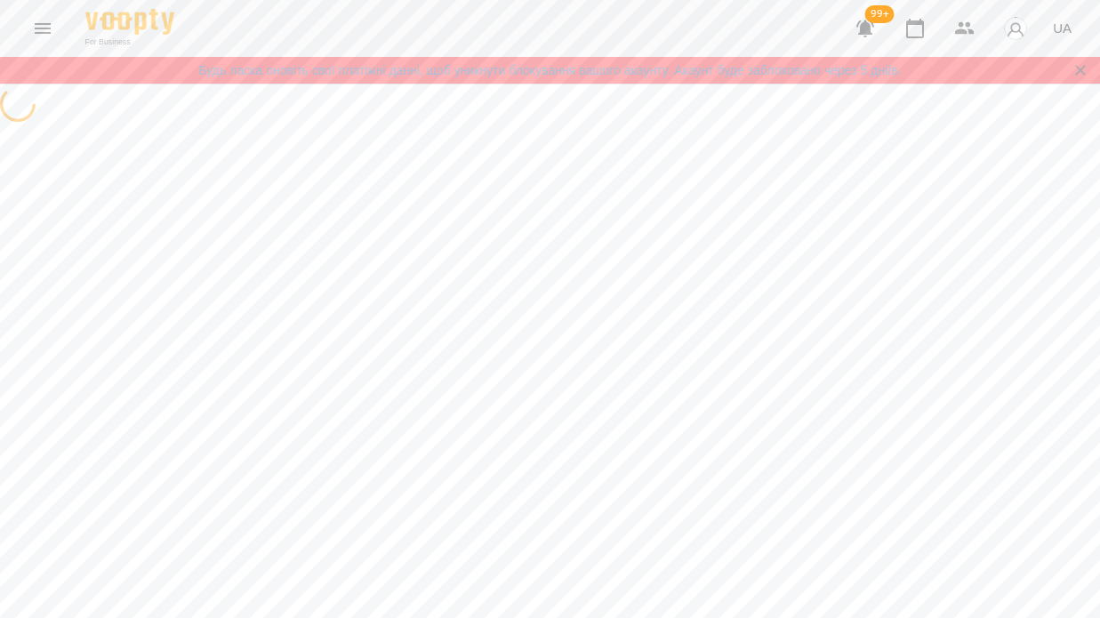
select select "**********"
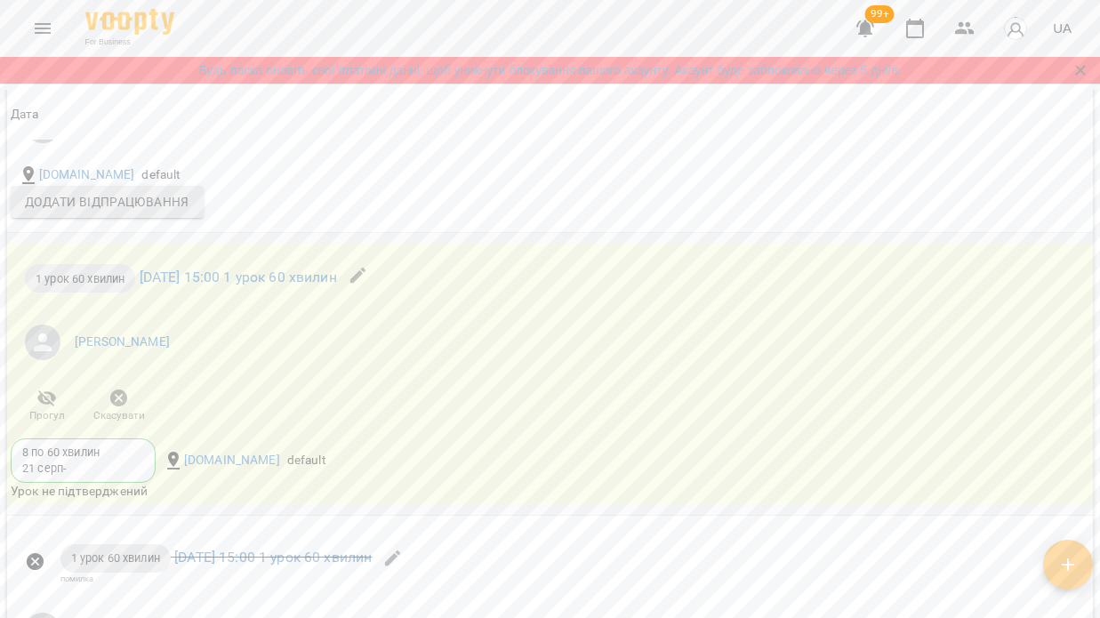
scroll to position [1705, 0]
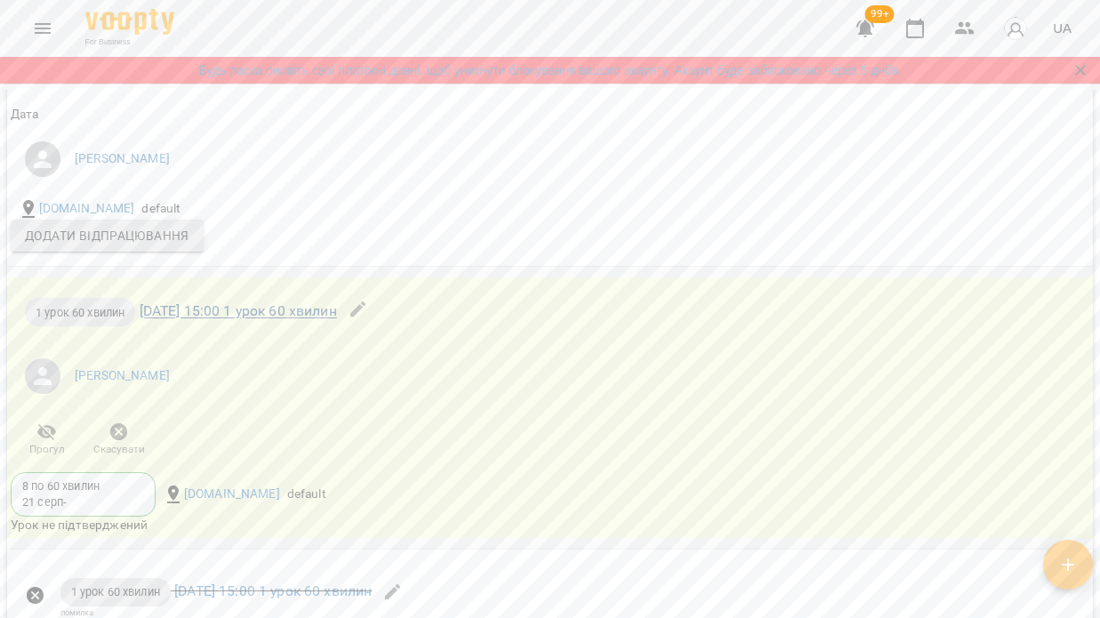
click at [209, 320] on link "вт 16 вер 2025 15:00 1 урок 60 хвилин" at bounding box center [238, 311] width 197 height 17
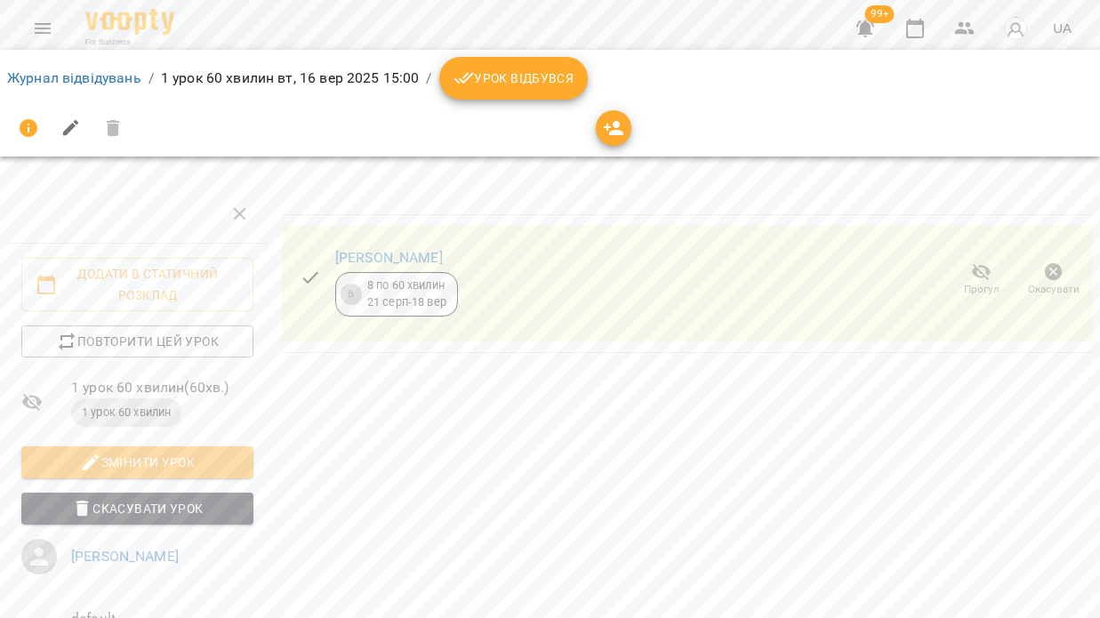
click at [536, 75] on span "Урок відбувся" at bounding box center [513, 78] width 121 height 21
click at [362, 250] on link "[PERSON_NAME]" at bounding box center [389, 257] width 108 height 17
click at [357, 258] on link "[PERSON_NAME]" at bounding box center [389, 257] width 108 height 17
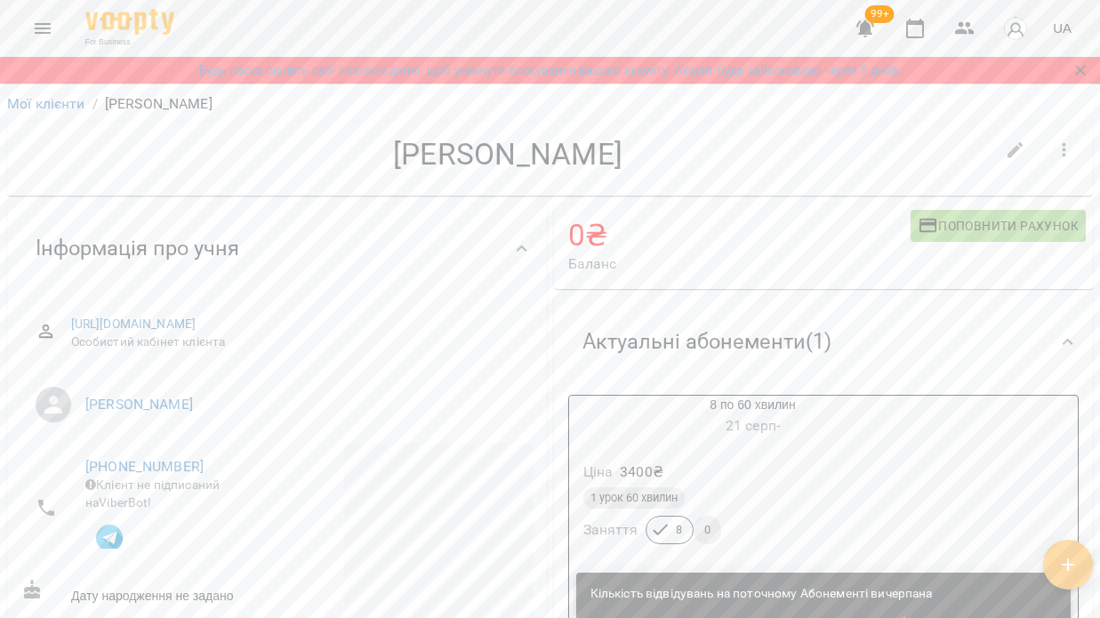
click at [42, 24] on icon "Menu" at bounding box center [43, 28] width 16 height 11
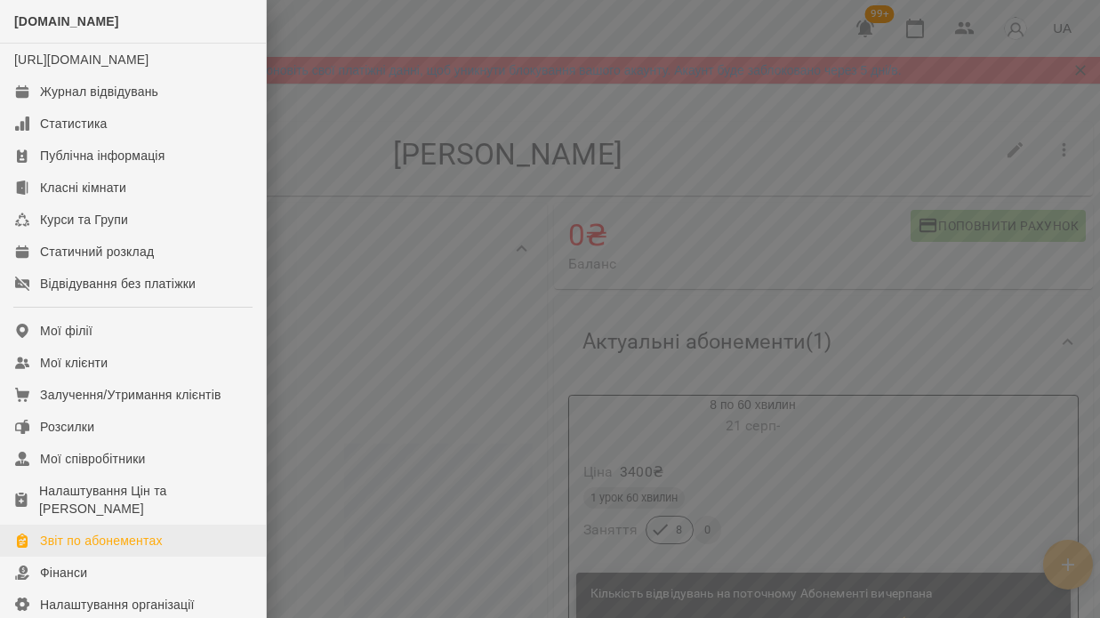
click at [108, 549] on div "Звіт по абонементах" at bounding box center [101, 541] width 123 height 18
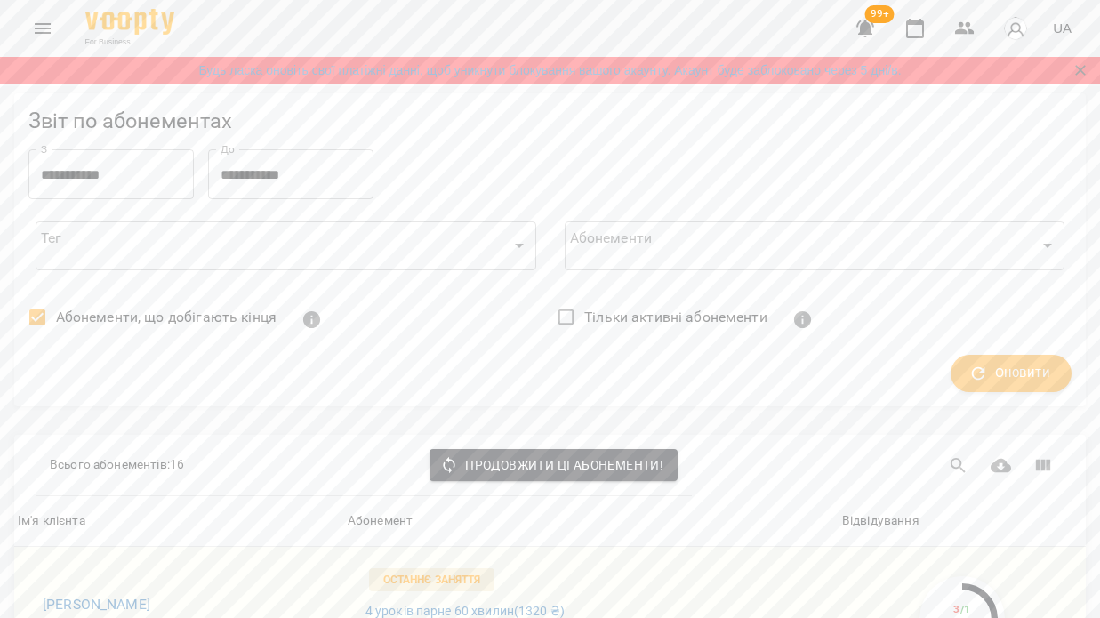
scroll to position [1475, 0]
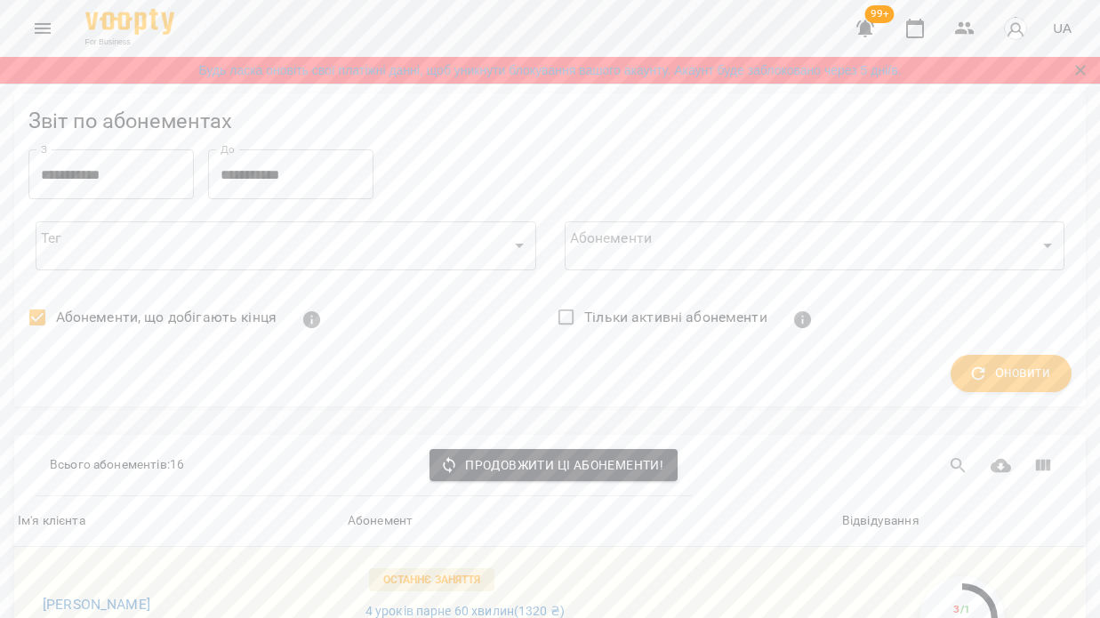
click at [46, 26] on icon "Menu" at bounding box center [42, 28] width 21 height 21
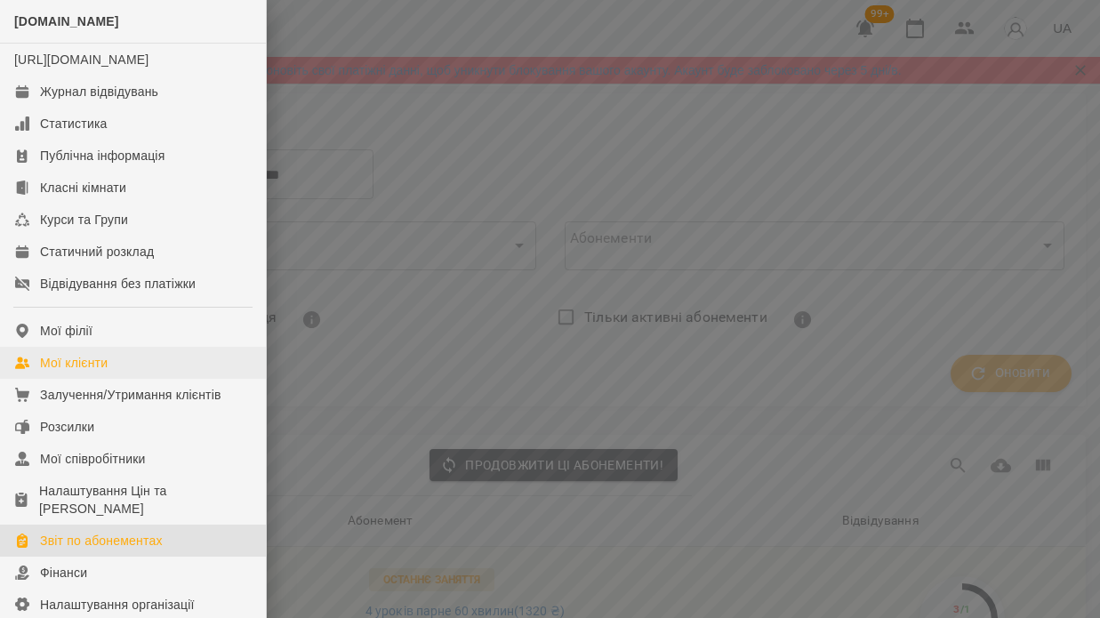
click at [144, 379] on link "Мої клієнти" at bounding box center [133, 363] width 266 height 32
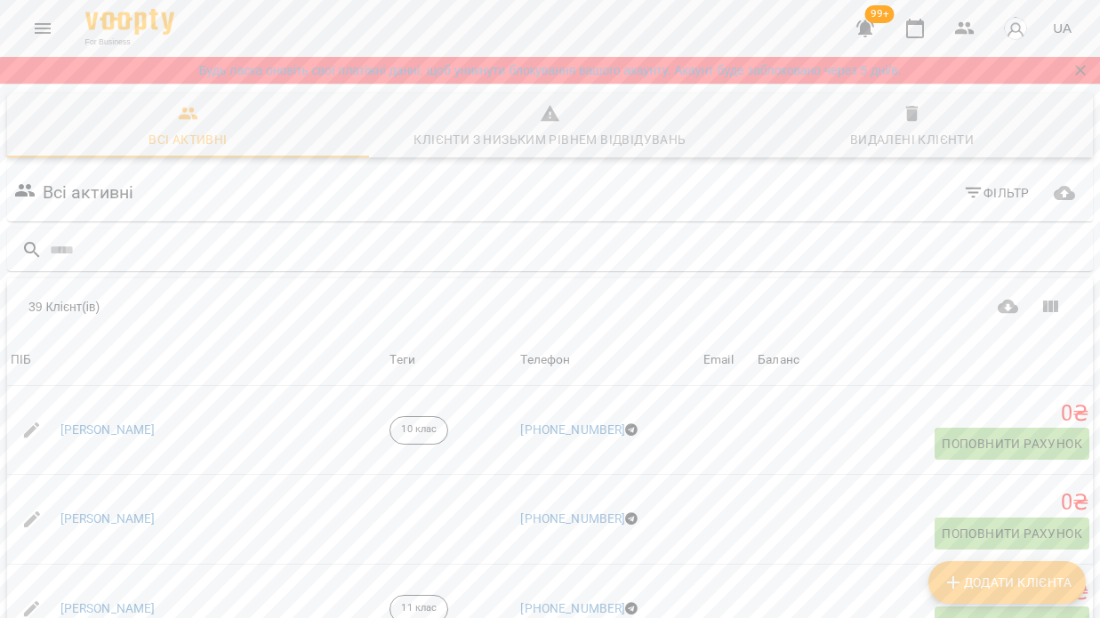
click at [983, 188] on span "Фільтр" at bounding box center [996, 192] width 67 height 21
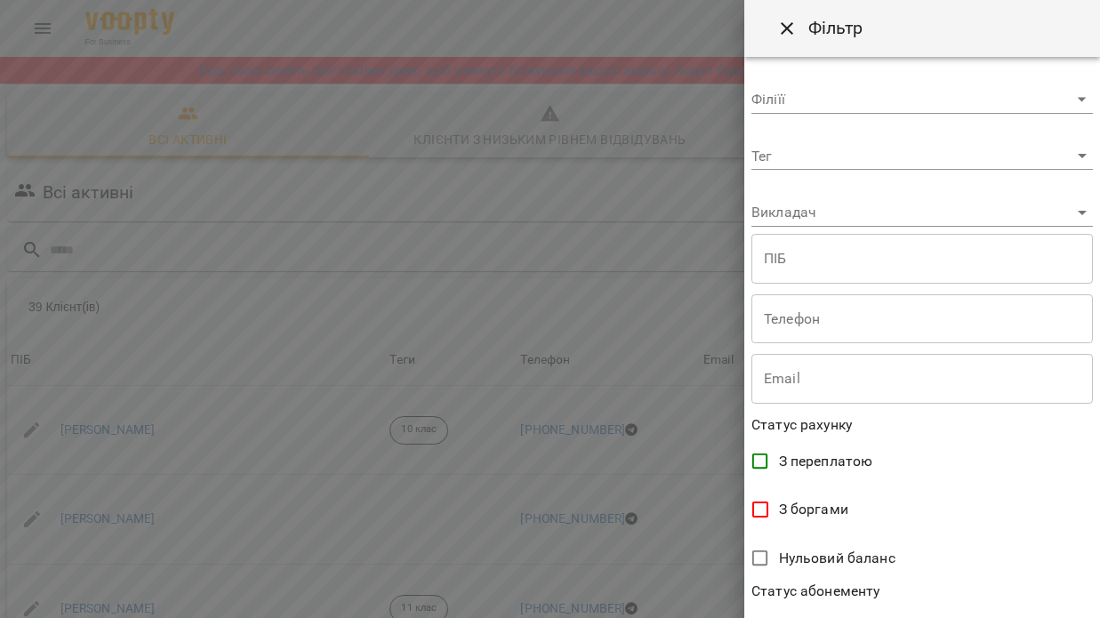
click at [800, 501] on span "З боргами" at bounding box center [813, 509] width 69 height 21
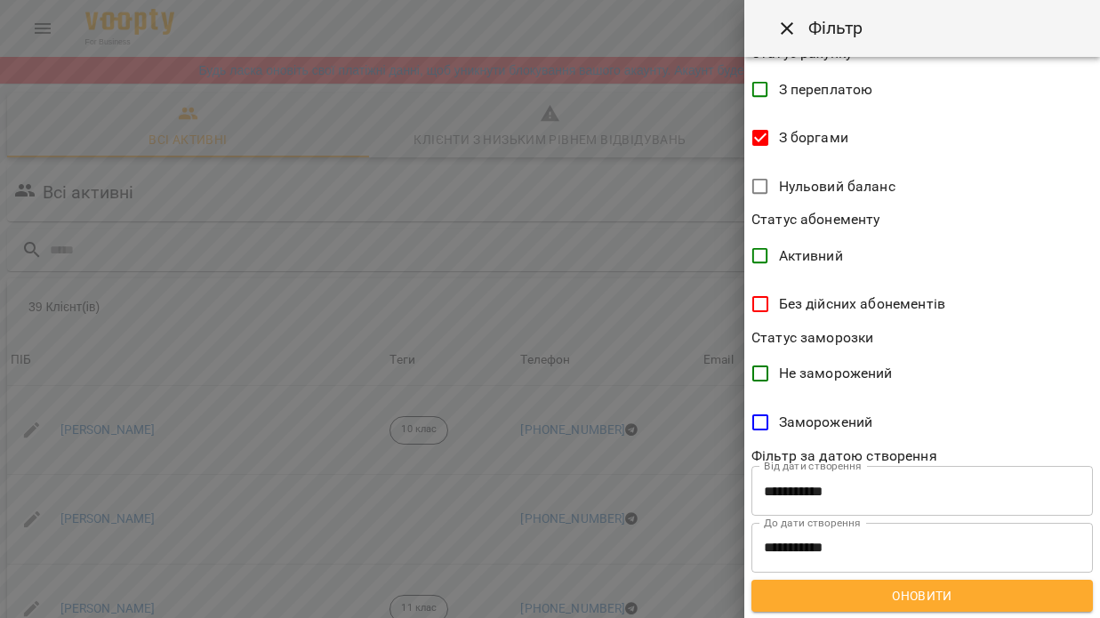
scroll to position [370, 0]
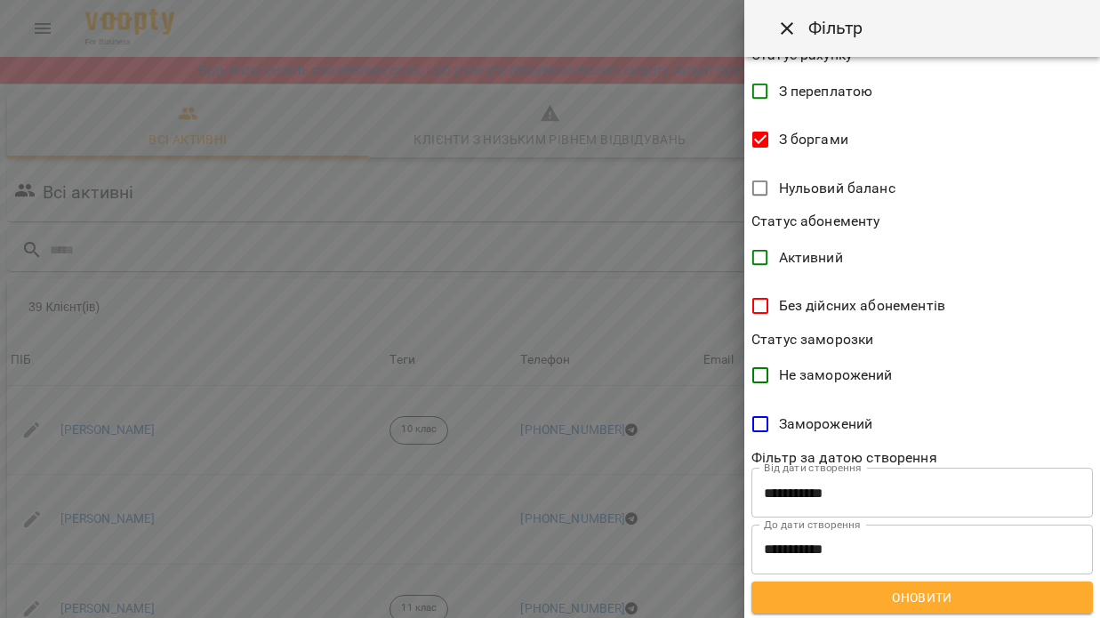
click at [906, 591] on span "Оновити" at bounding box center [921, 597] width 313 height 21
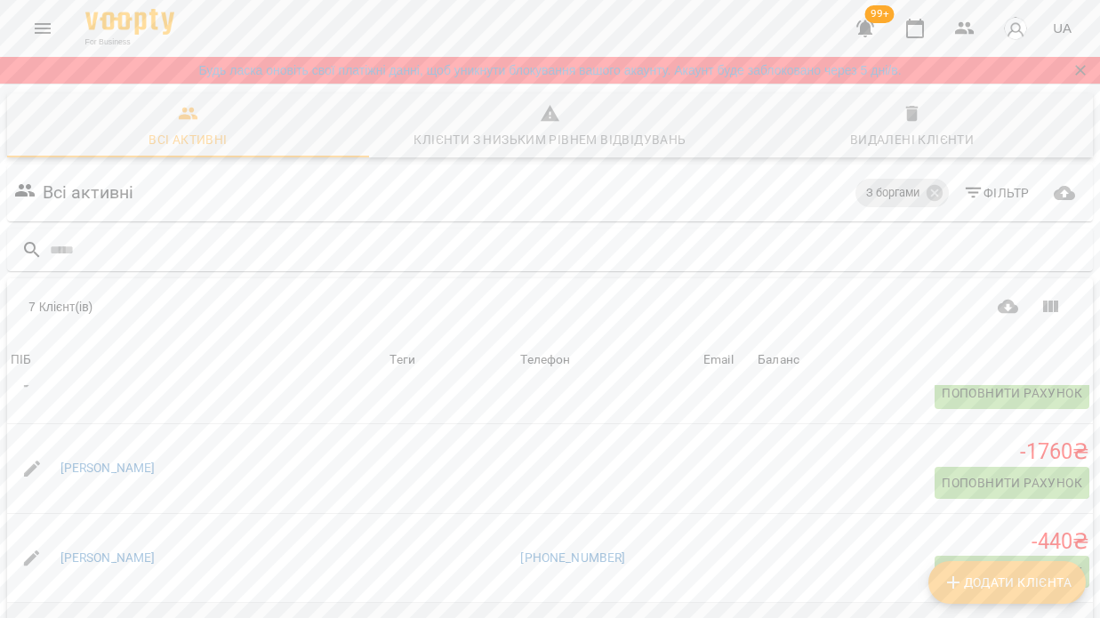
scroll to position [228, 0]
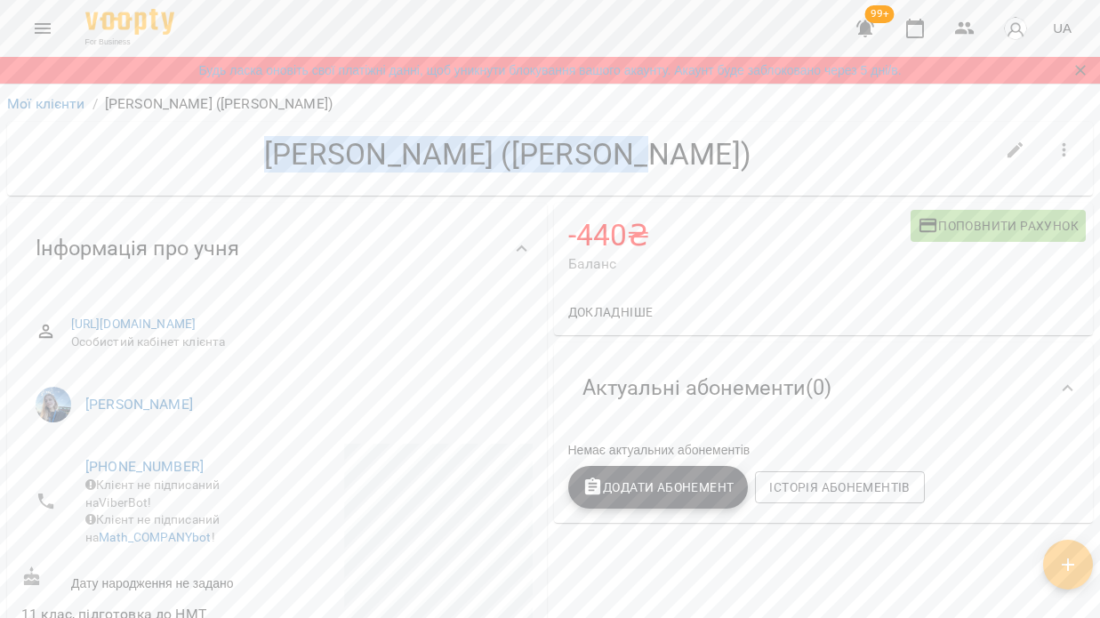
drag, startPoint x: 347, startPoint y: 158, endPoint x: 740, endPoint y: 176, distance: 393.3
click at [740, 176] on div "Уляна (Ле Тхі Ван Ханг)" at bounding box center [507, 158] width 972 height 45
copy h4 "Уляна (Ле Тхі Ван Ханг)"
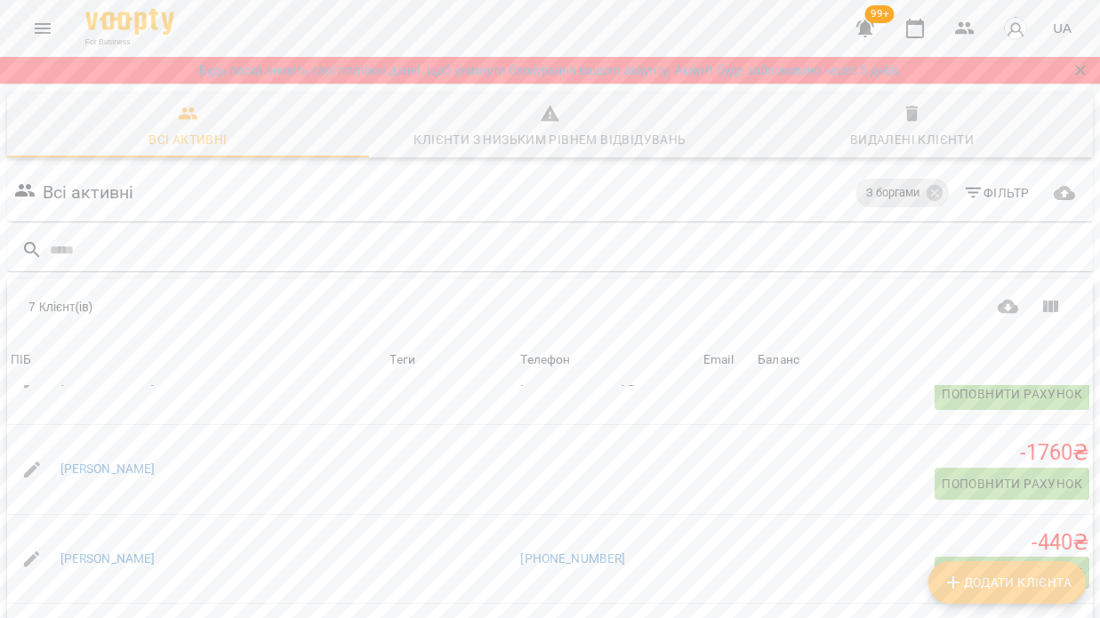
scroll to position [201, 0]
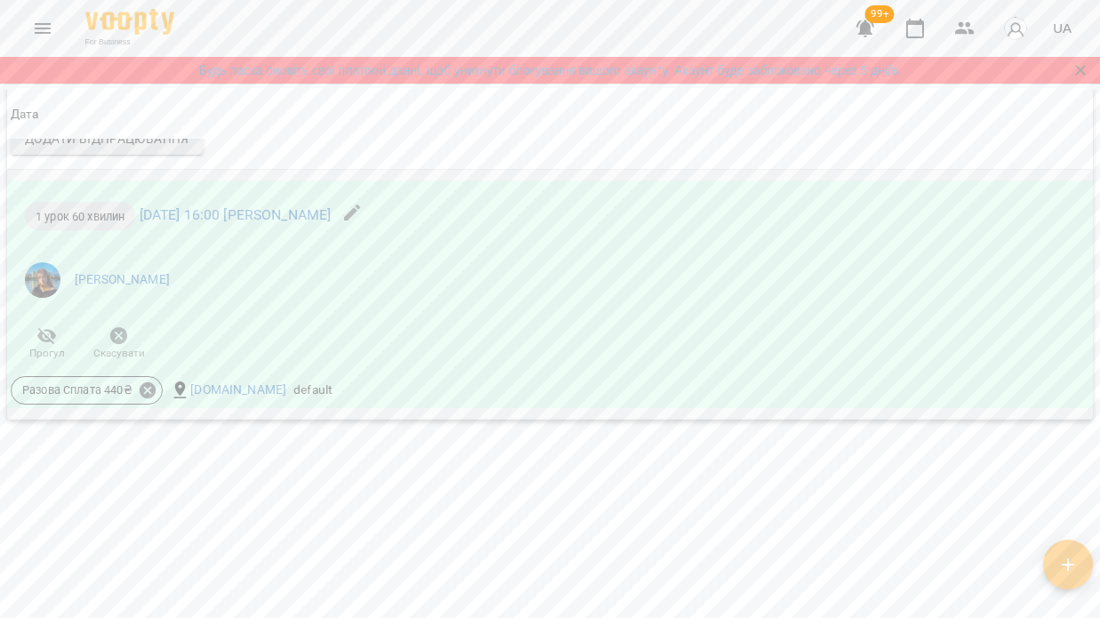
scroll to position [1499, 0]
click at [152, 390] on icon at bounding box center [148, 390] width 16 height 16
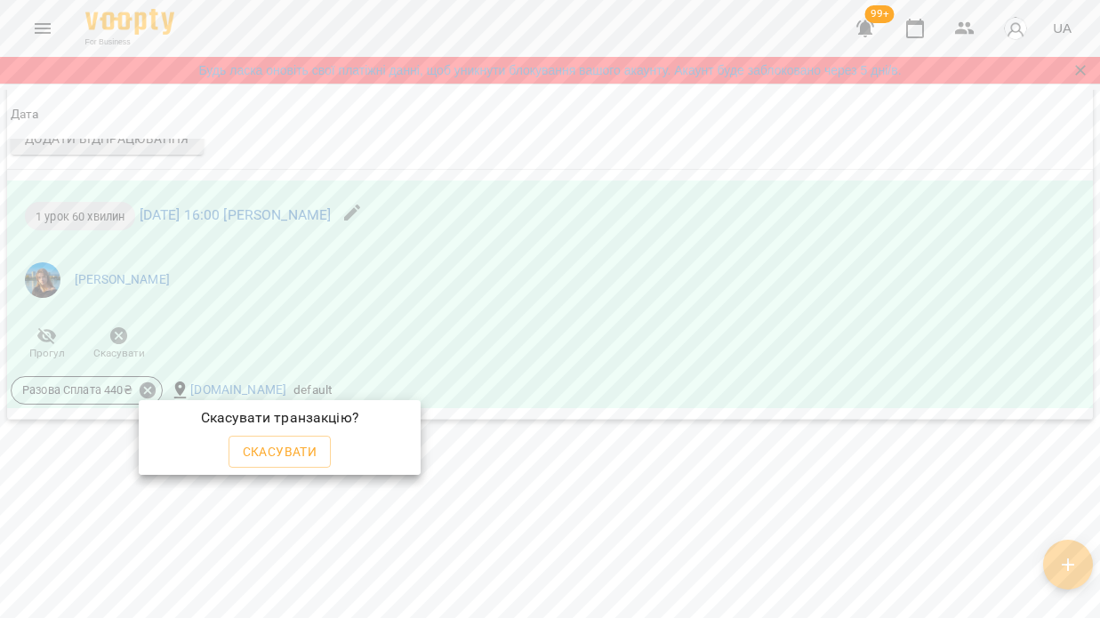
click at [190, 550] on div at bounding box center [550, 309] width 1100 height 618
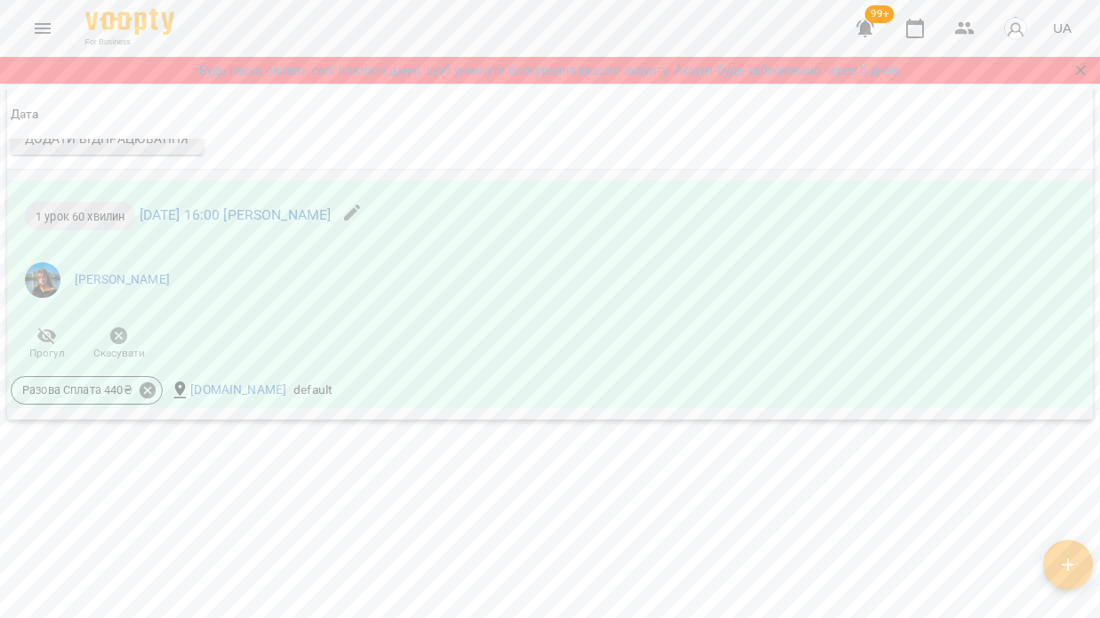
click at [118, 332] on icon "button" at bounding box center [119, 336] width 18 height 18
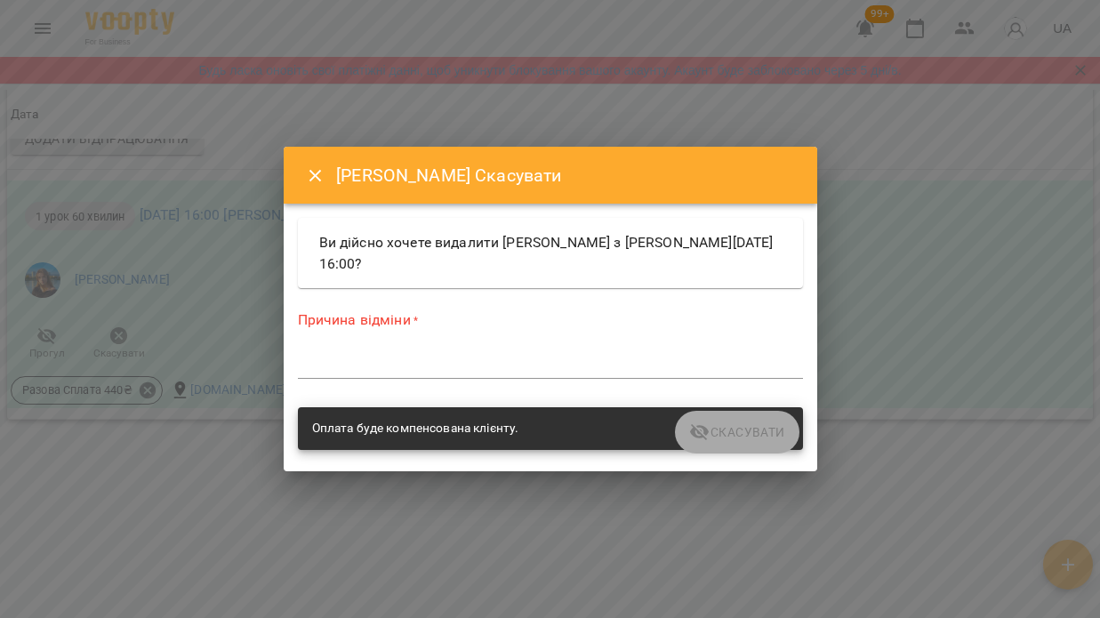
click at [412, 359] on textarea at bounding box center [550, 364] width 505 height 16
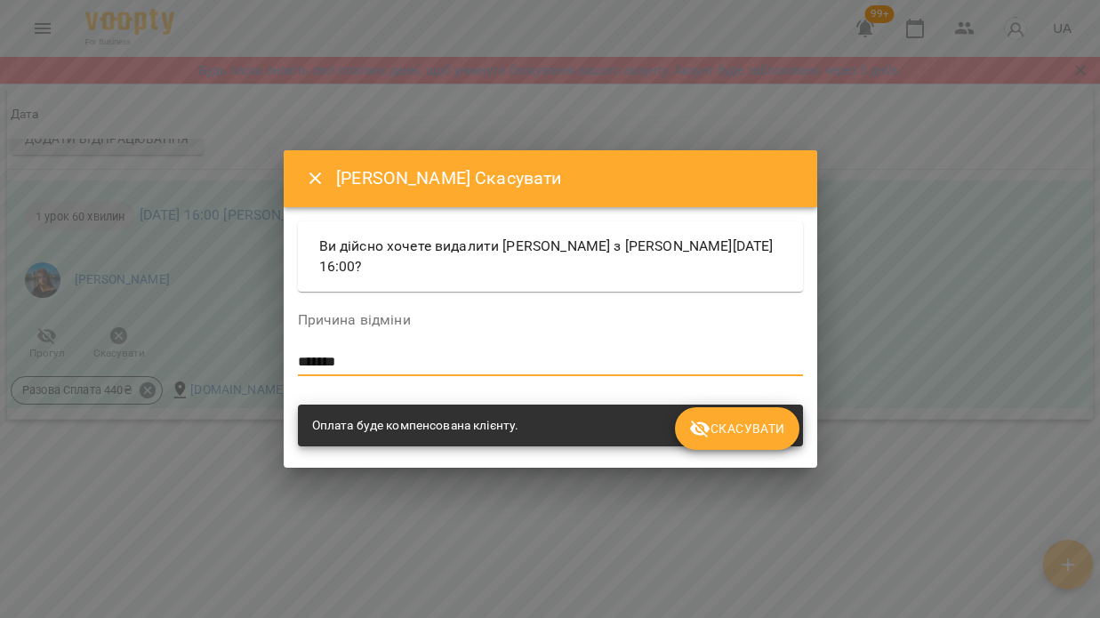
type textarea "*******"
click at [777, 437] on span "Скасувати" at bounding box center [736, 428] width 95 height 21
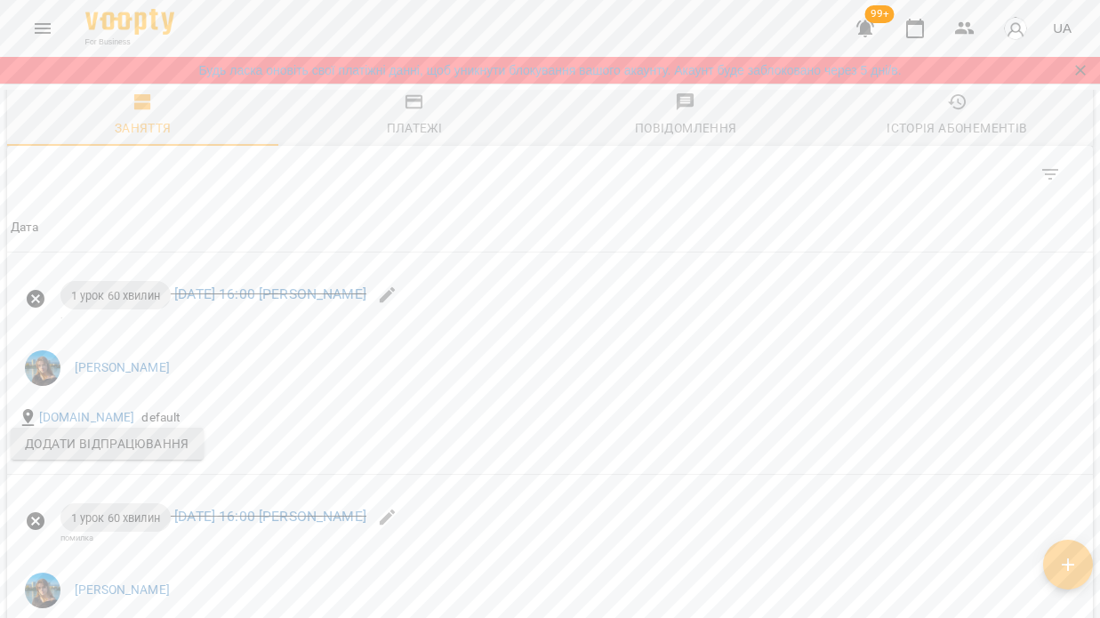
scroll to position [1155, 0]
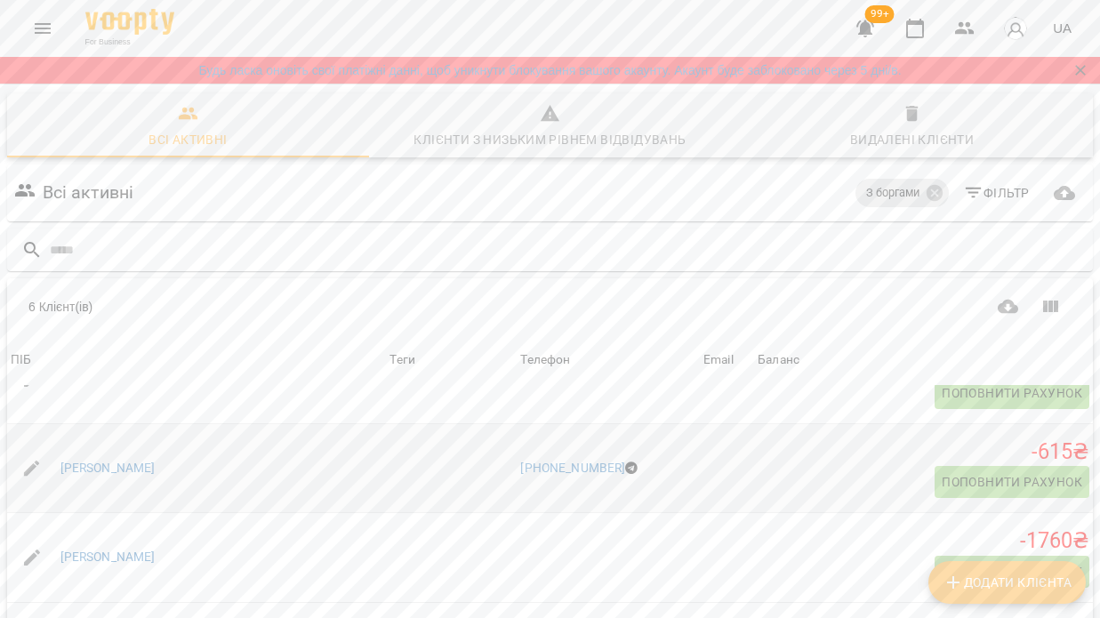
scroll to position [140, 0]
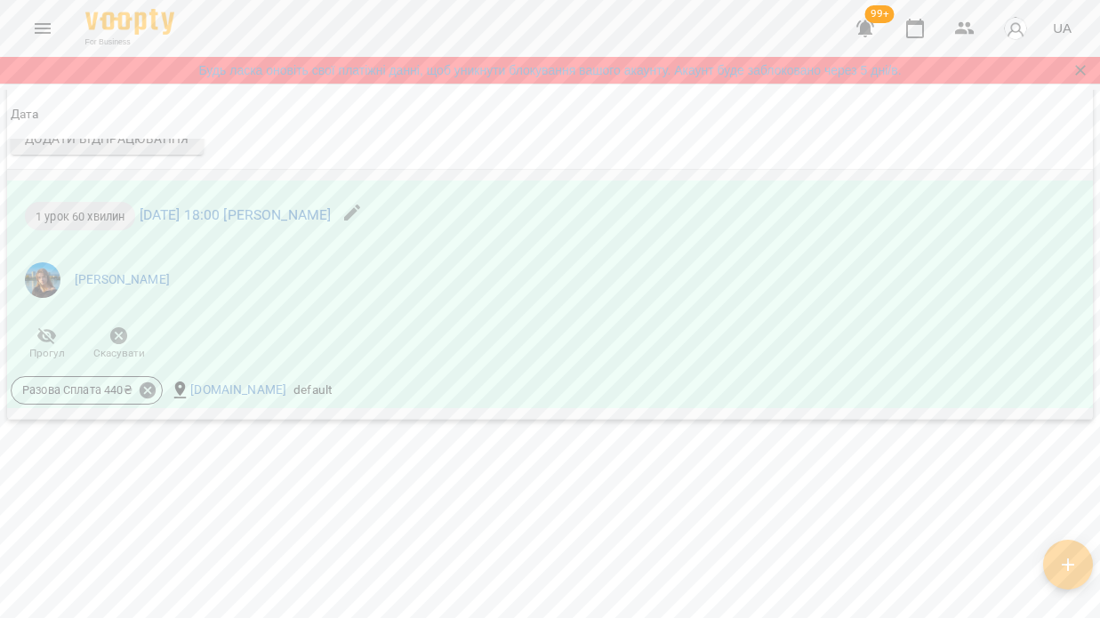
scroll to position [1652, 0]
click at [109, 340] on icon "button" at bounding box center [118, 335] width 21 height 21
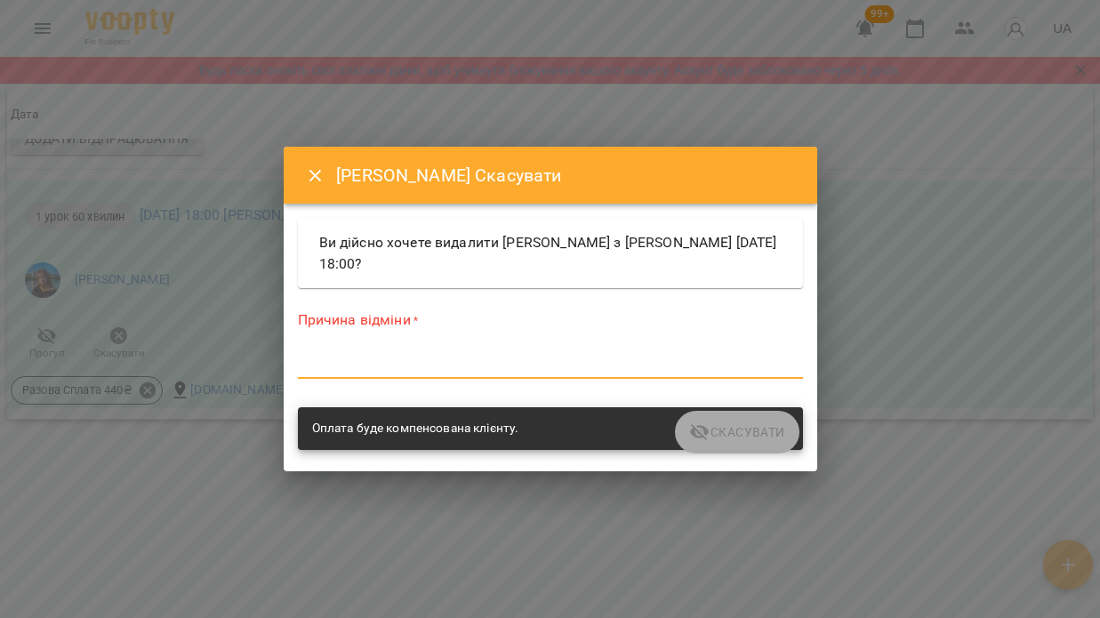
click at [450, 369] on textarea at bounding box center [550, 364] width 505 height 16
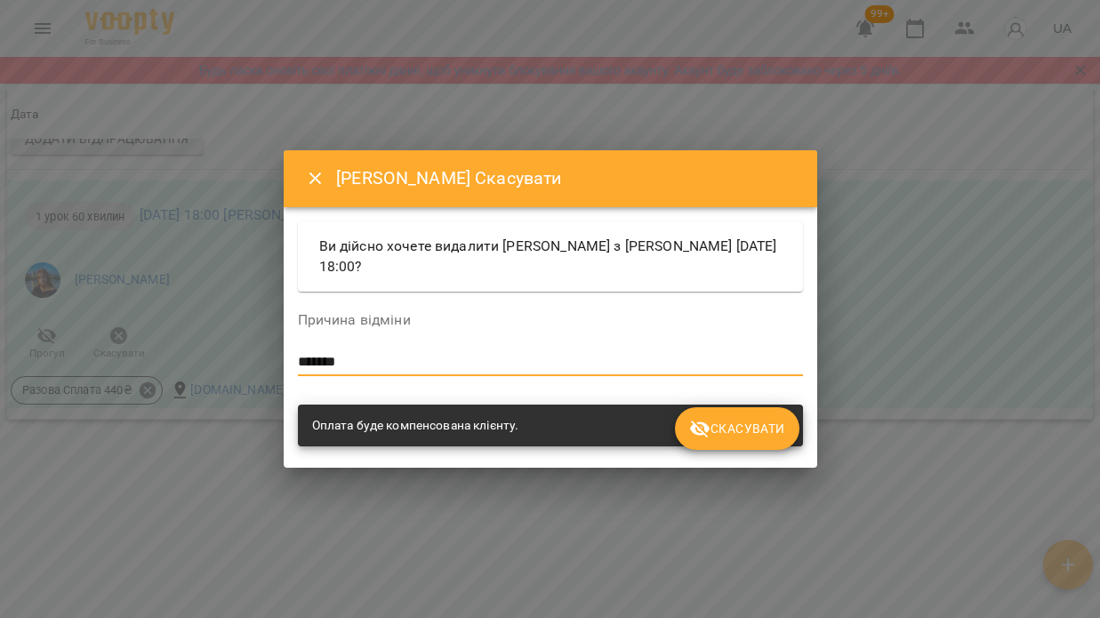
type textarea "*******"
click at [737, 423] on span "Скасувати" at bounding box center [736, 428] width 95 height 21
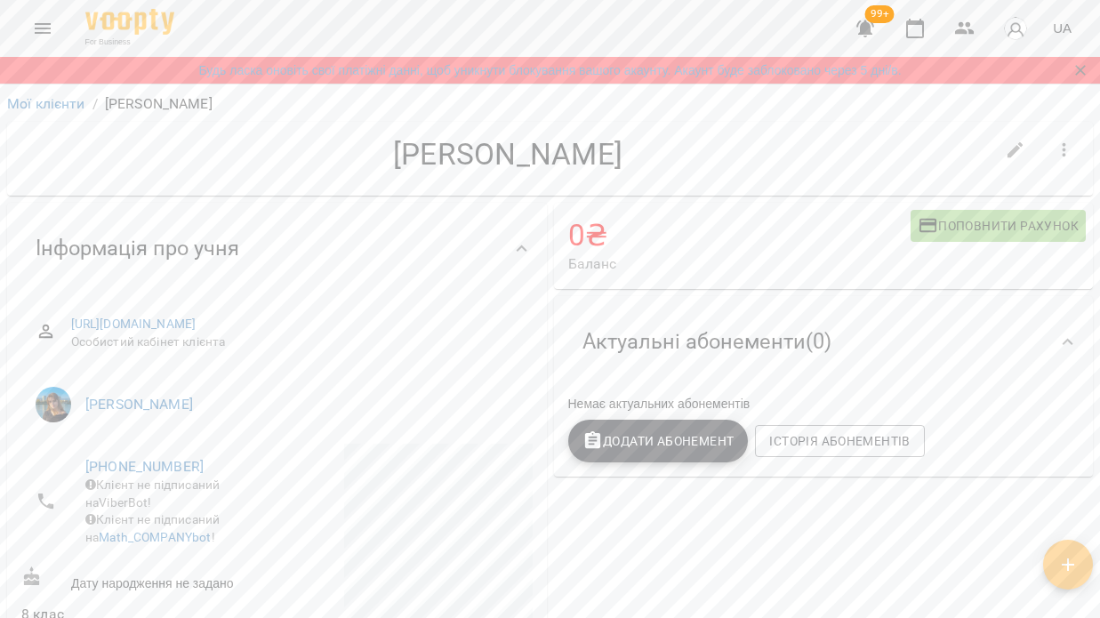
scroll to position [0, 0]
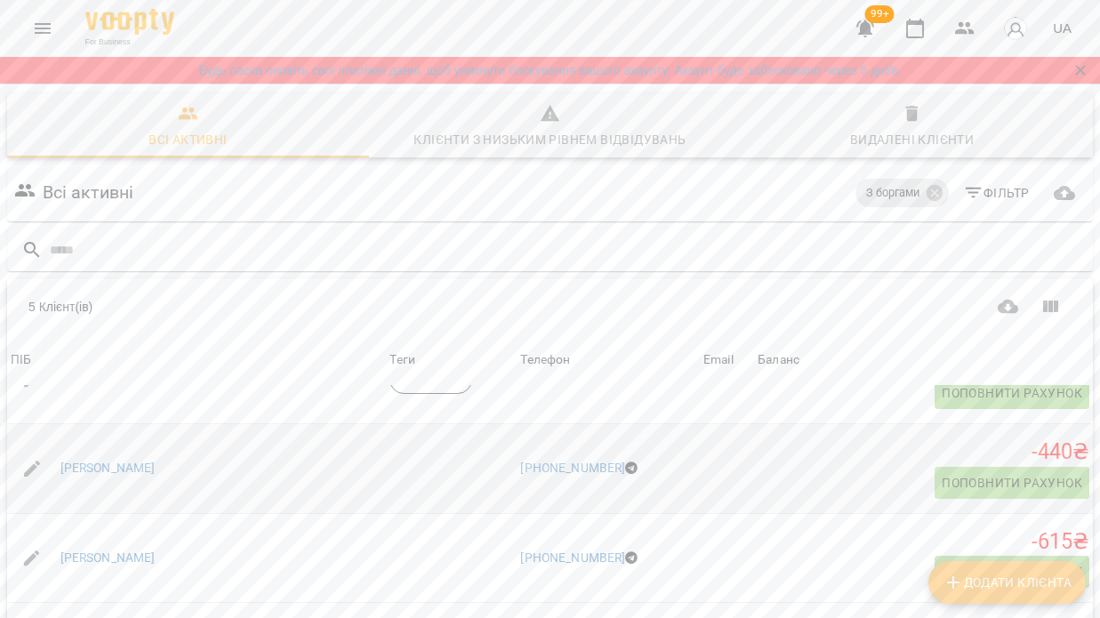
scroll to position [182, 0]
click at [127, 460] on link "Кирил Черноморов" at bounding box center [107, 469] width 95 height 18
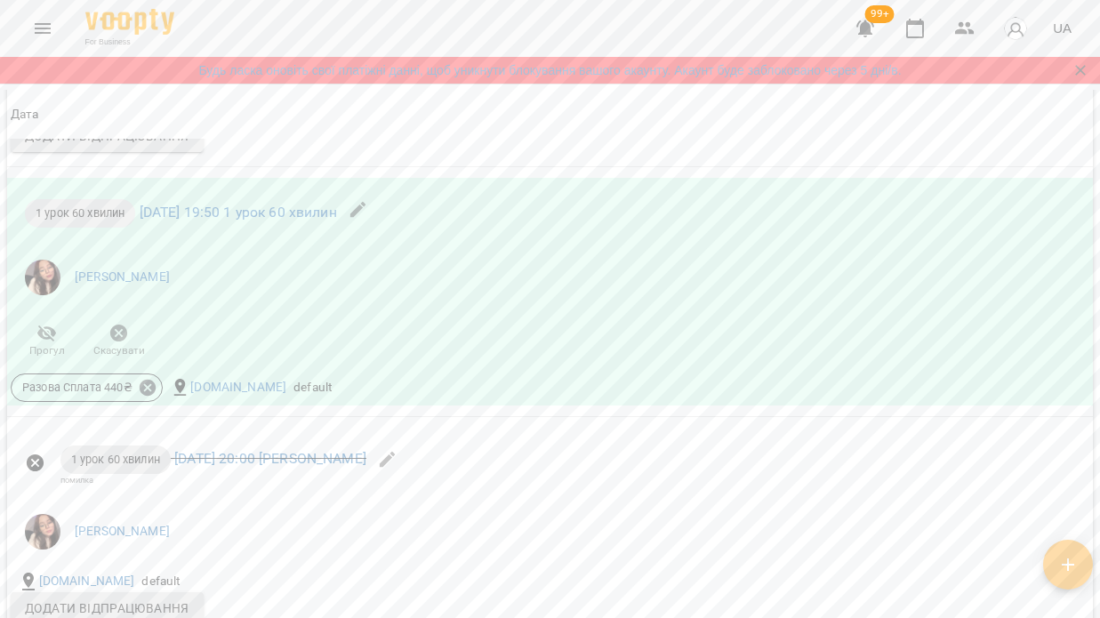
scroll to position [3157, 0]
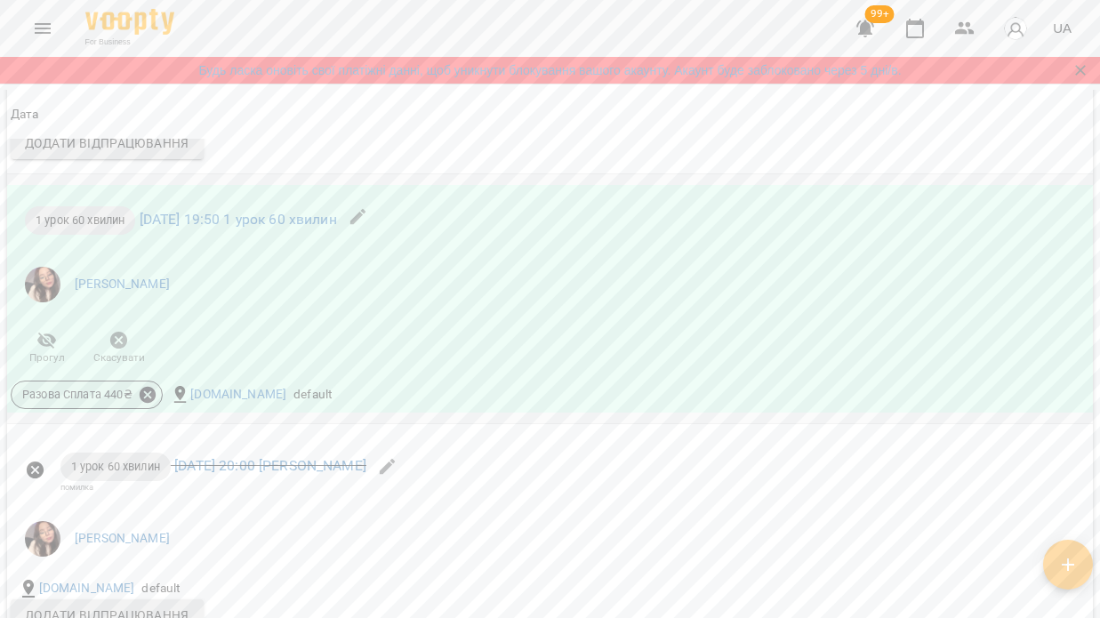
click at [147, 404] on icon at bounding box center [148, 395] width 20 height 20
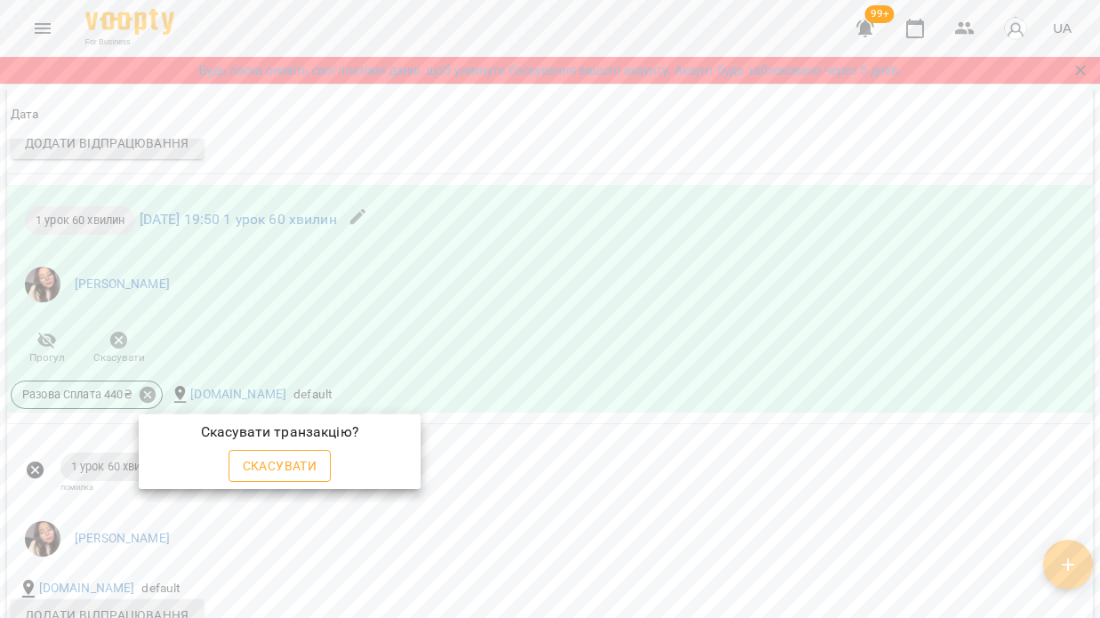
click at [318, 461] on button "Скасувати" at bounding box center [279, 466] width 103 height 32
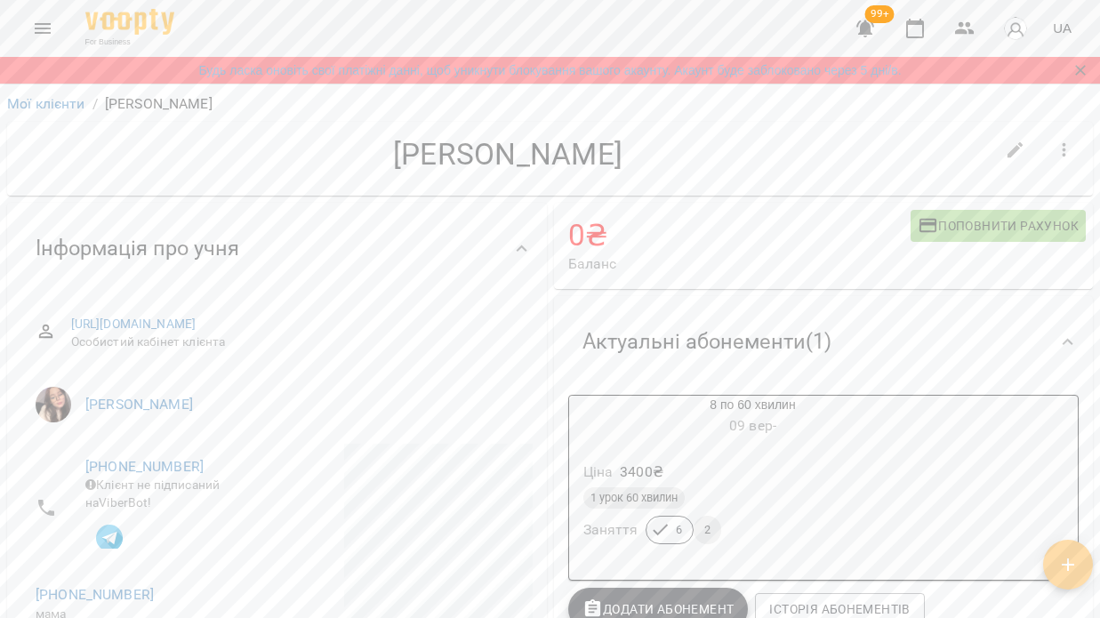
scroll to position [0, 0]
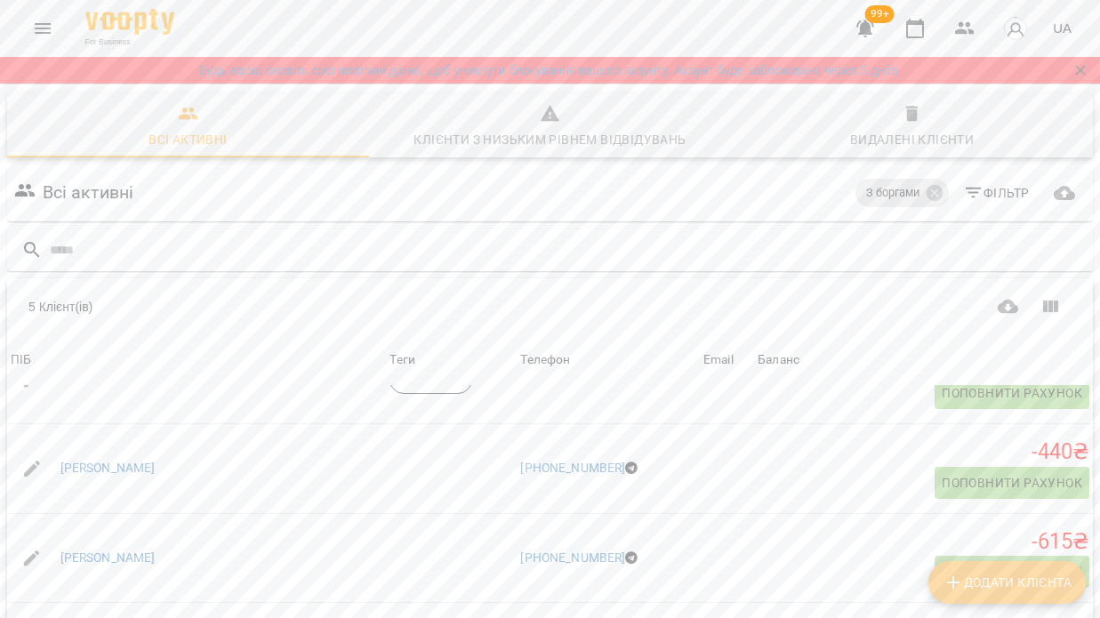
scroll to position [187, 0]
click at [138, 549] on link "Ліса Гончаренко" at bounding box center [107, 558] width 95 height 18
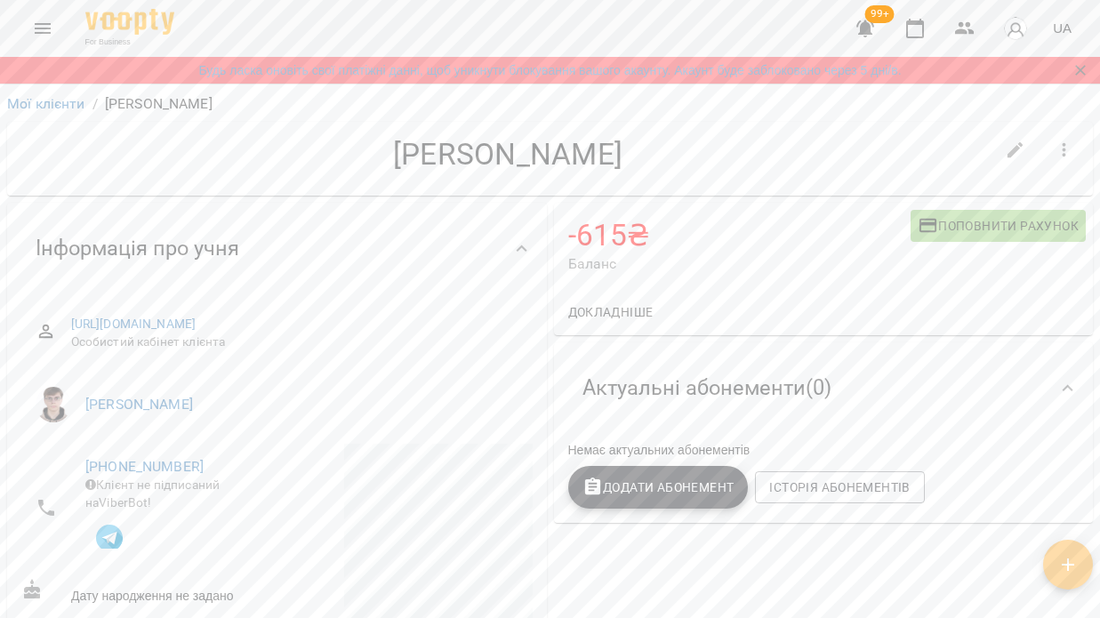
drag, startPoint x: 389, startPoint y: 147, endPoint x: 806, endPoint y: 161, distance: 417.1
click at [806, 161] on h4 "Ліса Гончаренко" at bounding box center [507, 154] width 972 height 36
copy h4 "Ліса Гончаренко"
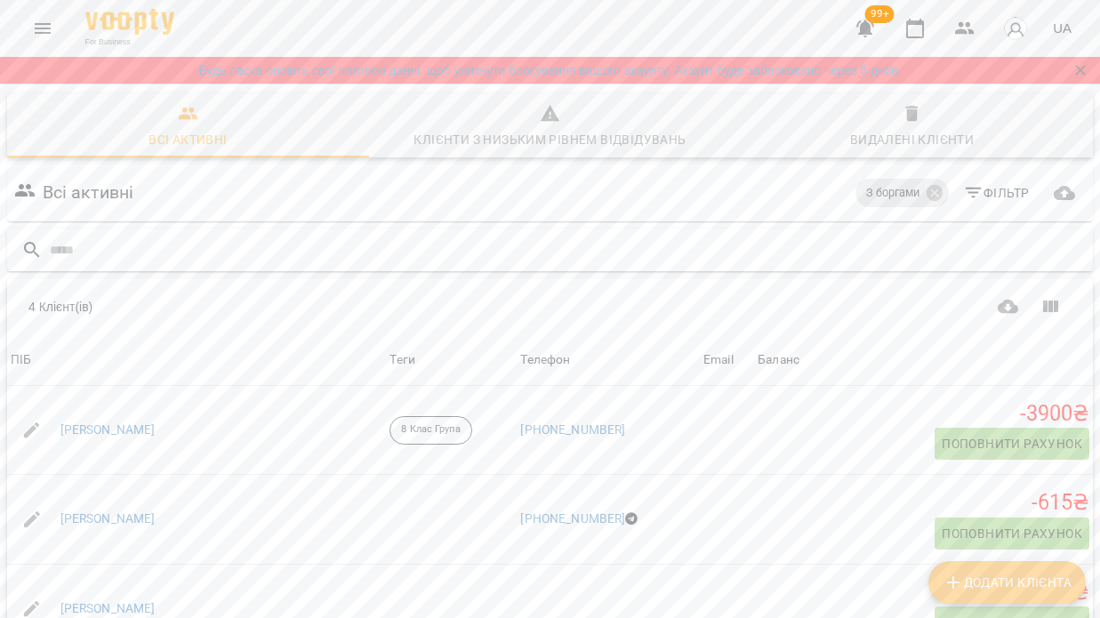
click at [328, 261] on input "text" at bounding box center [568, 250] width 1036 height 29
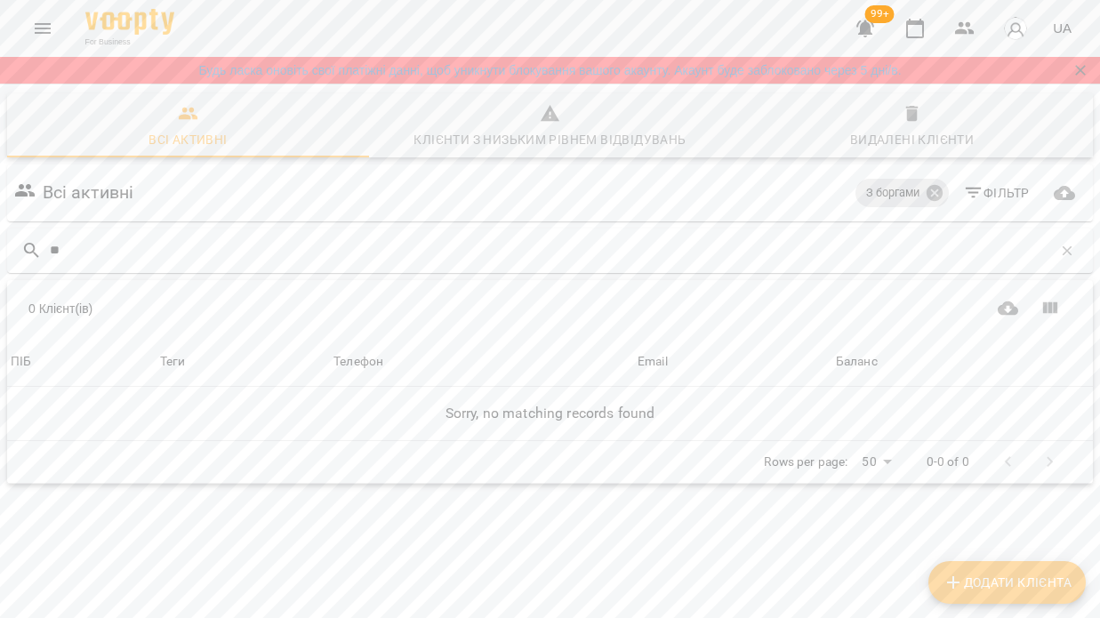
type input "**"
click at [934, 195] on icon at bounding box center [934, 193] width 20 height 20
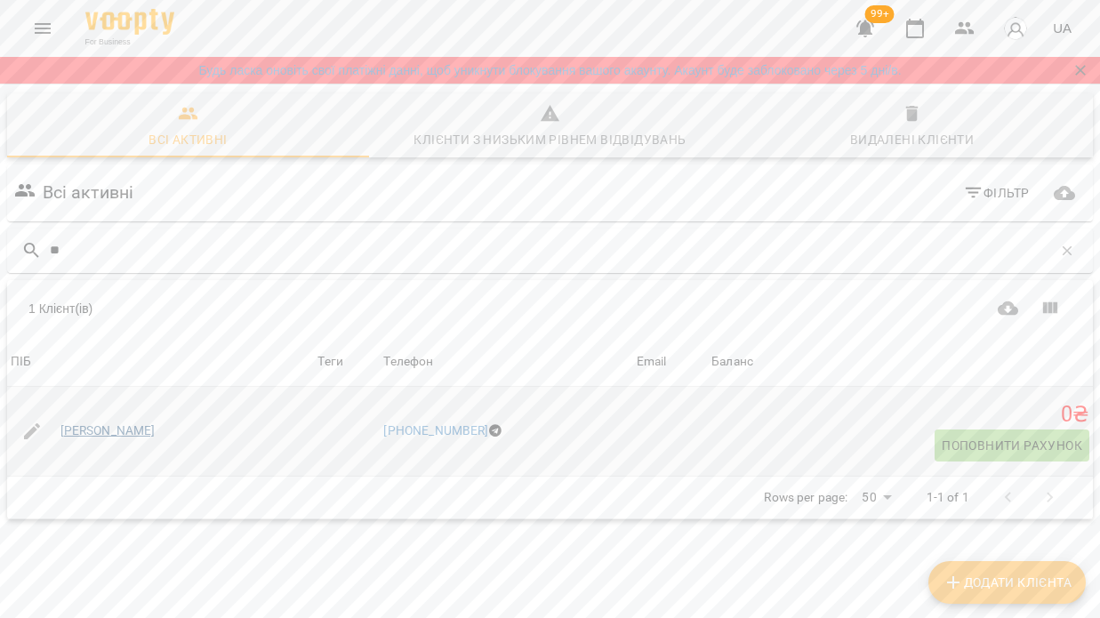
click at [134, 430] on link "Мер'єм Чариєва" at bounding box center [107, 431] width 95 height 18
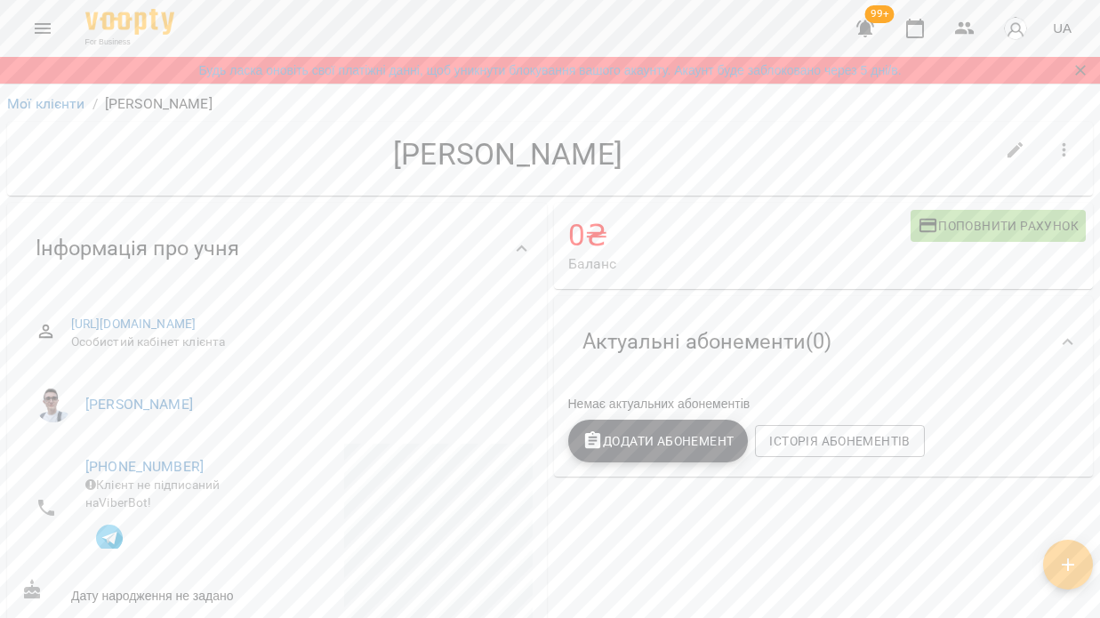
drag, startPoint x: 393, startPoint y: 151, endPoint x: 759, endPoint y: 157, distance: 366.3
click at [759, 157] on h4 "Мер'єм Чариєва" at bounding box center [507, 154] width 972 height 36
copy h4 "Мер'єм Чариєва"
click at [62, 104] on link "Мої клієнти" at bounding box center [46, 103] width 78 height 17
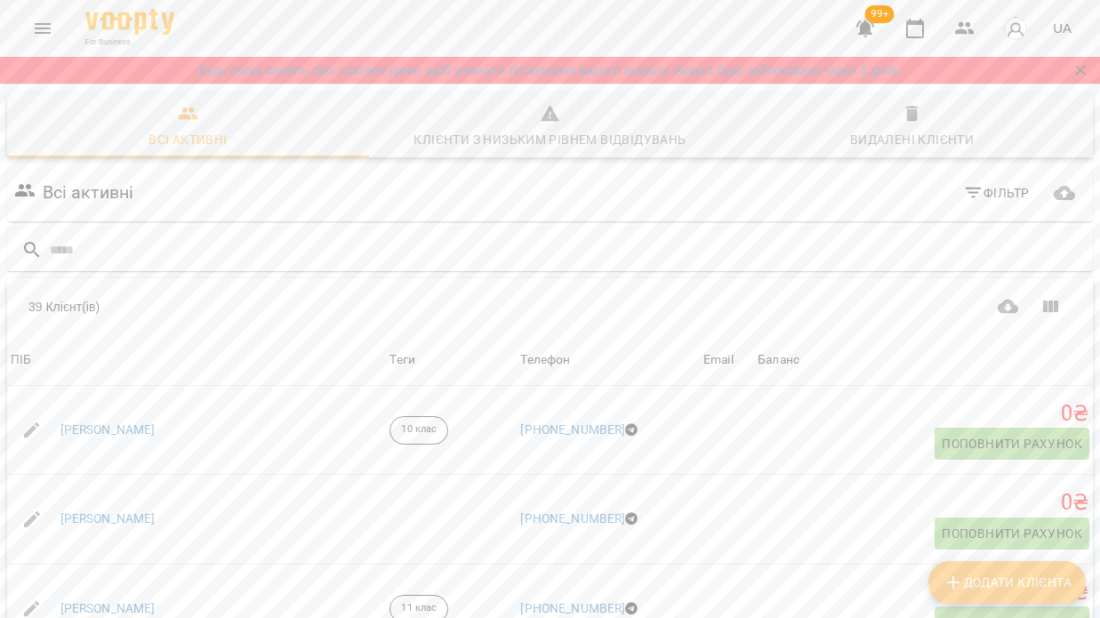
click at [45, 33] on icon "Menu" at bounding box center [43, 28] width 16 height 11
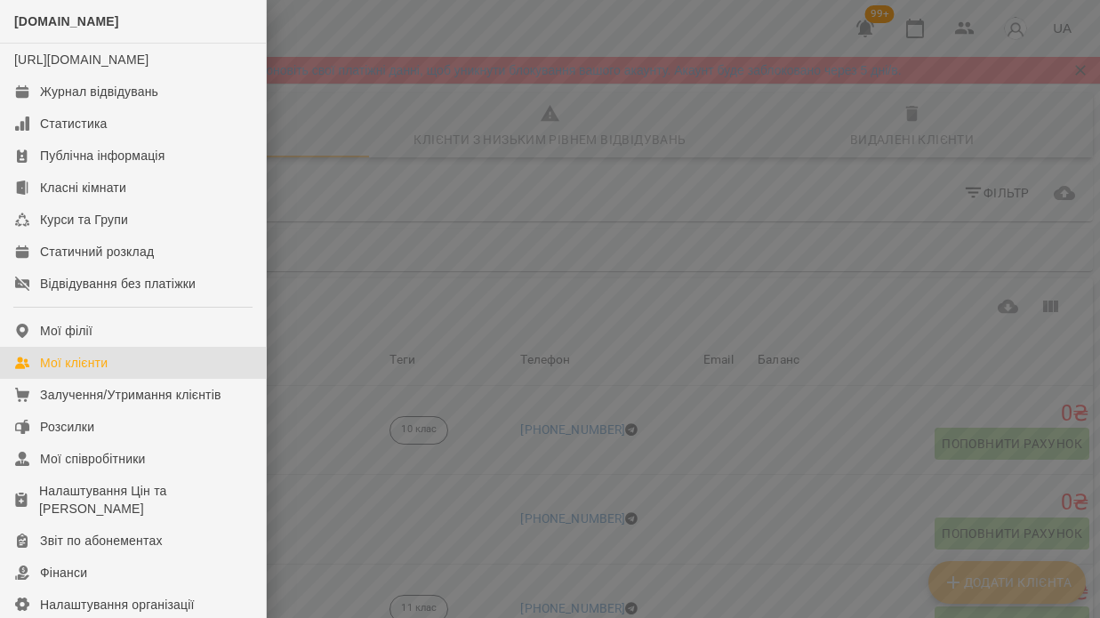
click at [510, 205] on div at bounding box center [550, 309] width 1100 height 618
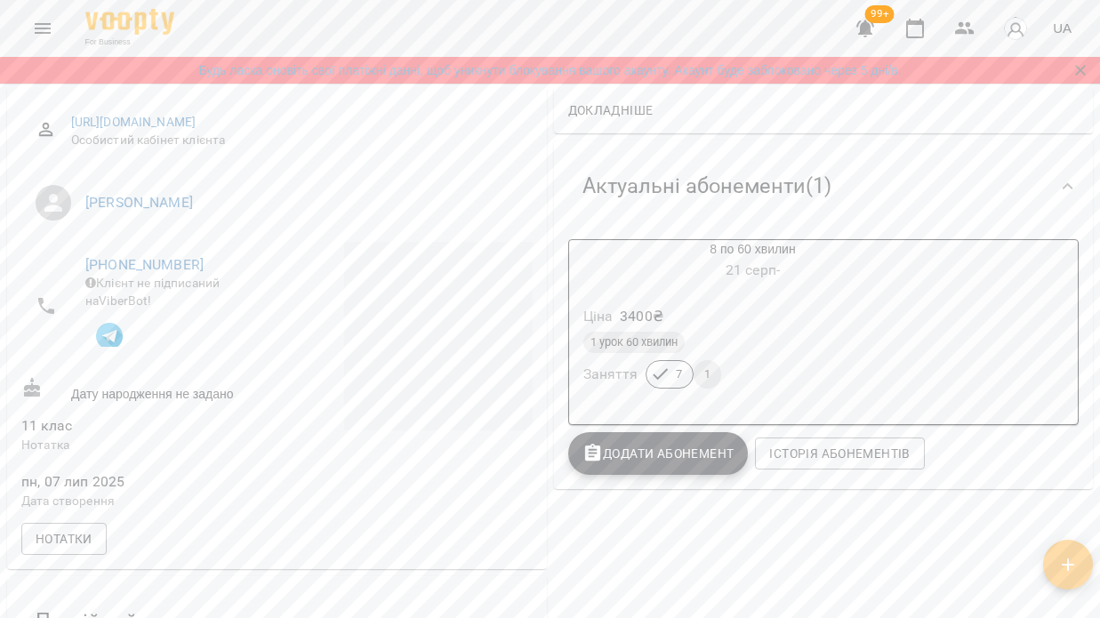
scroll to position [206, 0]
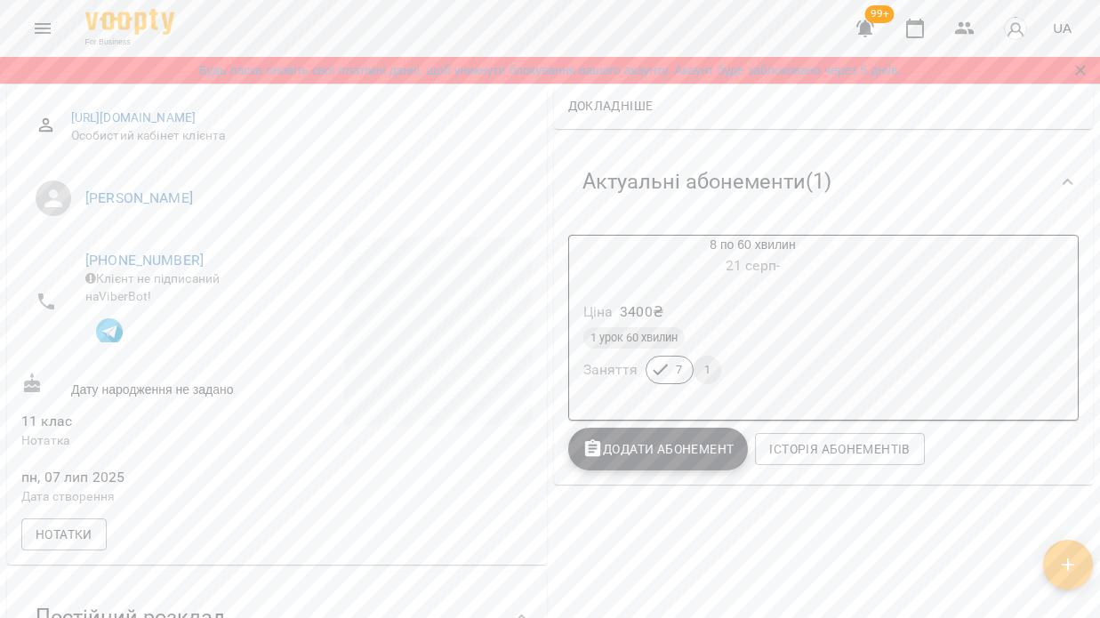
click at [780, 270] on span "[DATE] -" at bounding box center [752, 265] width 54 height 17
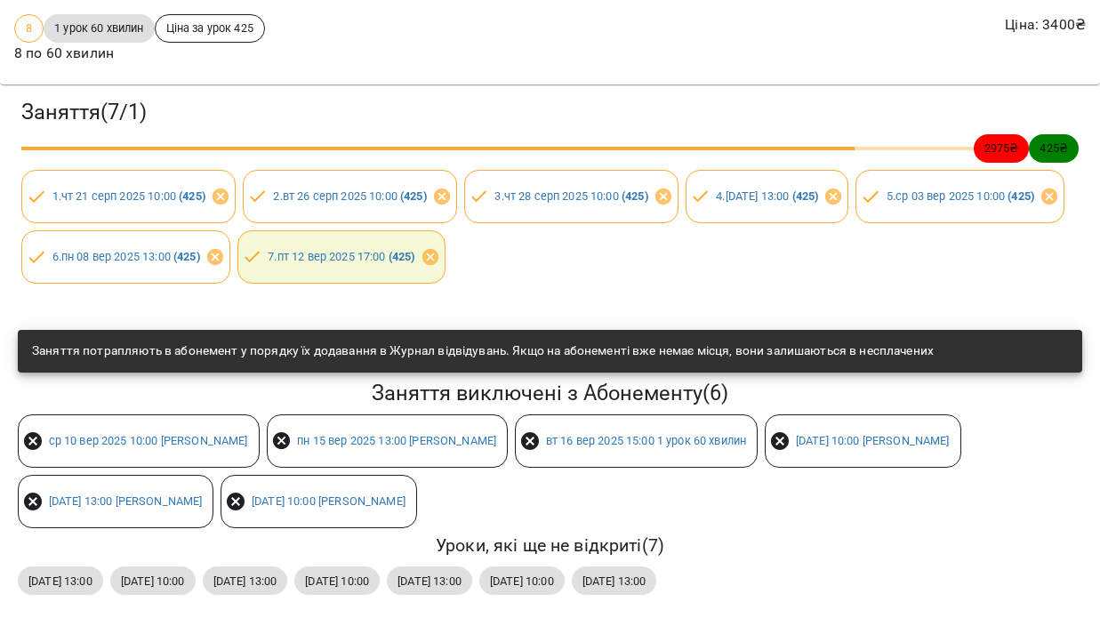
scroll to position [142, 0]
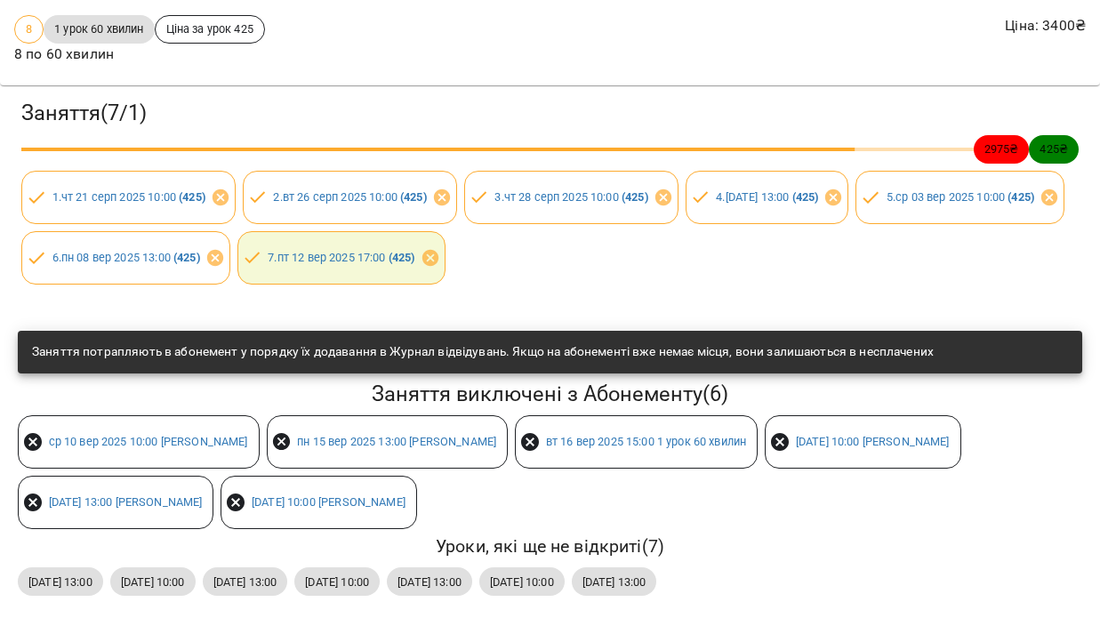
click at [535, 437] on span "[DATE] 15:00 1 урок 60 хвилин" at bounding box center [645, 441] width 221 height 17
click at [519, 438] on icon at bounding box center [529, 441] width 21 height 21
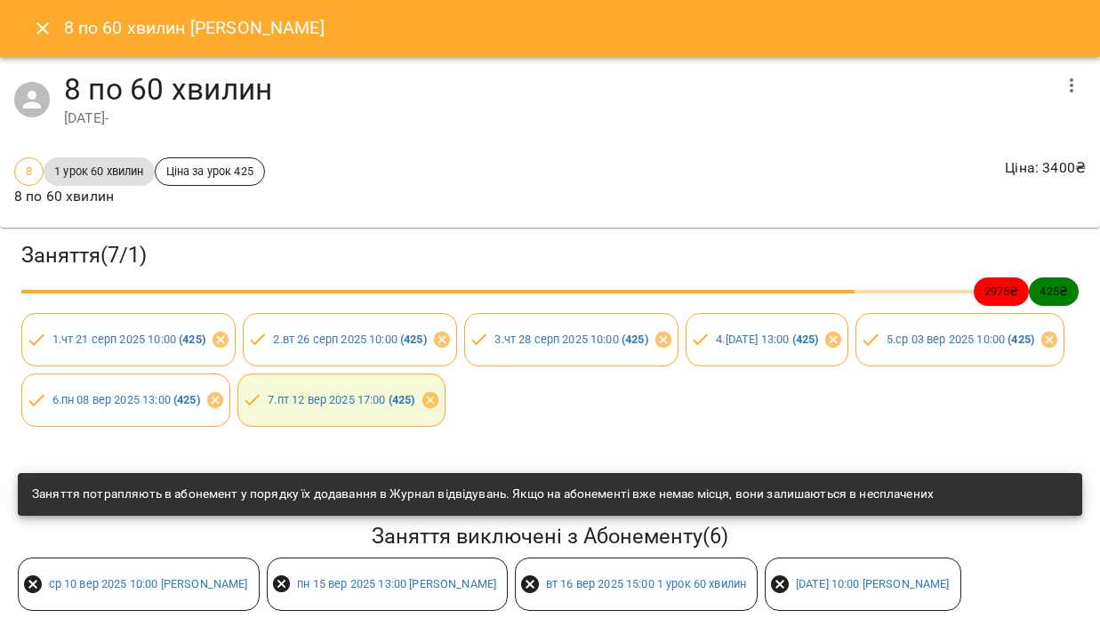
scroll to position [0, 0]
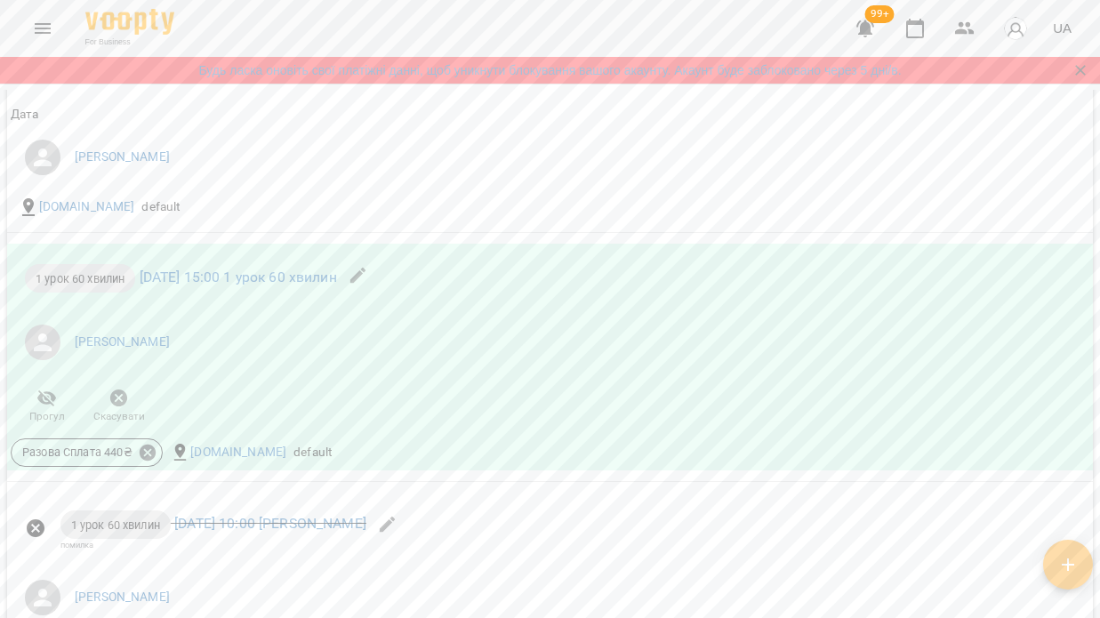
scroll to position [1977, 0]
click at [152, 461] on icon at bounding box center [148, 453] width 16 height 16
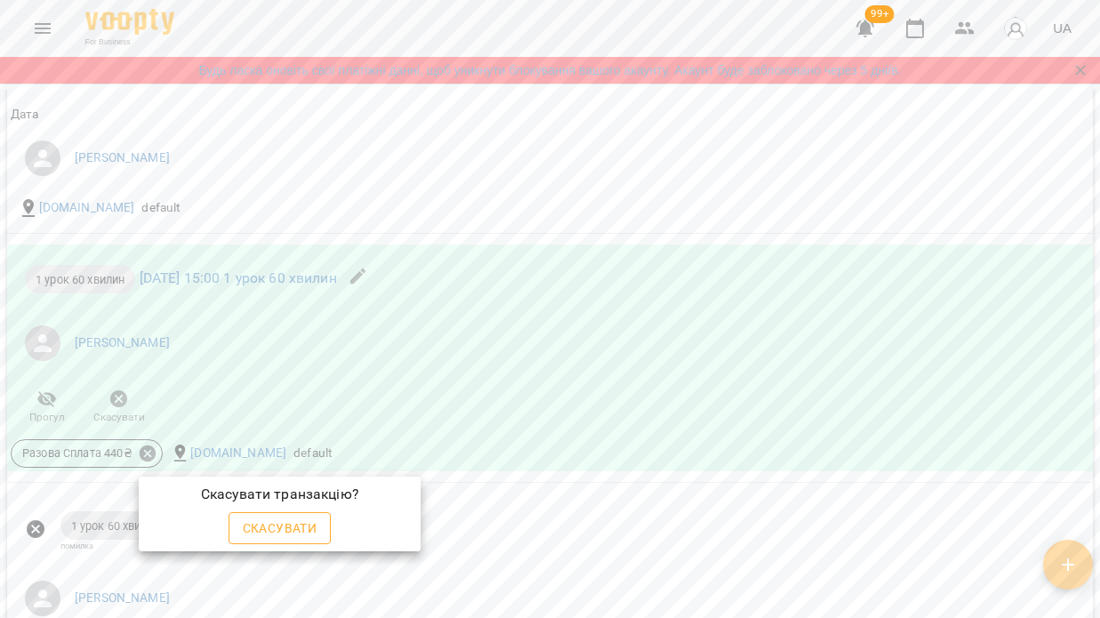
click at [284, 523] on span "Скасувати" at bounding box center [280, 527] width 75 height 21
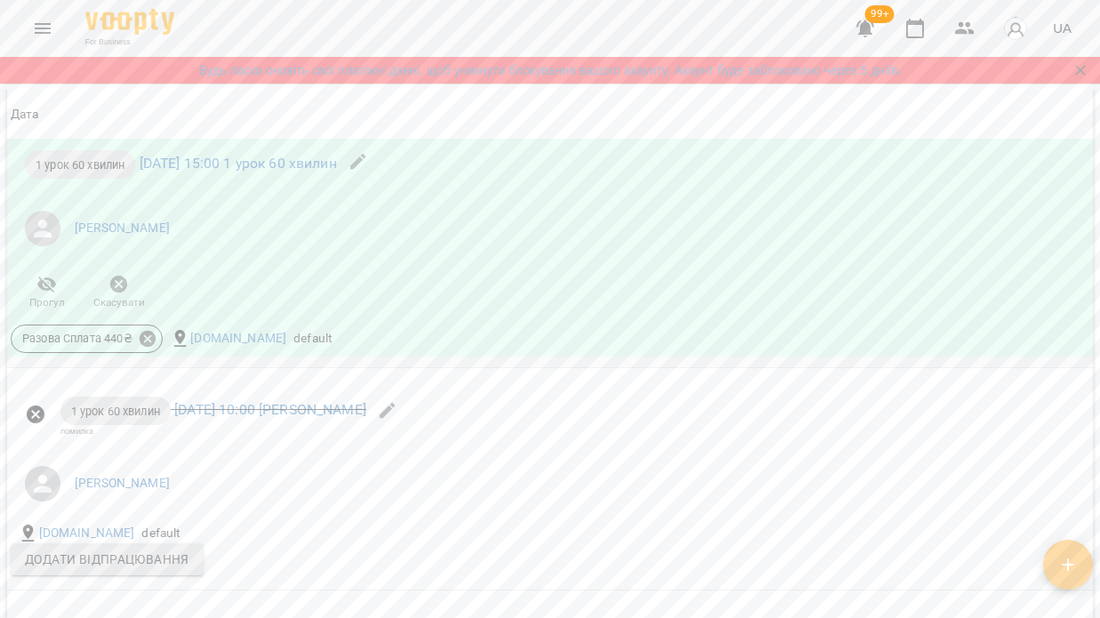
scroll to position [2090, 0]
click at [145, 348] on icon at bounding box center [148, 340] width 16 height 16
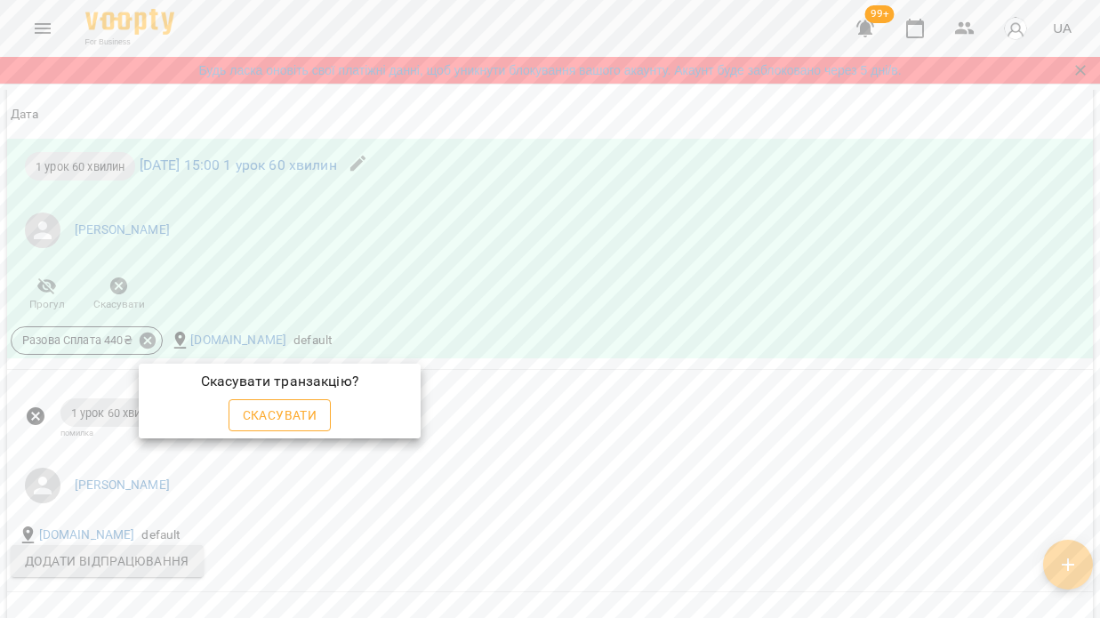
click at [309, 418] on span "Скасувати" at bounding box center [280, 414] width 75 height 21
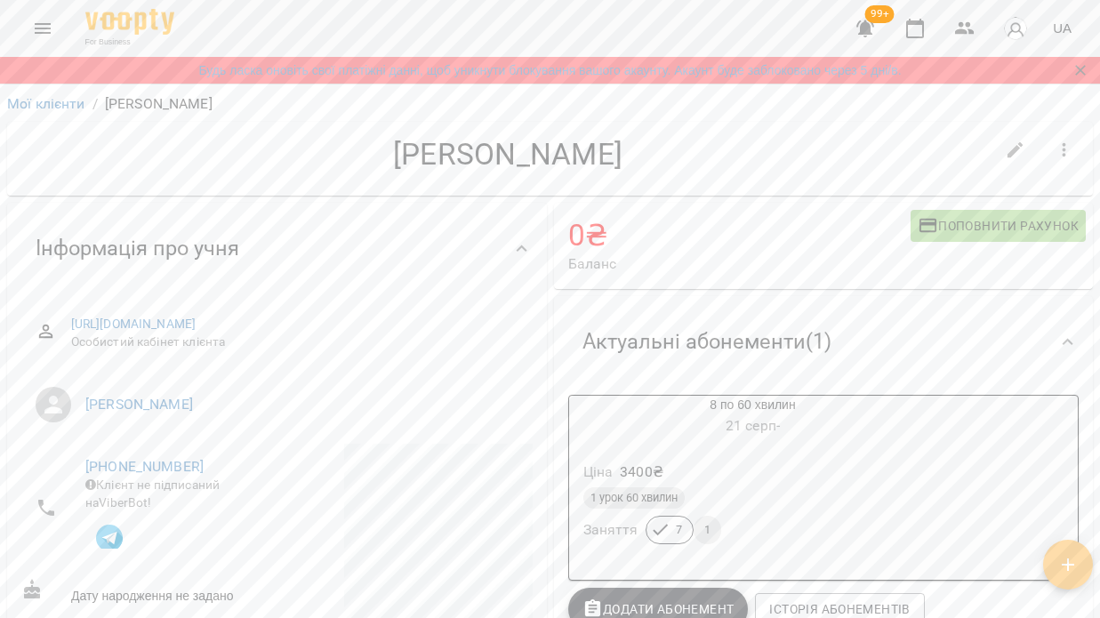
scroll to position [0, 0]
click at [792, 461] on div "Ціна 3400 ₴" at bounding box center [753, 472] width 347 height 32
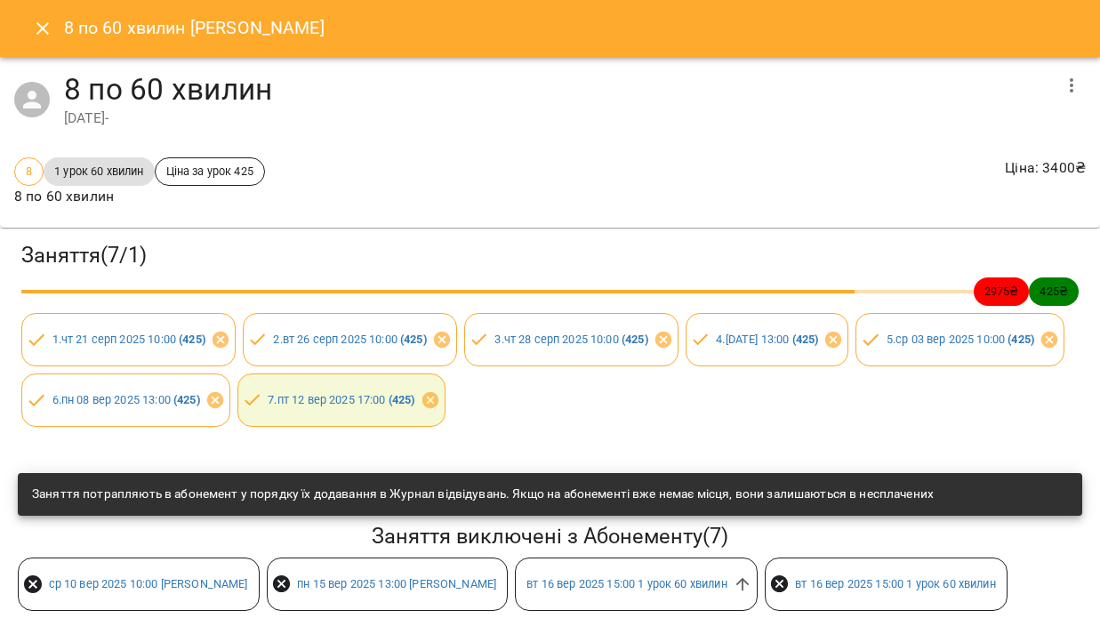
scroll to position [100, 0]
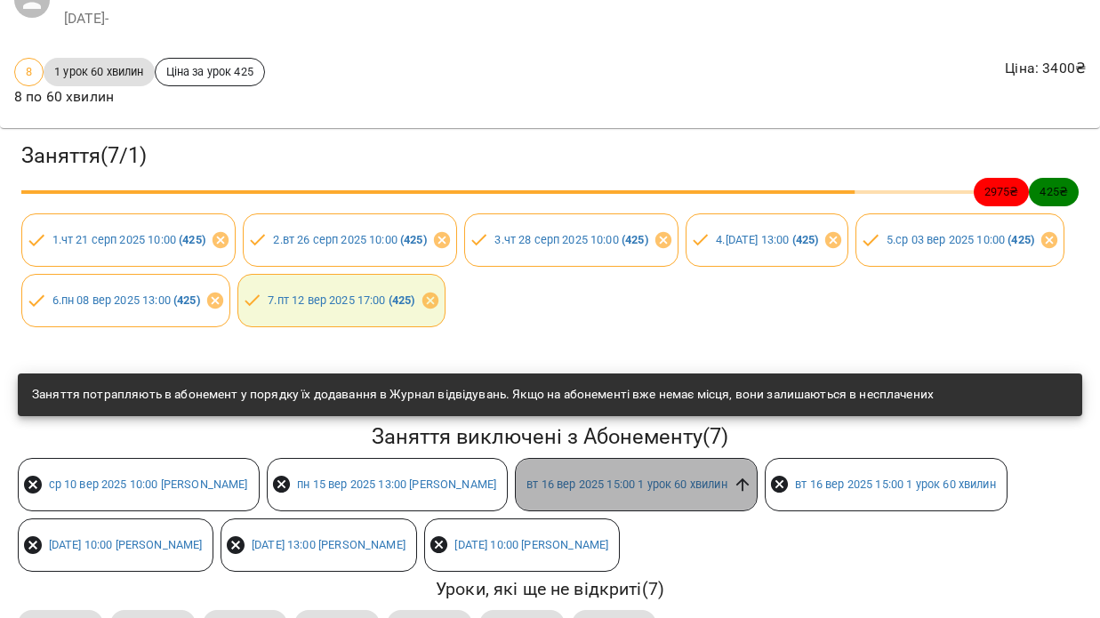
click at [740, 479] on icon at bounding box center [741, 484] width 13 height 13
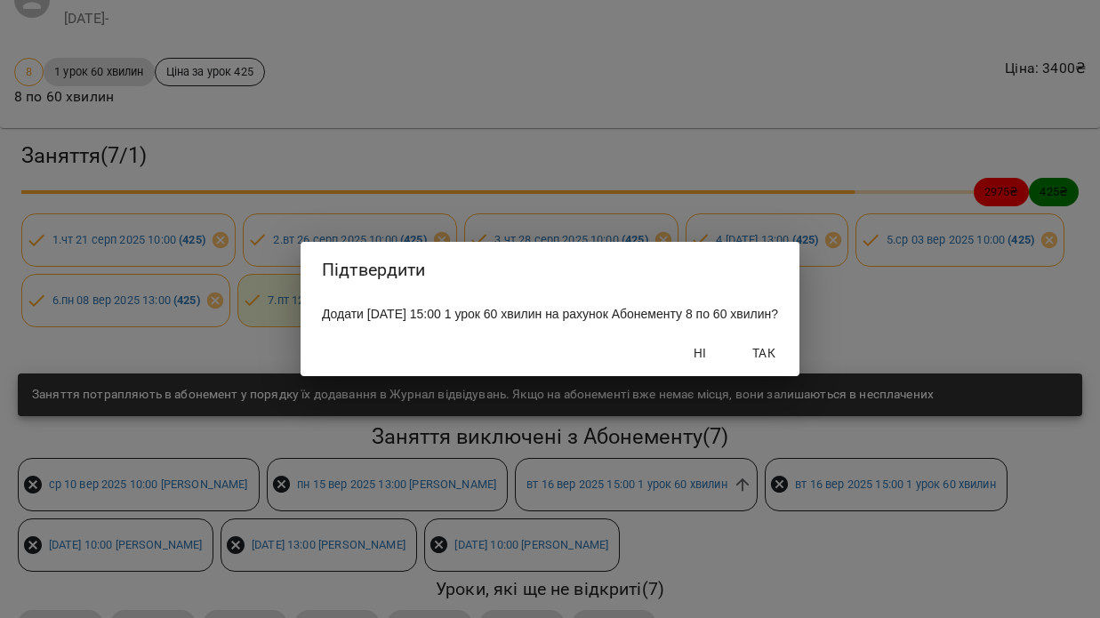
click at [776, 353] on span "Так" at bounding box center [763, 352] width 43 height 21
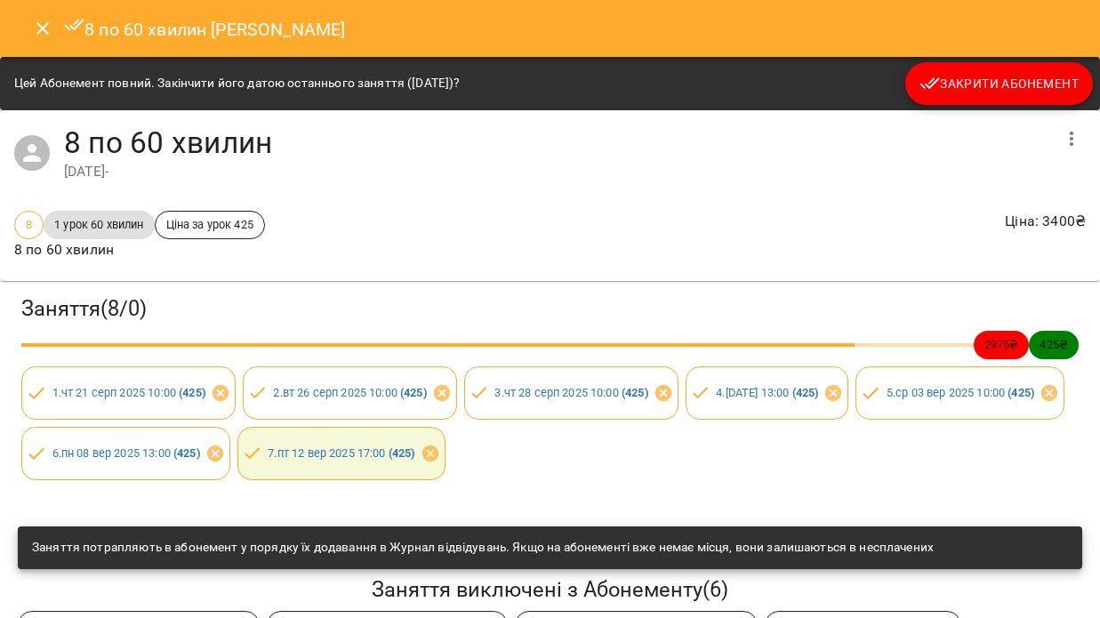
click at [39, 22] on icon "Close" at bounding box center [42, 28] width 21 height 21
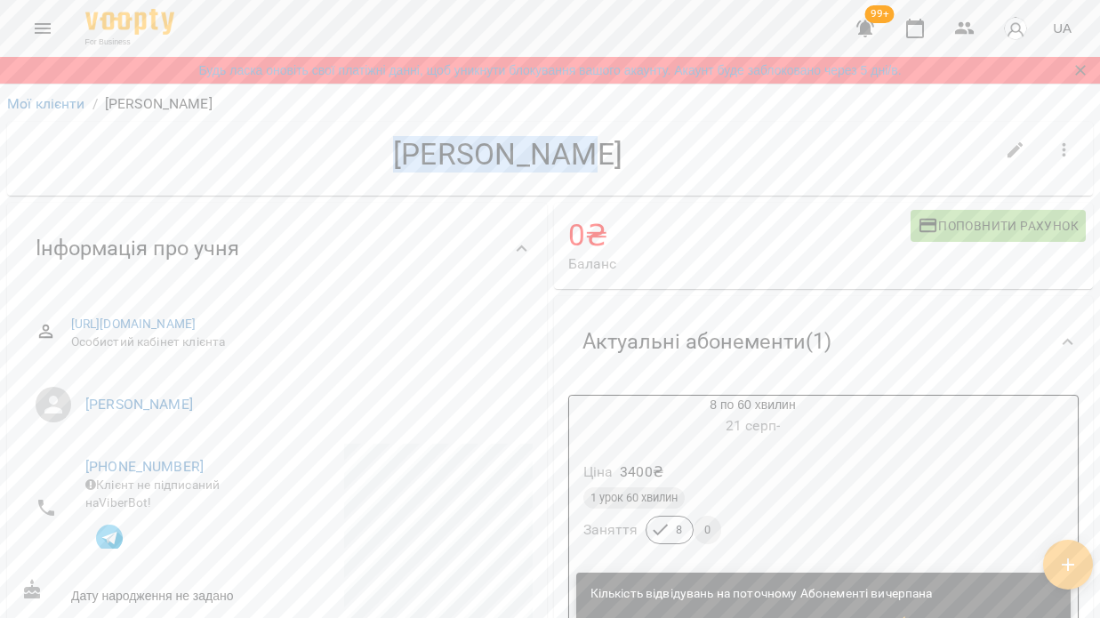
drag, startPoint x: 424, startPoint y: 153, endPoint x: 670, endPoint y: 156, distance: 246.2
click at [670, 156] on h4 "[PERSON_NAME]" at bounding box center [507, 154] width 972 height 36
copy h4 "[PERSON_NAME]"
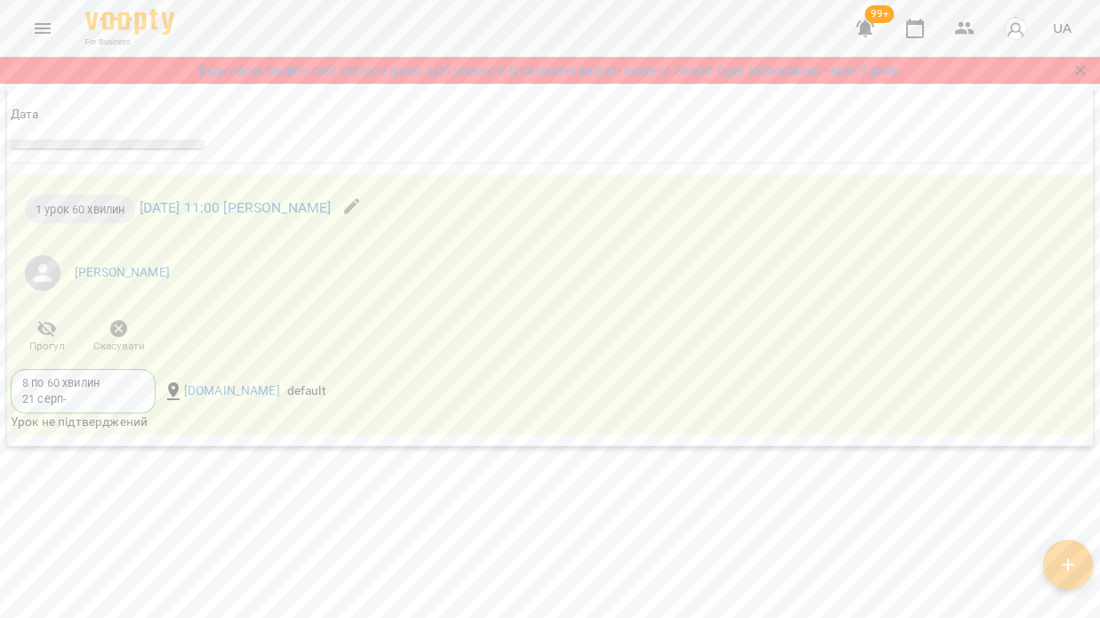
scroll to position [2019, 0]
click at [120, 343] on icon "button" at bounding box center [118, 332] width 21 height 21
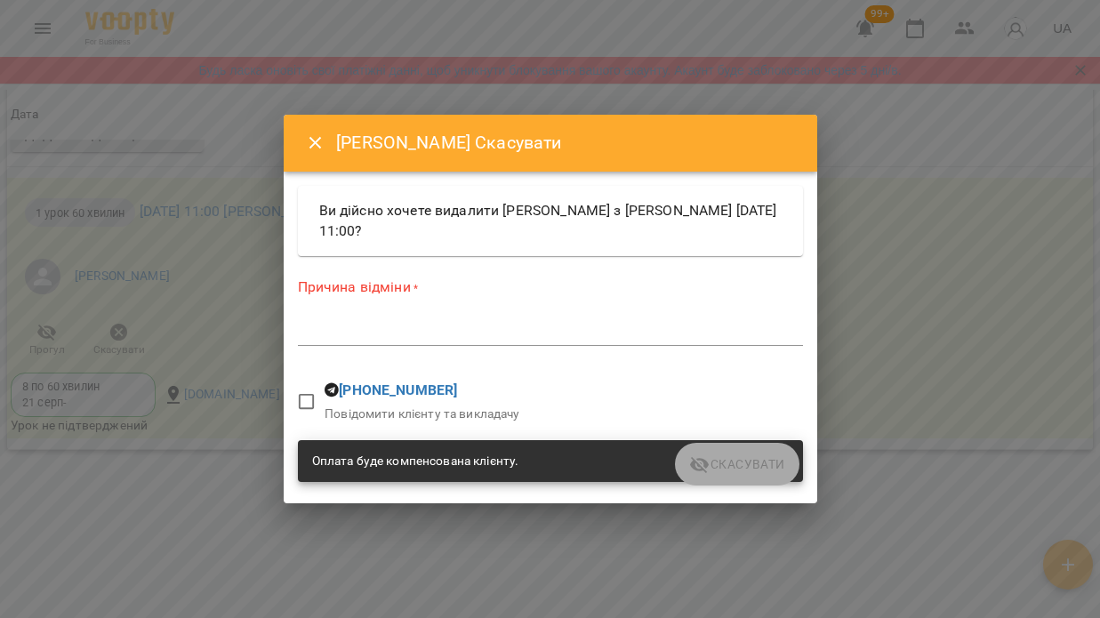
click at [350, 339] on textarea at bounding box center [550, 332] width 505 height 16
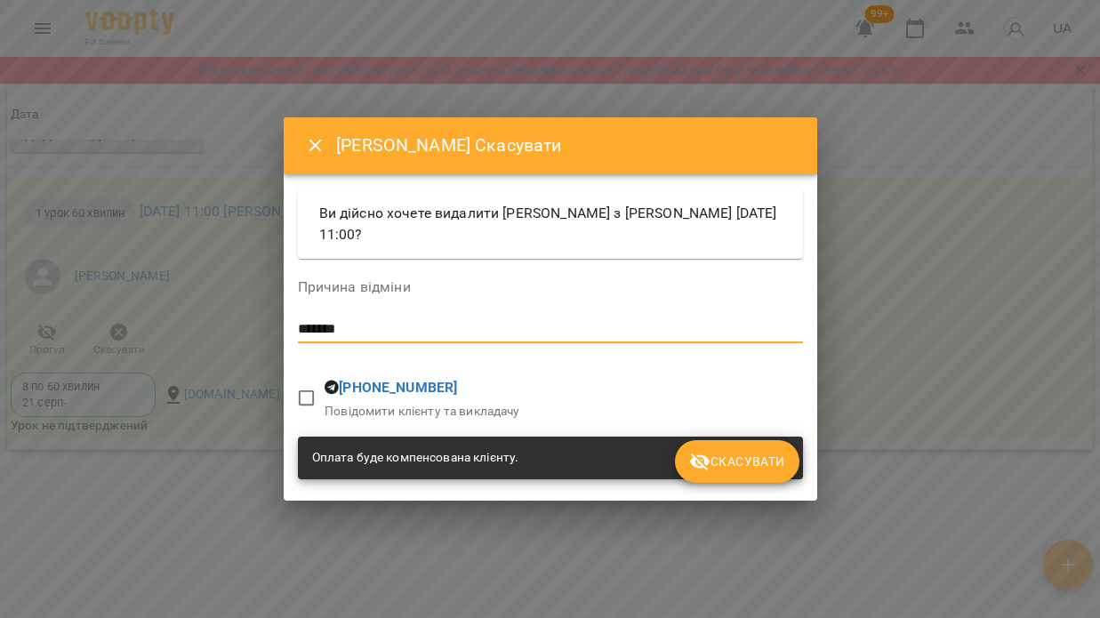
type textarea "*******"
click at [740, 465] on span "Скасувати" at bounding box center [736, 461] width 95 height 21
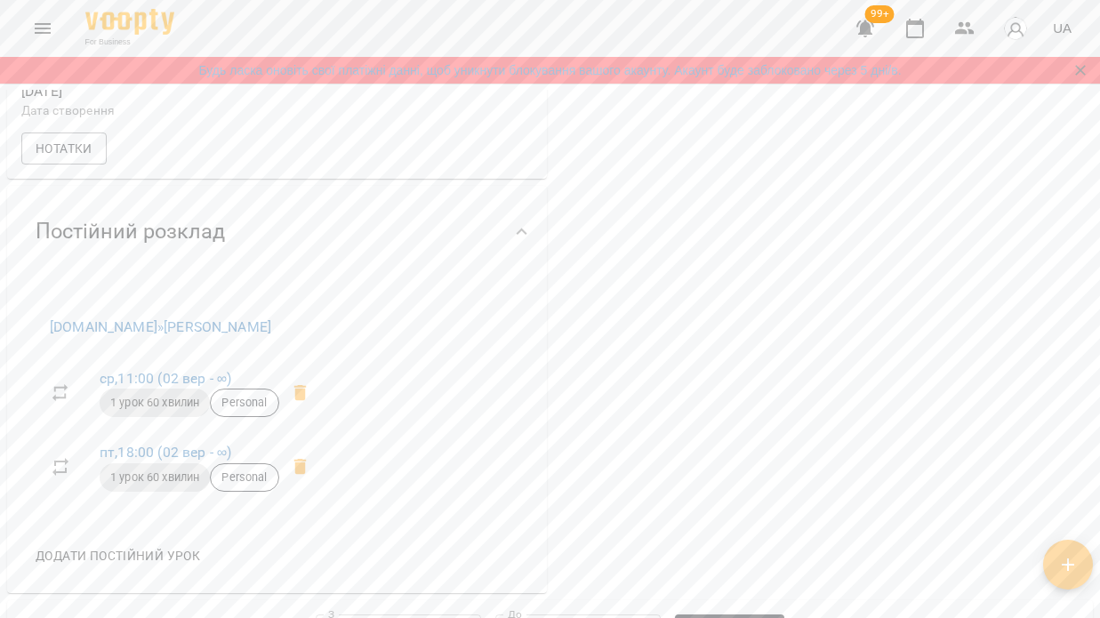
scroll to position [622, 0]
click at [246, 409] on span "Personal" at bounding box center [244, 401] width 67 height 16
click at [196, 385] on link "ср , 11:00 ([DATE] - ∞)" at bounding box center [166, 376] width 132 height 17
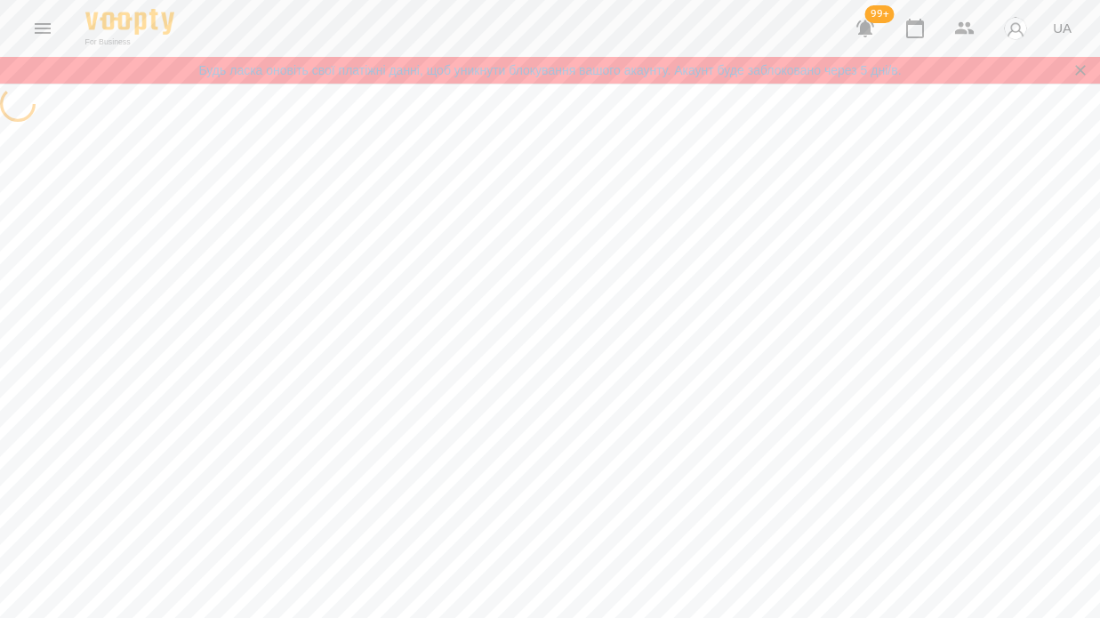
select select "*"
select select "**********"
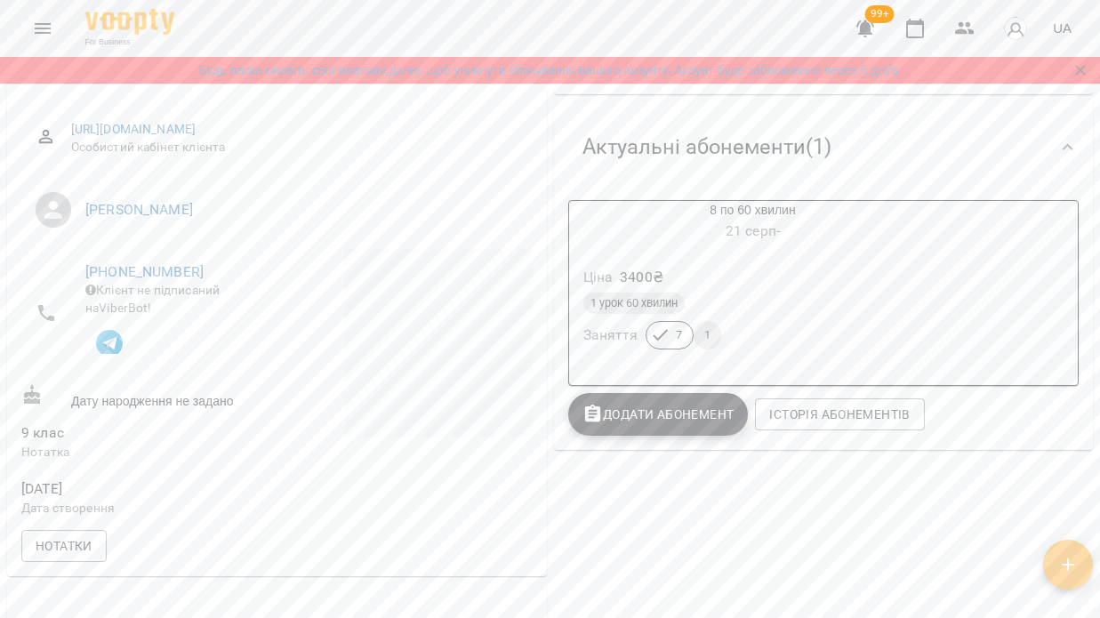
scroll to position [289, 0]
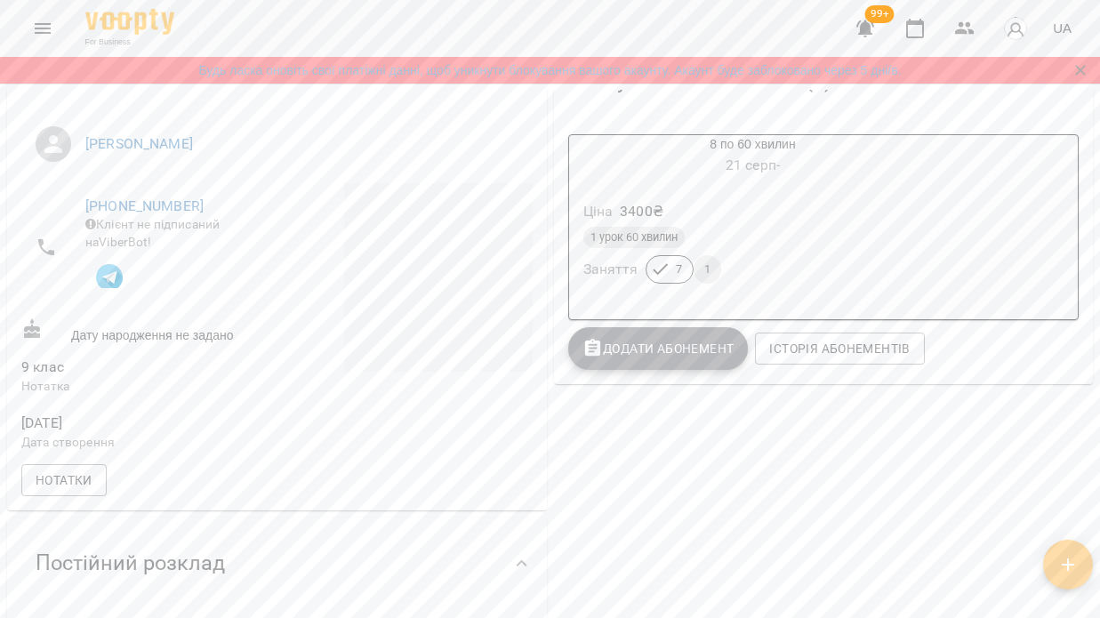
click at [685, 350] on span "Додати Абонемент" at bounding box center [658, 348] width 152 height 21
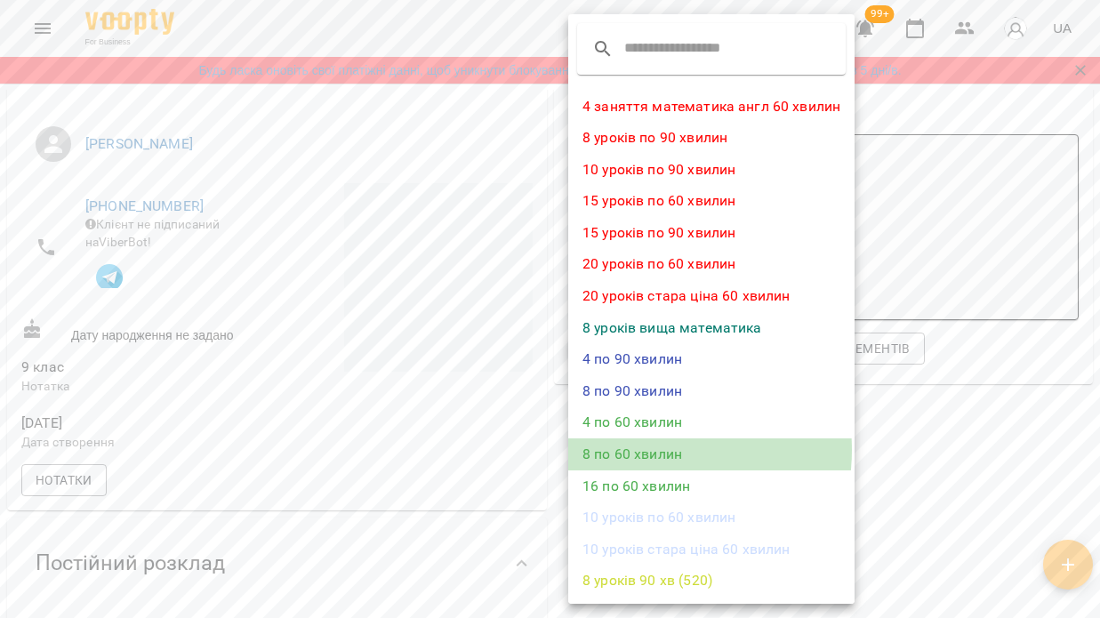
click at [644, 444] on li "8 по 60 хвилин" at bounding box center [711, 454] width 286 height 32
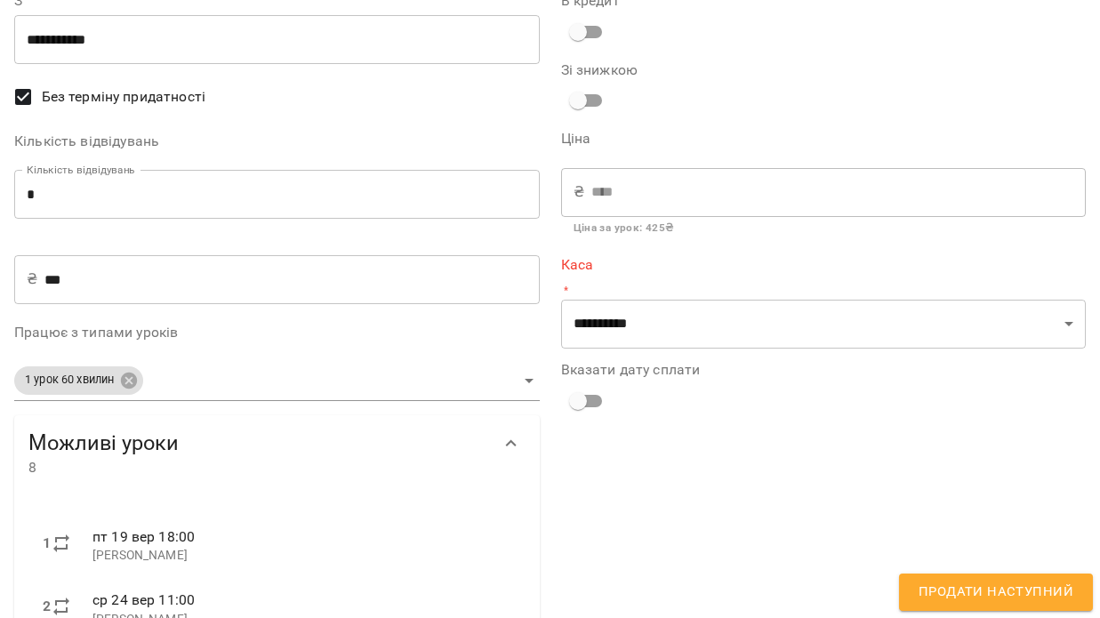
scroll to position [117, 0]
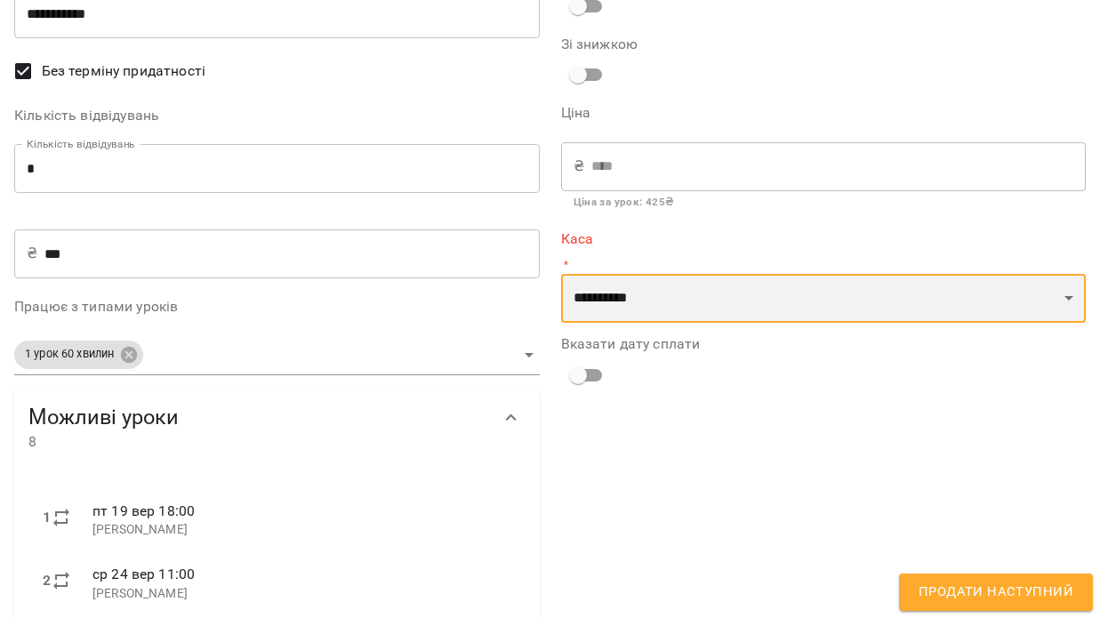
select select "****"
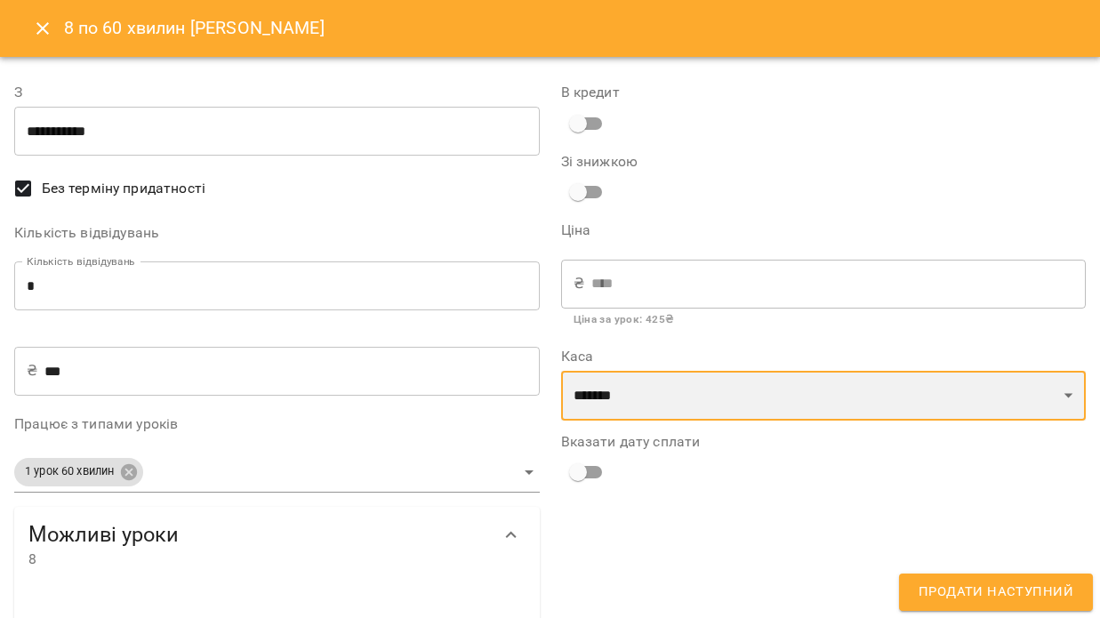
scroll to position [0, 0]
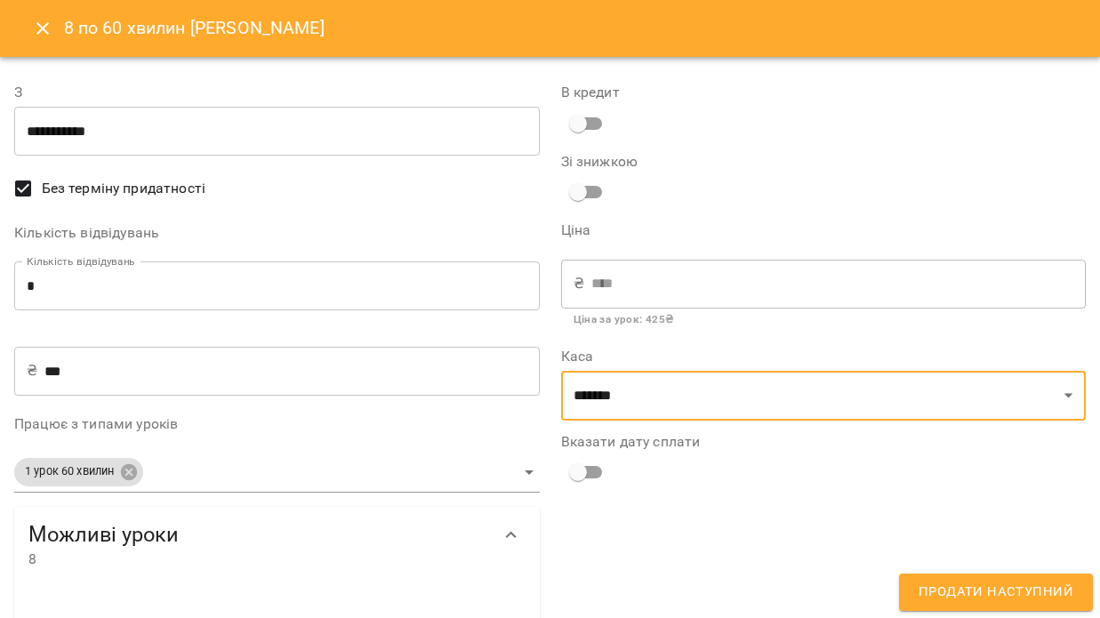
click at [145, 127] on input "**********" at bounding box center [276, 132] width 525 height 50
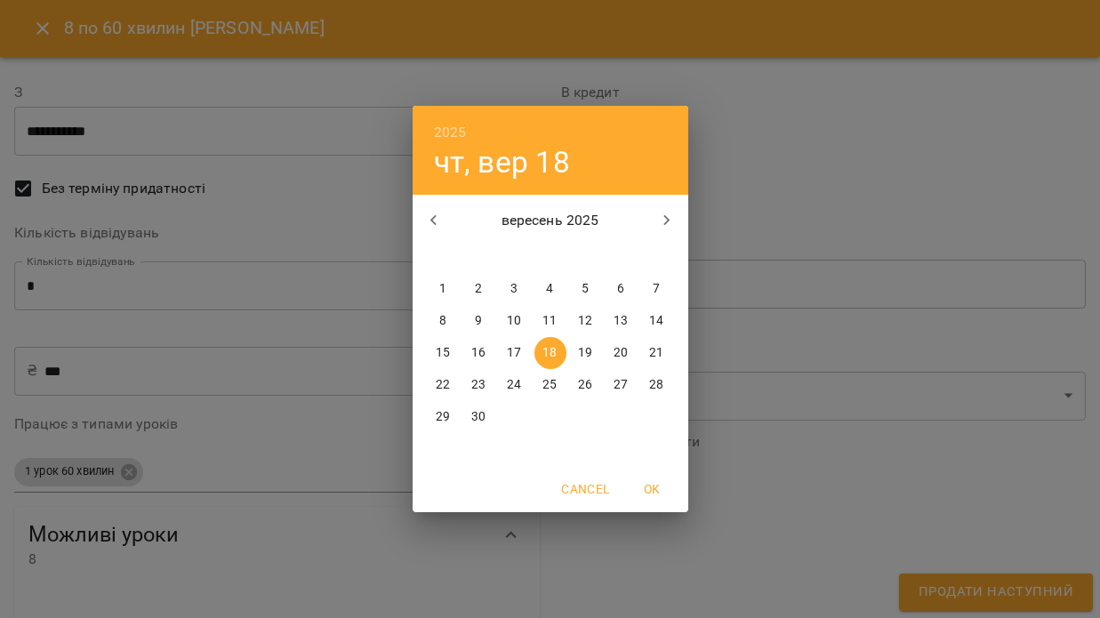
click at [515, 381] on p "24" at bounding box center [514, 385] width 14 height 18
type input "**********"
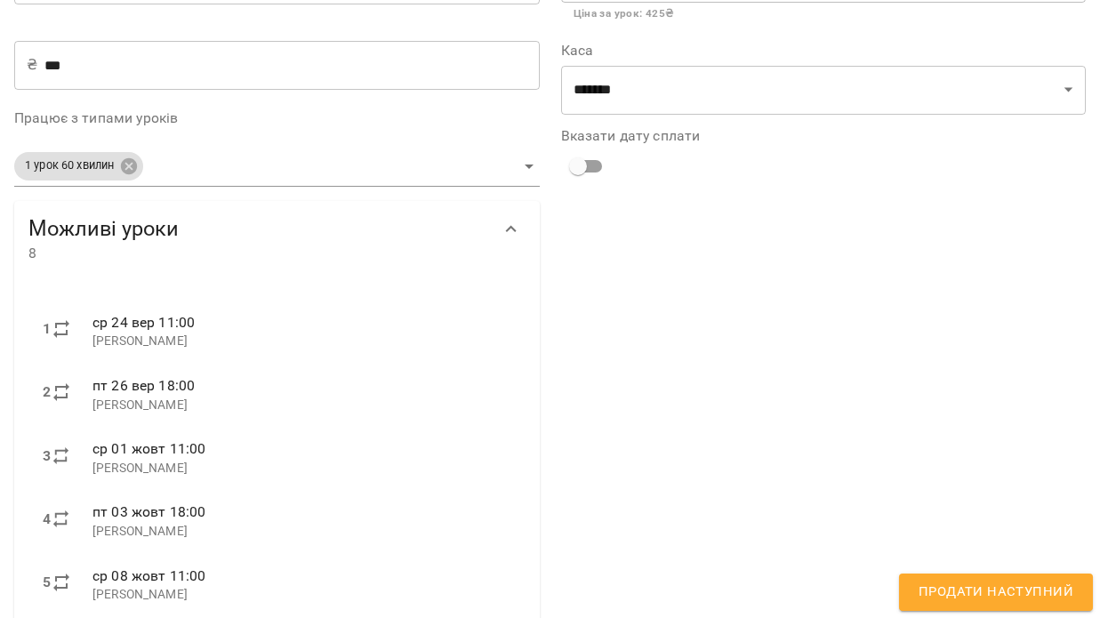
scroll to position [482, 0]
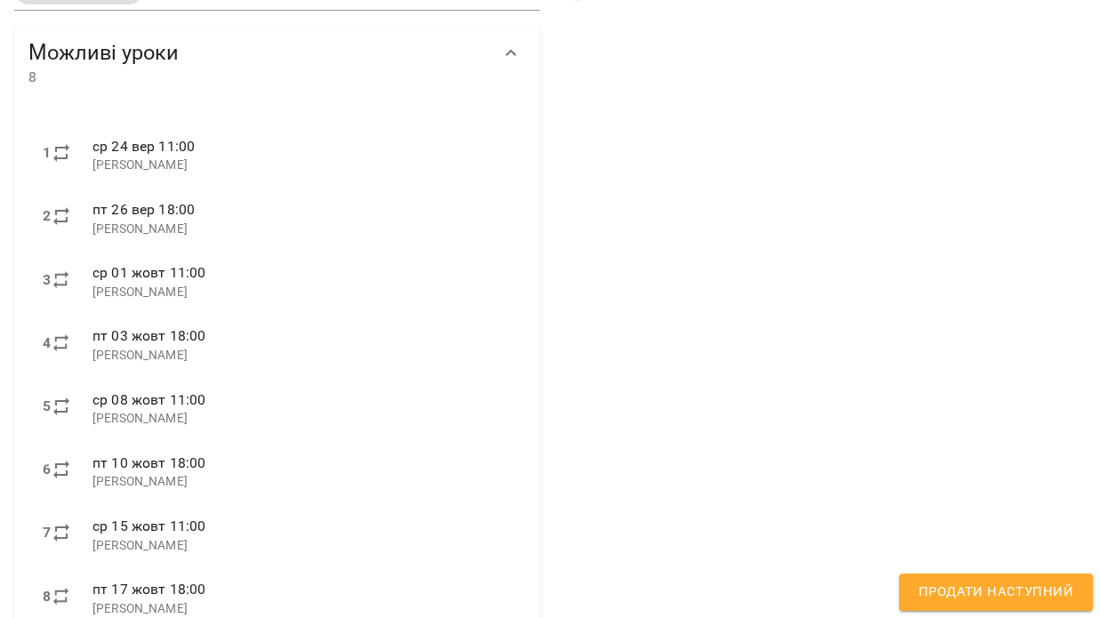
click at [975, 588] on span "Продати наступний" at bounding box center [995, 591] width 155 height 23
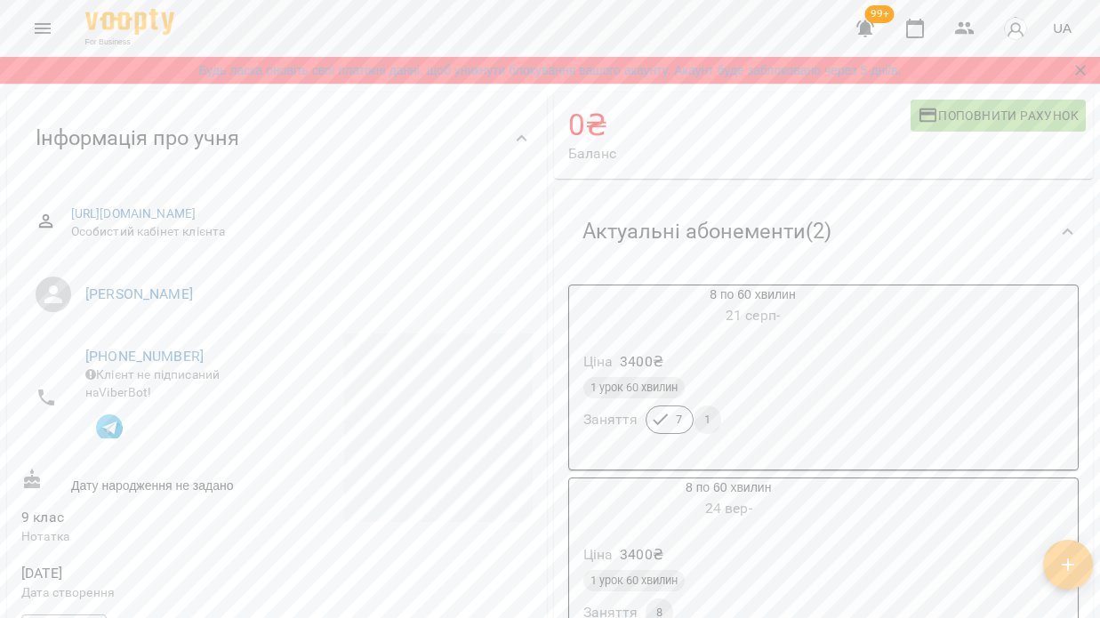
scroll to position [126, 0]
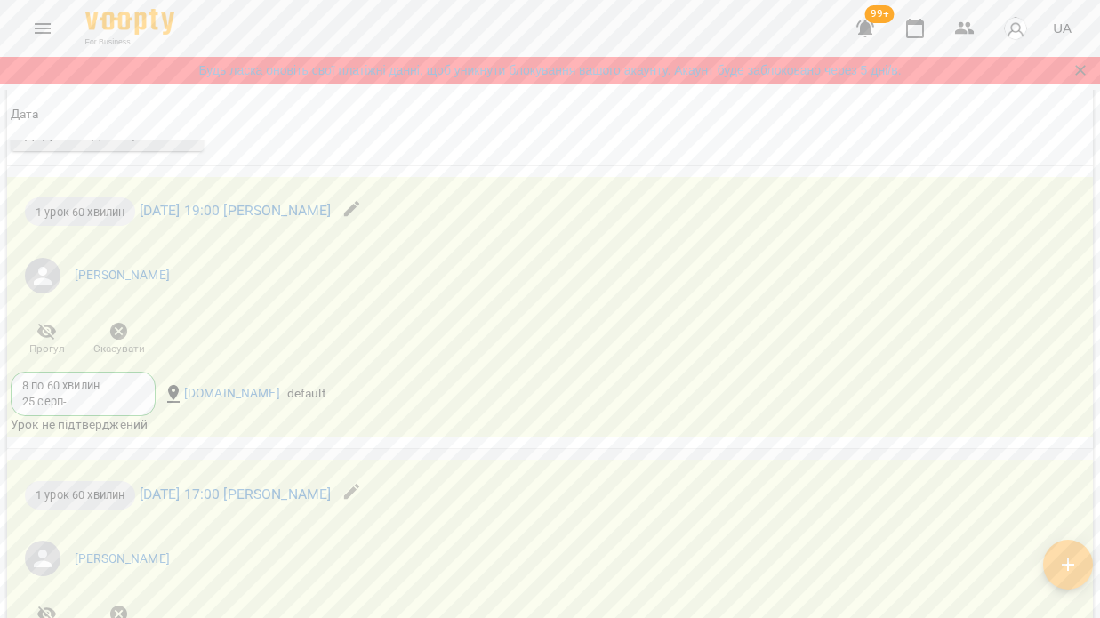
scroll to position [1773, 0]
click at [118, 334] on icon "button" at bounding box center [118, 327] width 21 height 21
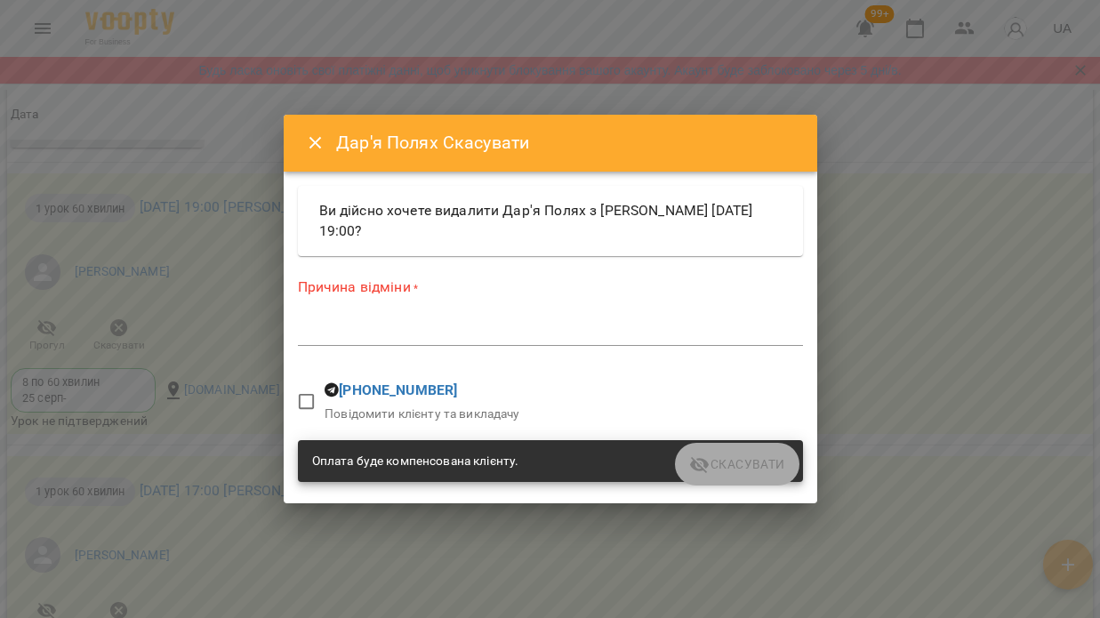
click at [368, 332] on textarea at bounding box center [550, 332] width 505 height 16
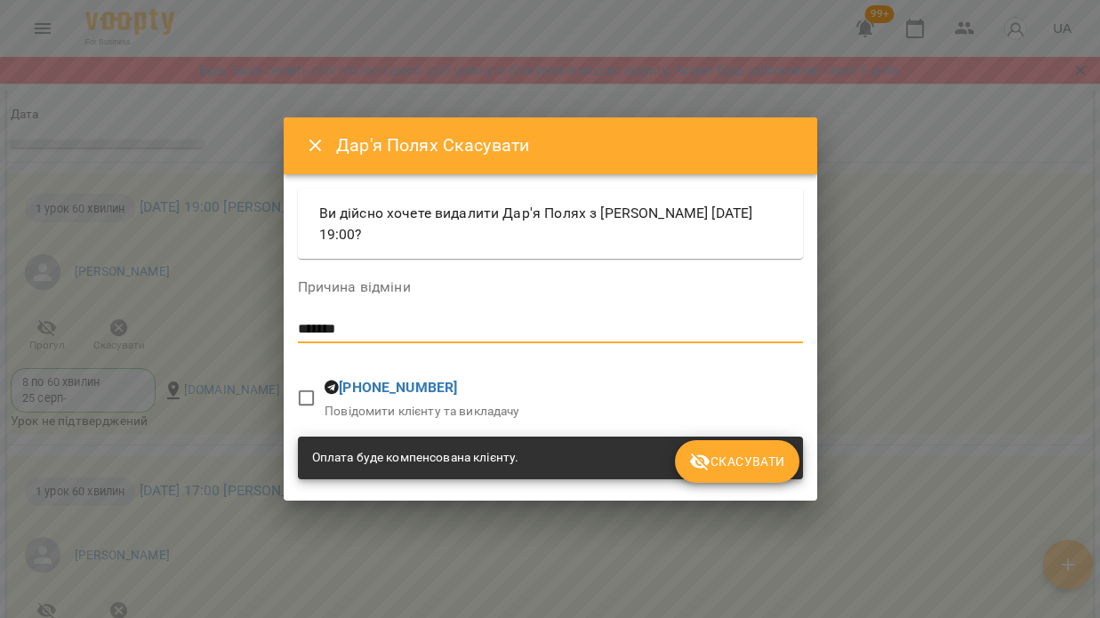
type textarea "*******"
click at [745, 468] on span "Скасувати" at bounding box center [736, 461] width 95 height 21
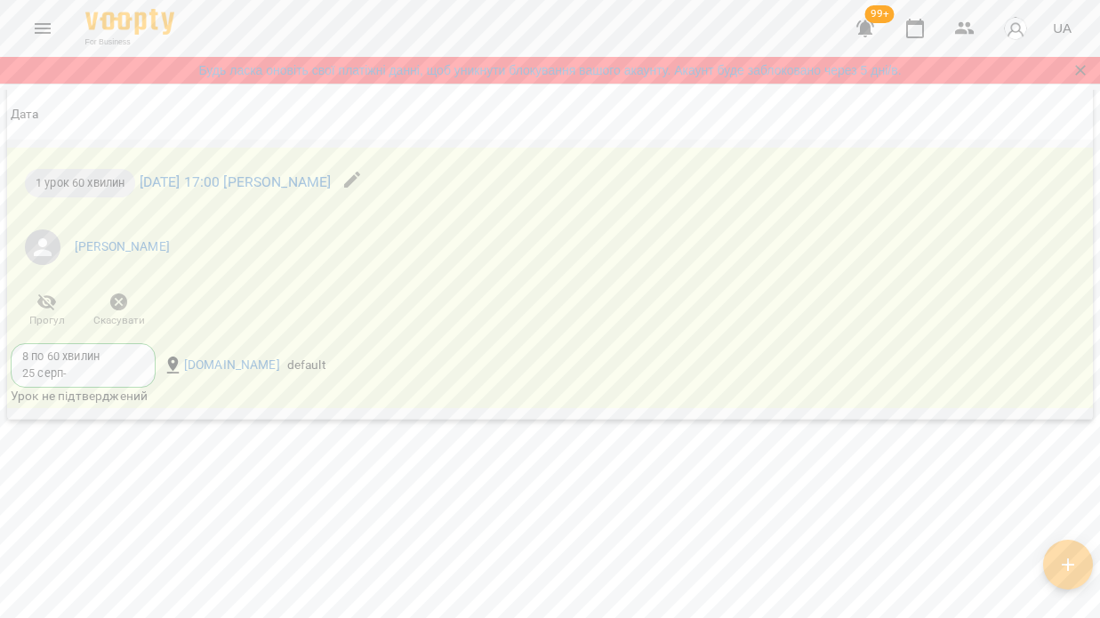
scroll to position [2019, 0]
click at [121, 309] on icon "button" at bounding box center [119, 302] width 18 height 18
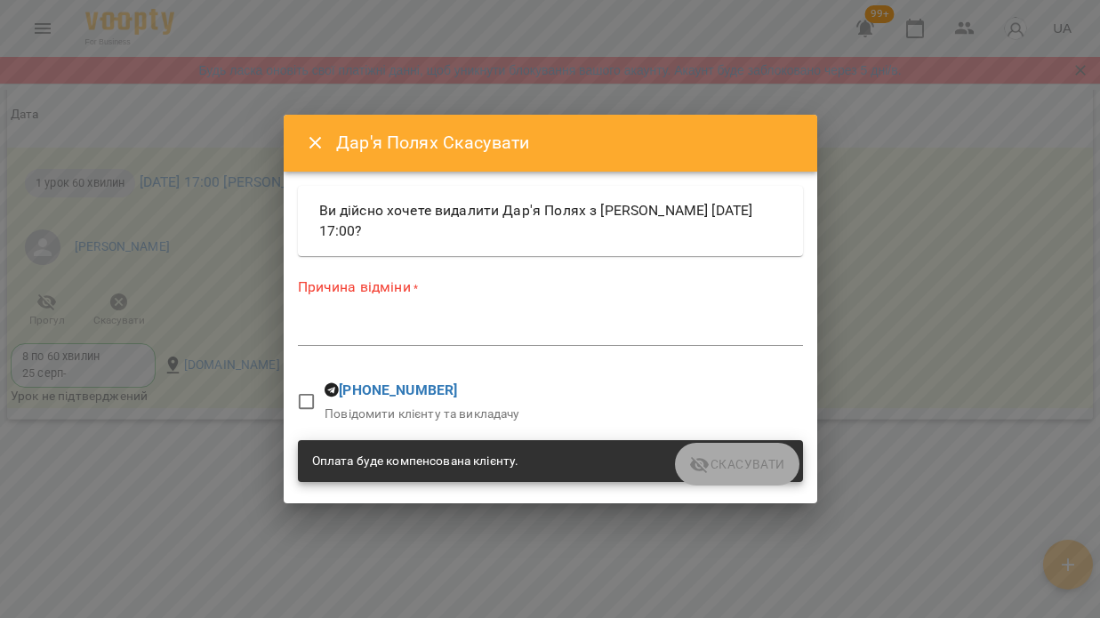
click at [350, 330] on textarea at bounding box center [550, 332] width 505 height 16
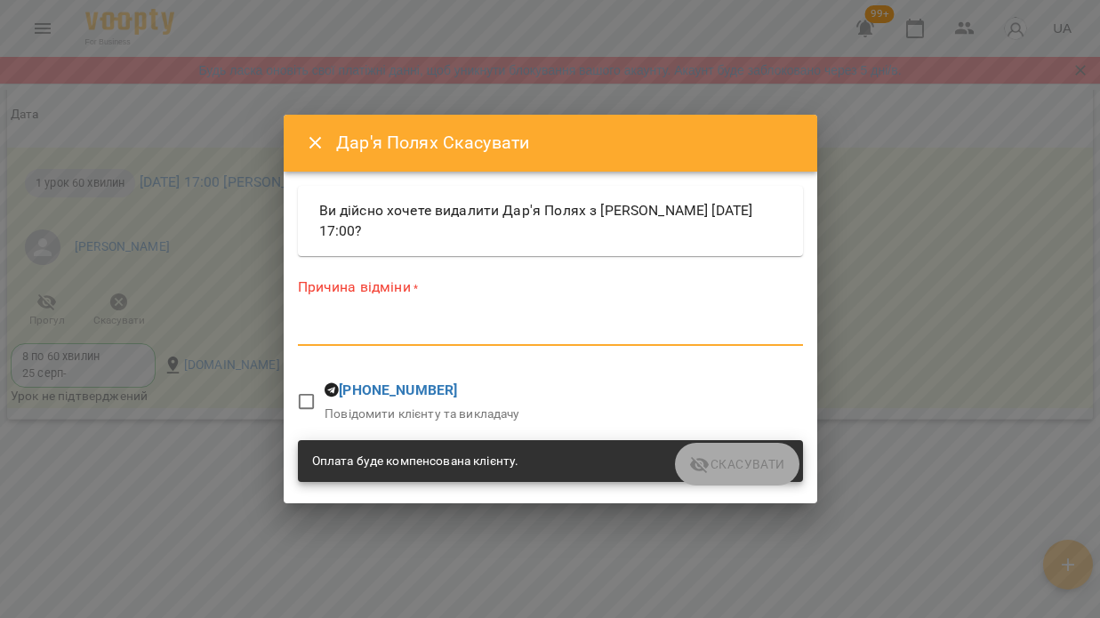
paste textarea "*******"
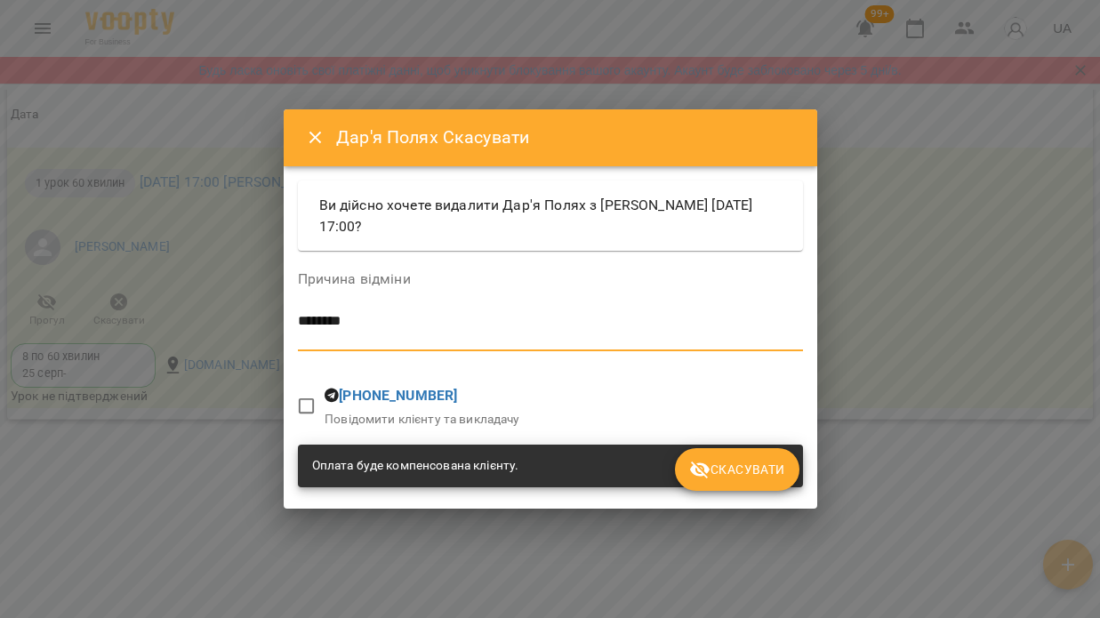
type textarea "*******"
click at [748, 485] on button "Скасувати" at bounding box center [737, 469] width 124 height 43
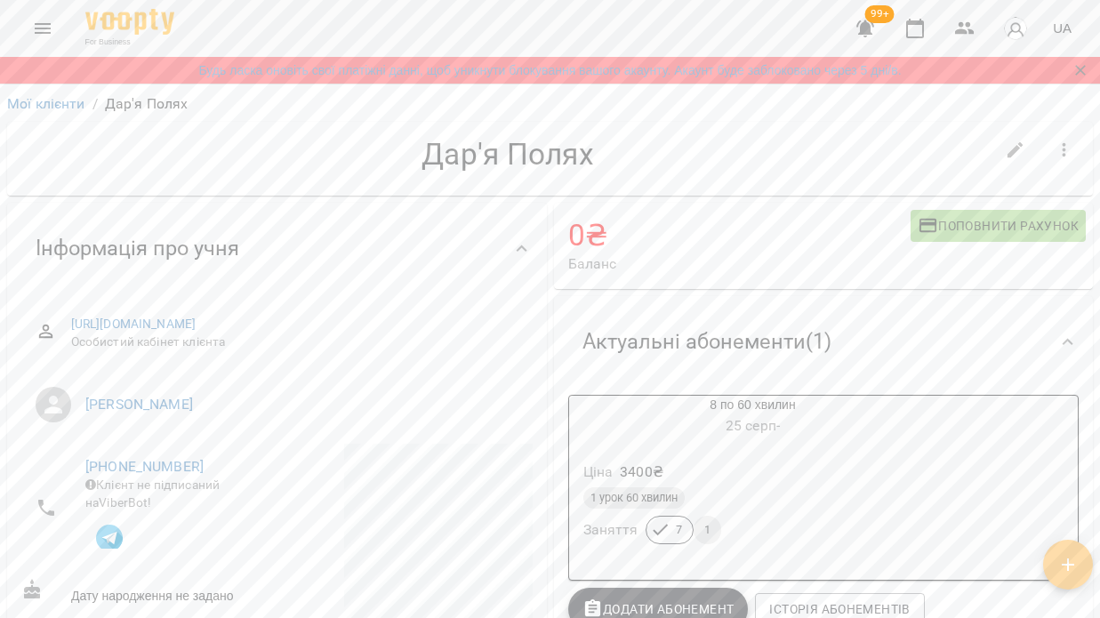
scroll to position [0, 0]
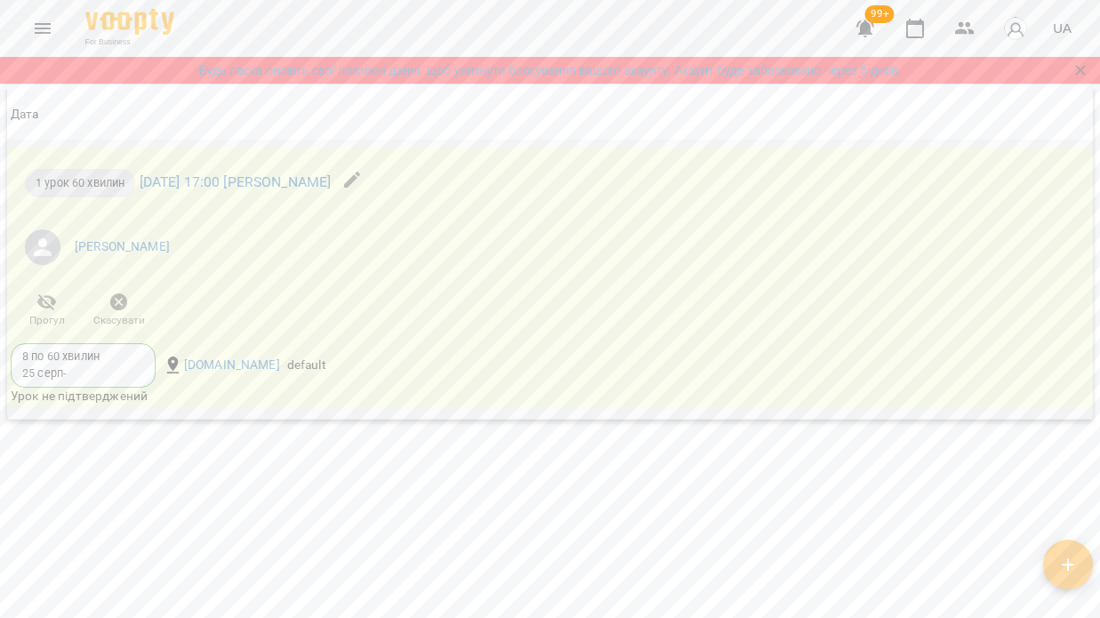
scroll to position [2019, 0]
click at [117, 300] on icon "button" at bounding box center [119, 302] width 18 height 18
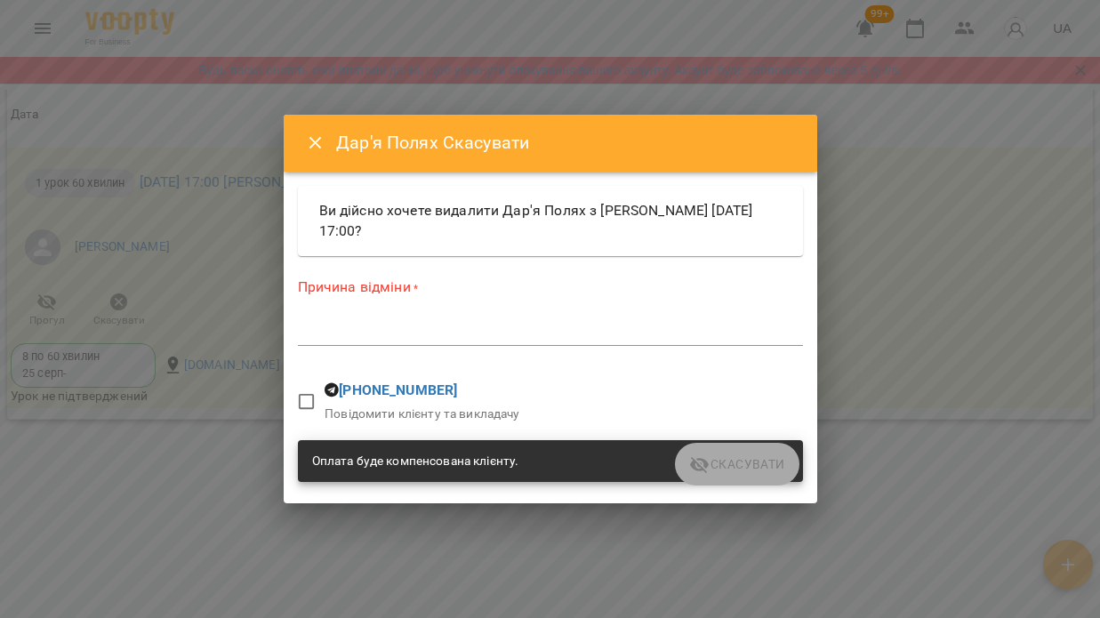
click at [356, 333] on textarea at bounding box center [550, 332] width 505 height 16
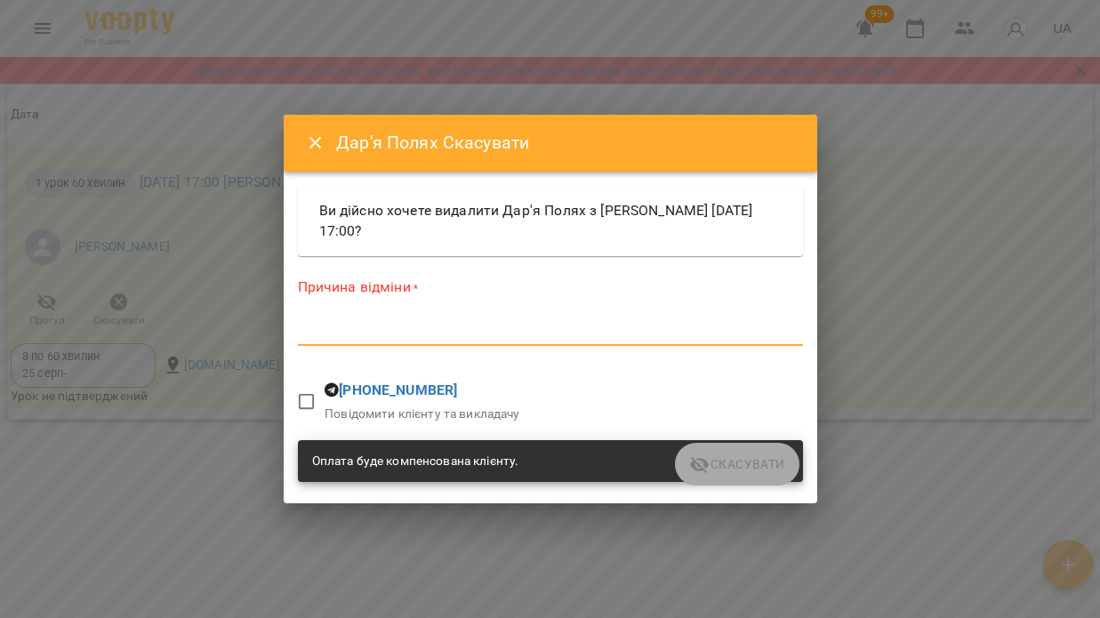
paste textarea "*******"
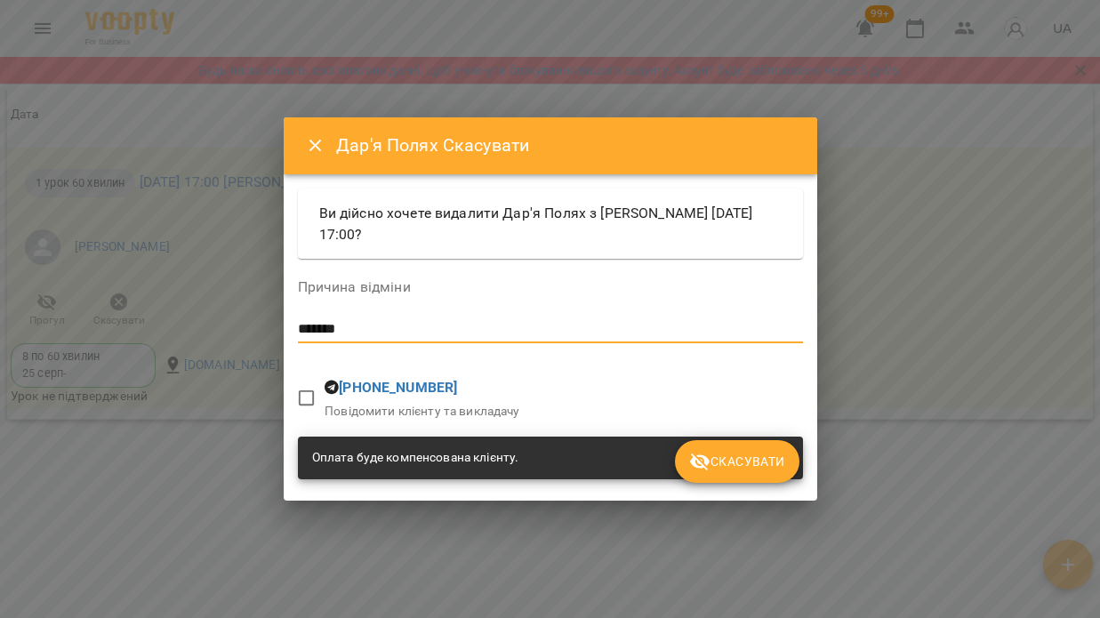
type textarea "*******"
click at [747, 460] on span "Скасувати" at bounding box center [736, 461] width 95 height 21
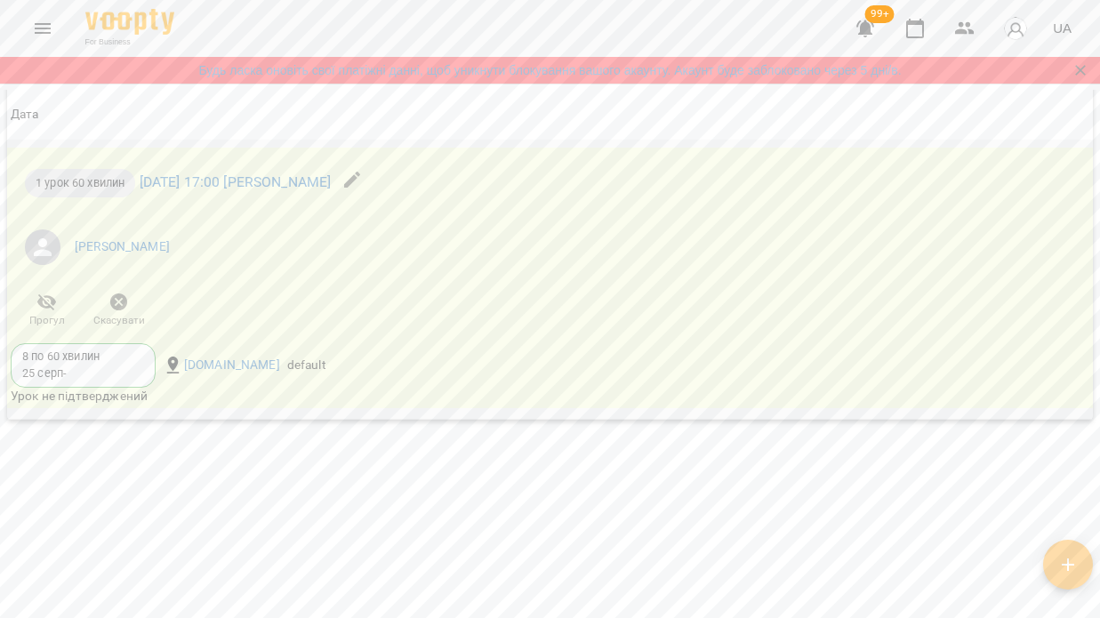
click at [122, 369] on div "8 по 60 хвилин [DATE] -" at bounding box center [83, 364] width 122 height 33
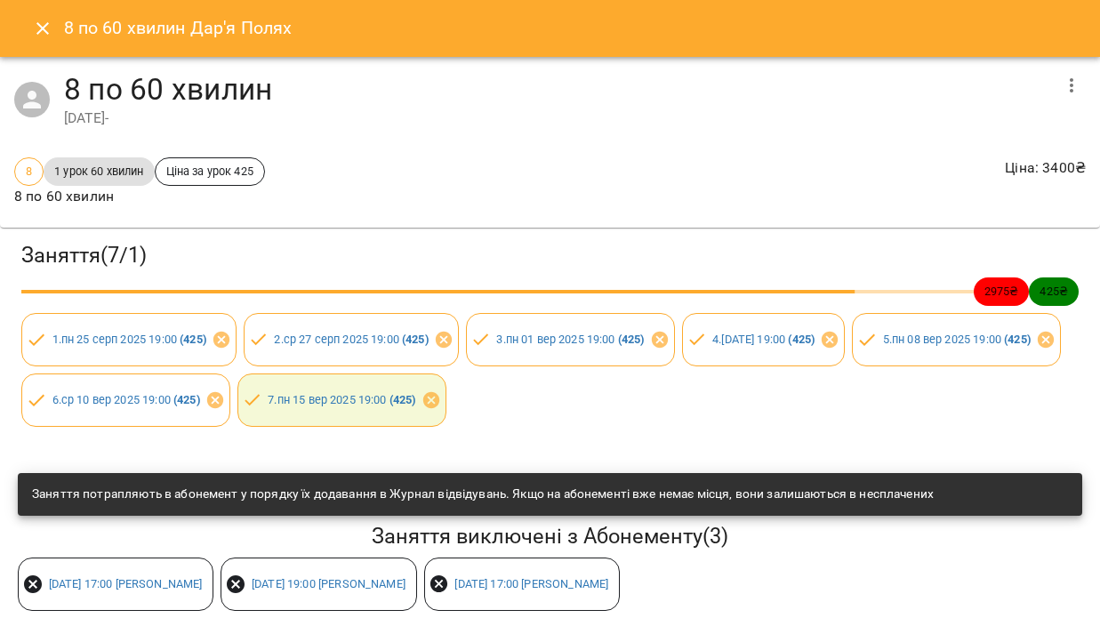
scroll to position [0, 0]
